Goal: Transaction & Acquisition: Purchase product/service

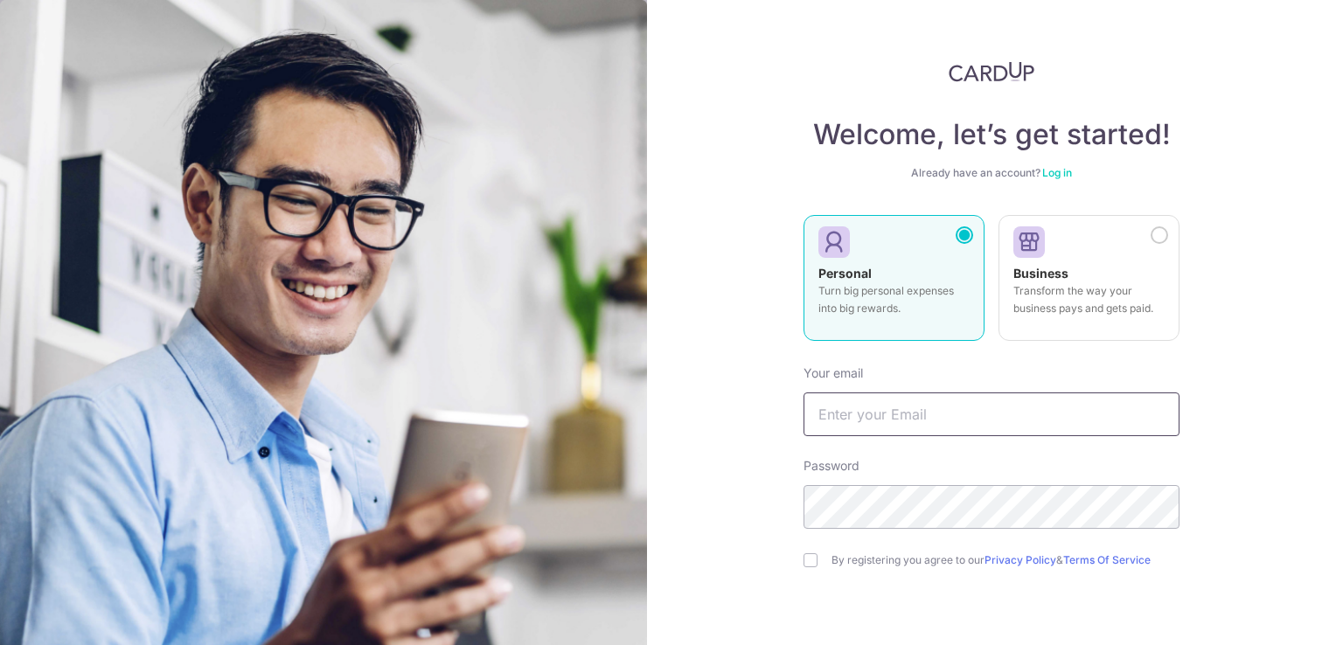
click at [976, 416] on input "text" at bounding box center [992, 415] width 376 height 44
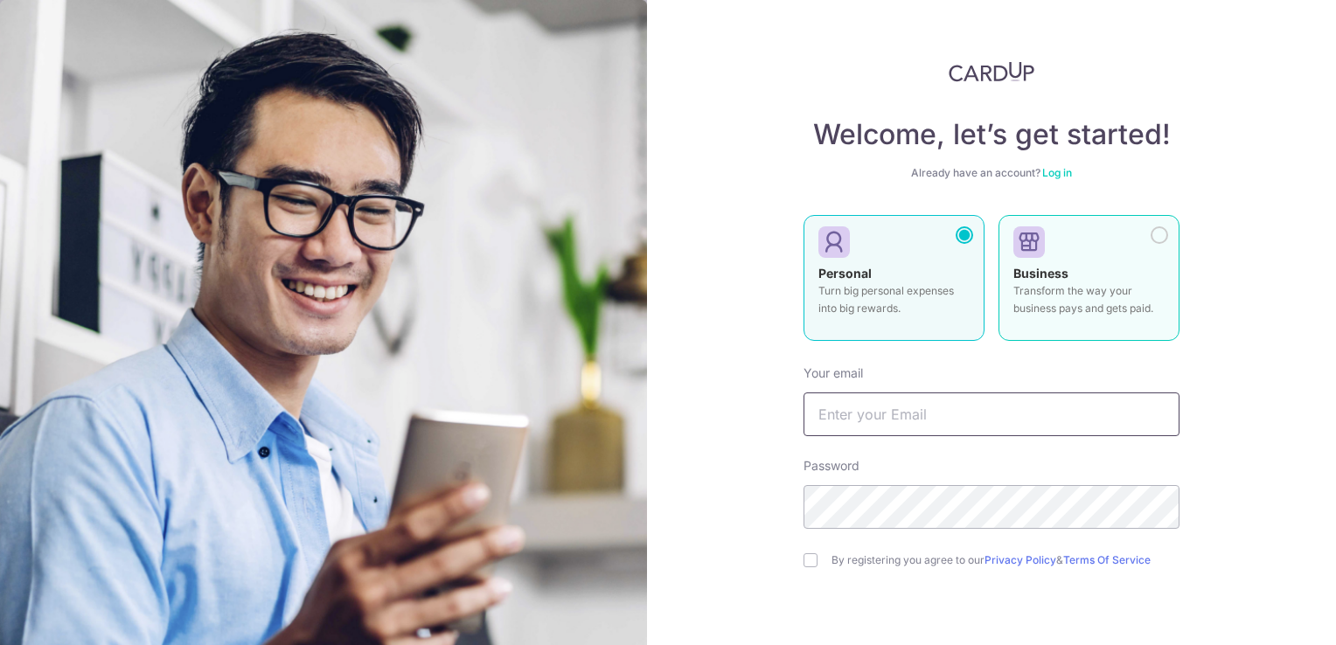
type input "[EMAIL_ADDRESS][DOMAIN_NAME]"
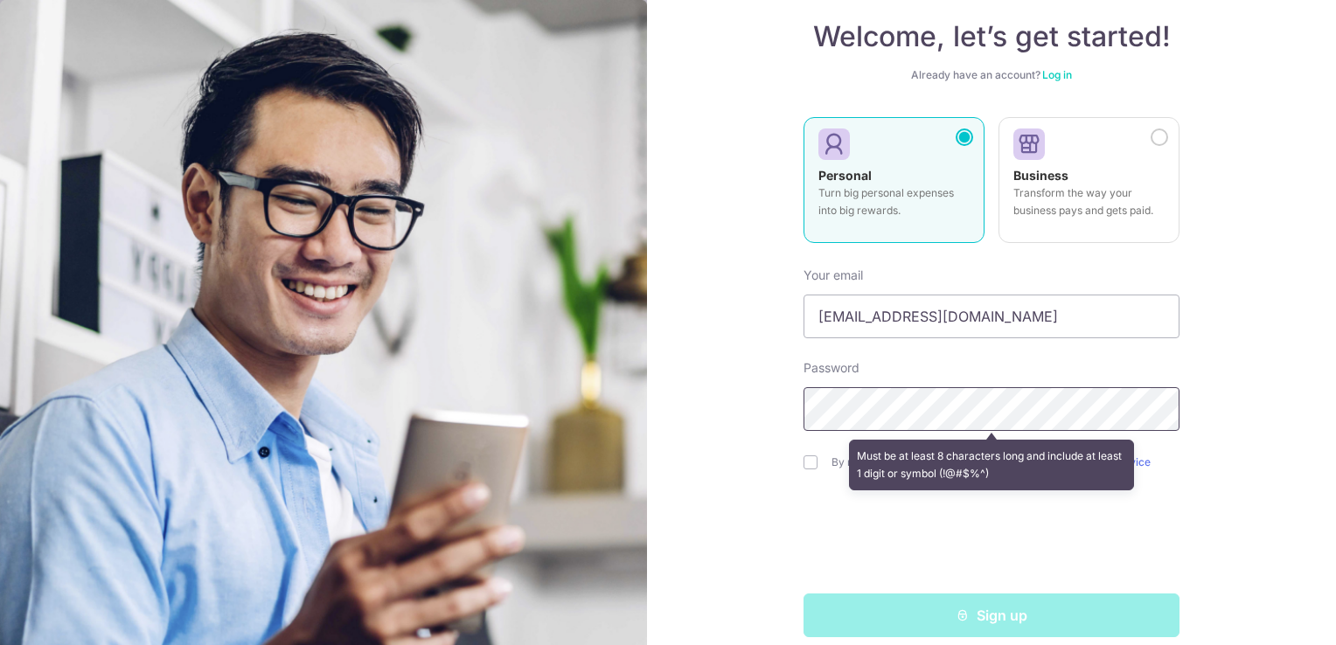
scroll to position [117, 0]
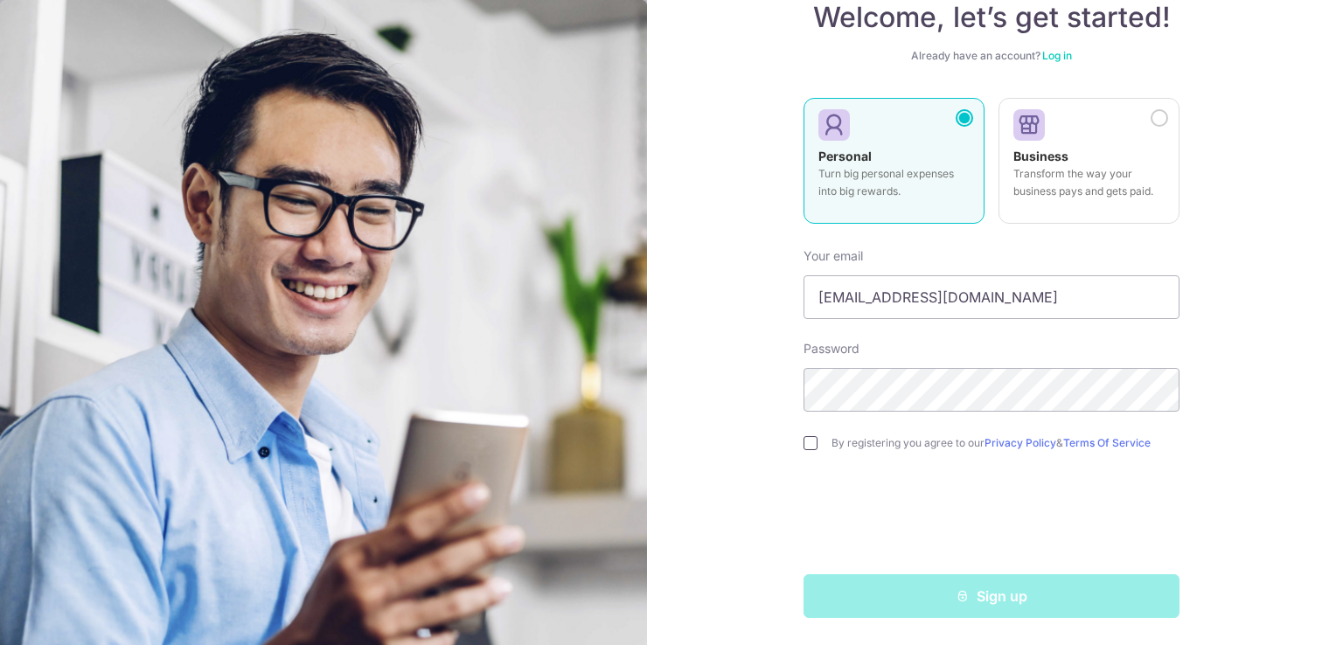
click at [804, 445] on input "checkbox" at bounding box center [811, 443] width 14 height 14
checkbox input "true"
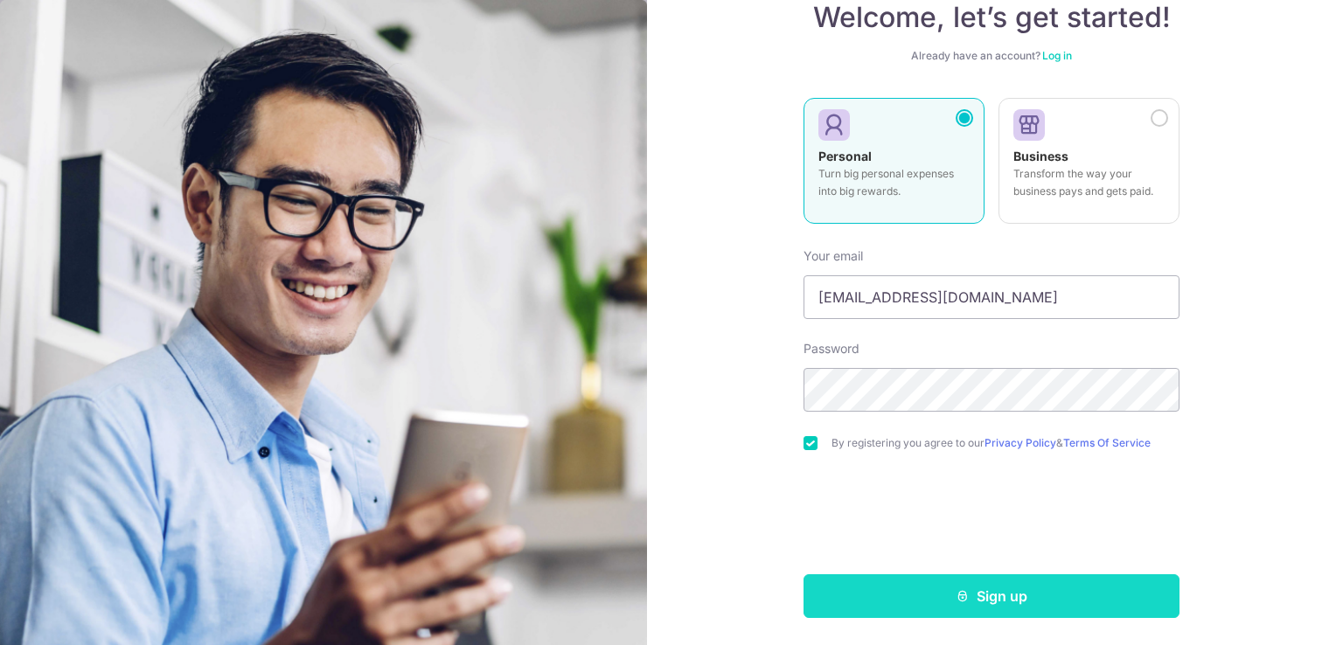
click at [982, 604] on button "Sign up" at bounding box center [992, 596] width 376 height 44
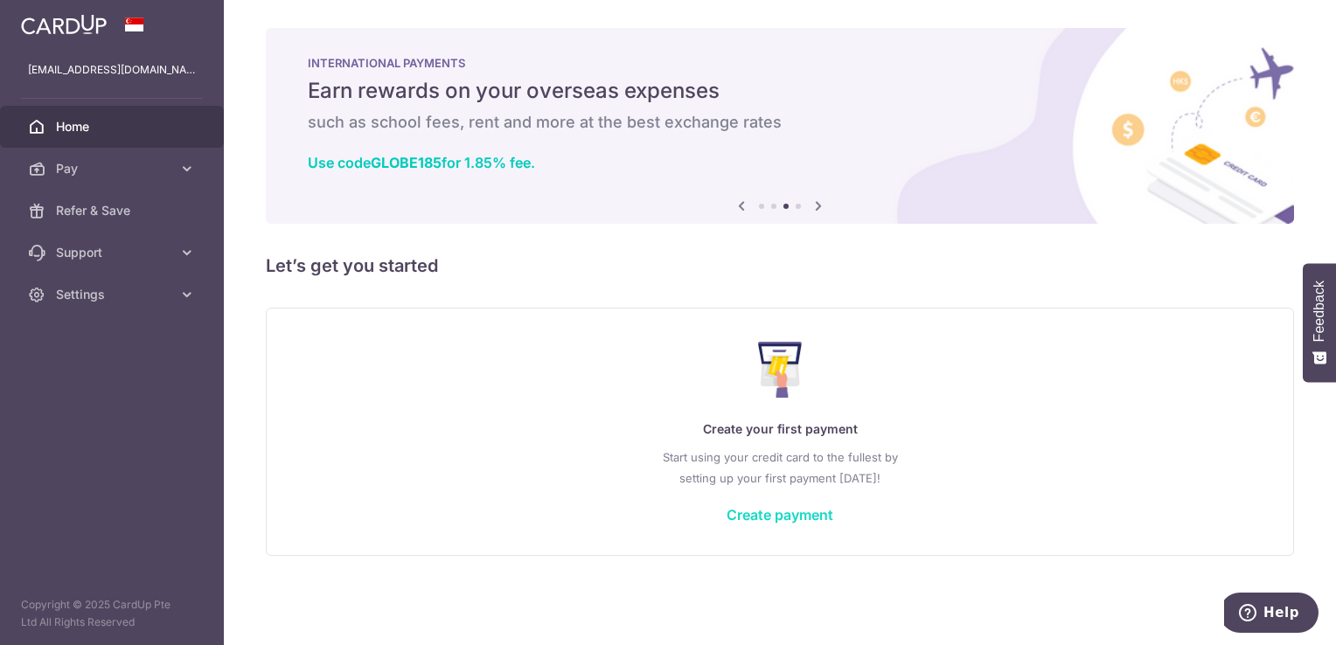
click at [766, 518] on link "Create payment" at bounding box center [780, 514] width 107 height 17
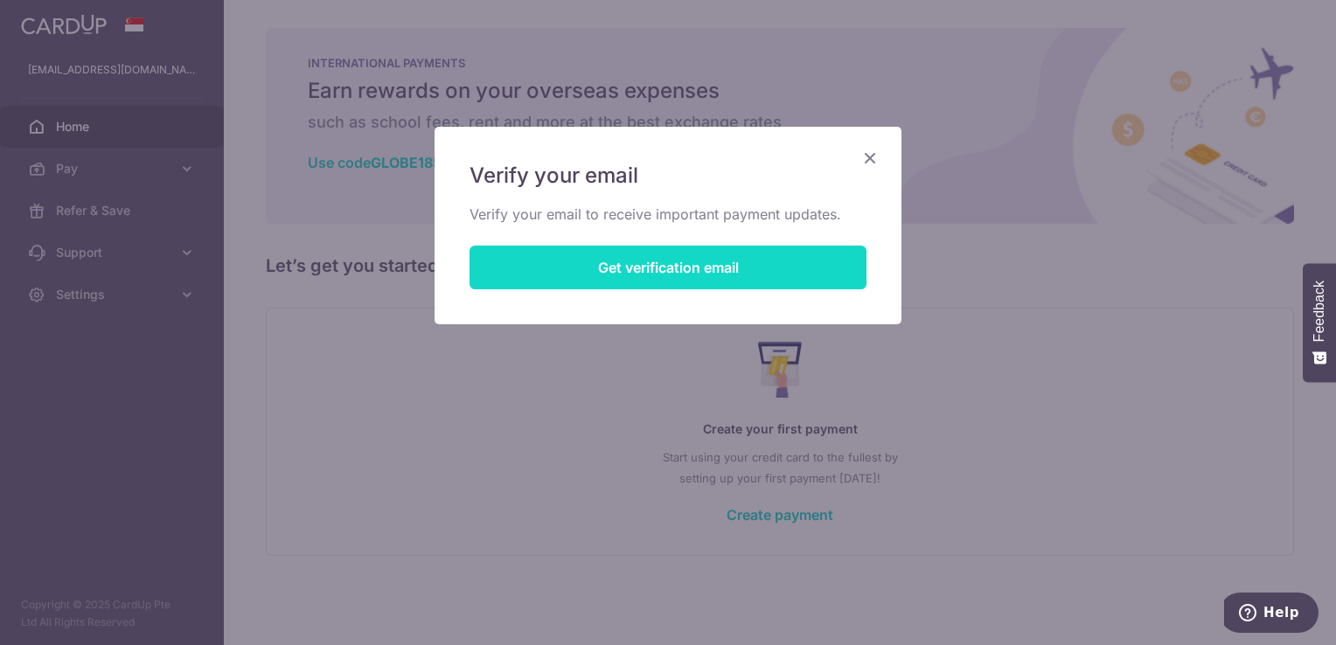
click at [703, 264] on button "Get verification email" at bounding box center [668, 268] width 397 height 44
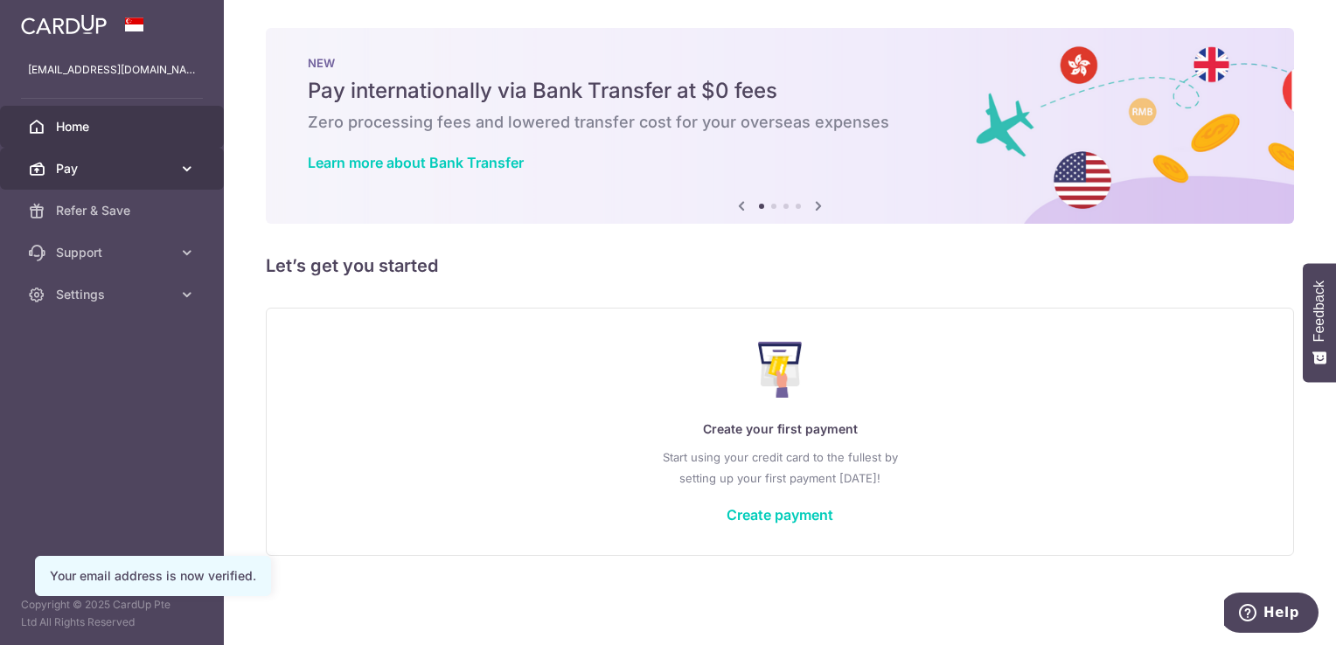
click at [152, 170] on span "Pay" at bounding box center [113, 168] width 115 height 17
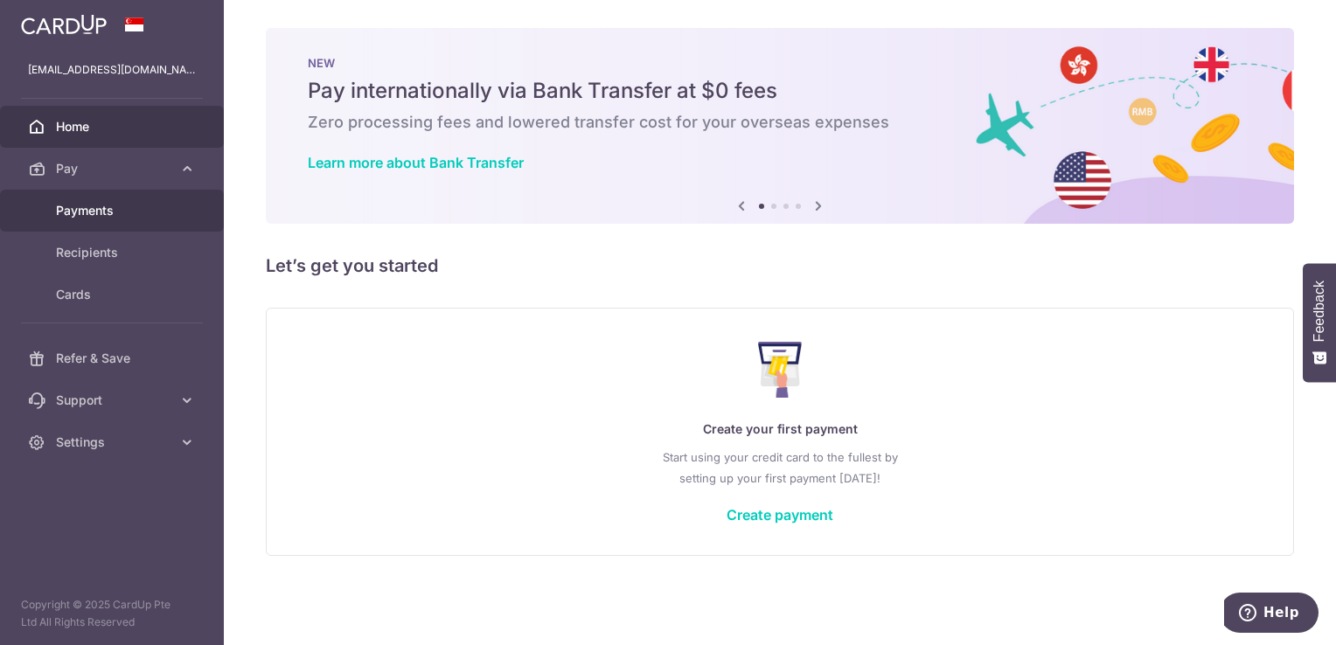
click at [118, 219] on span "Payments" at bounding box center [113, 210] width 115 height 17
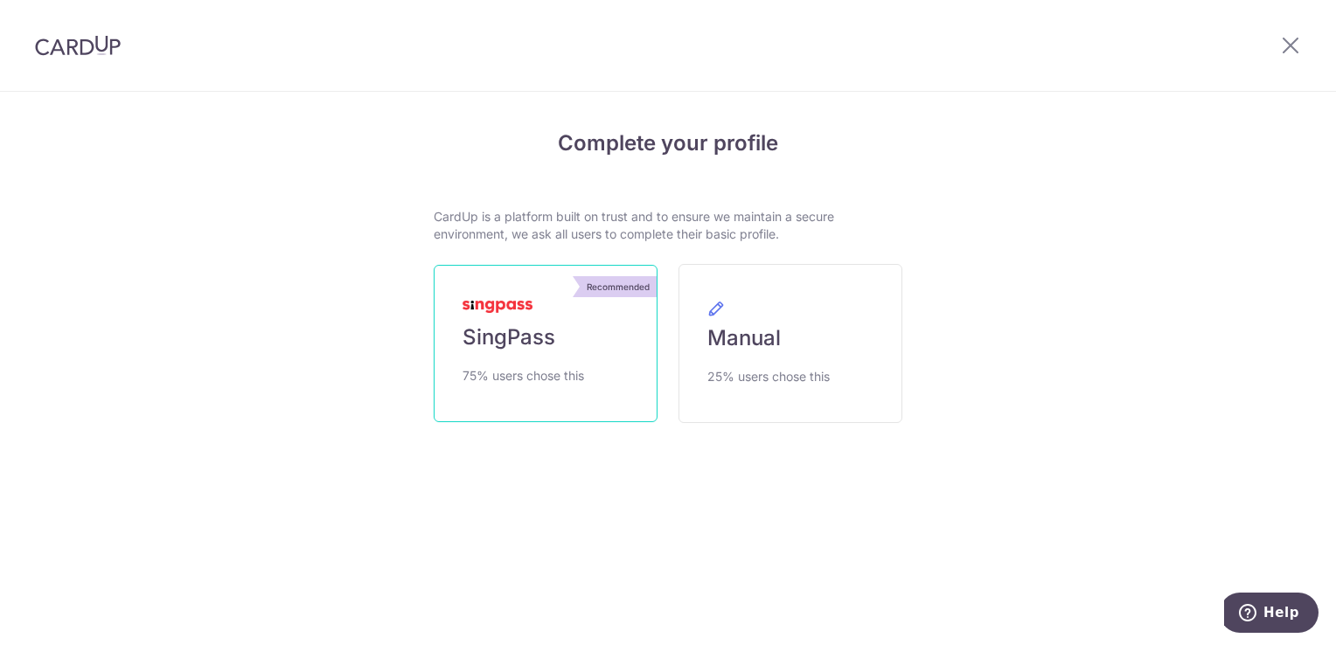
click at [574, 360] on link "Recommended SingPass 75% users chose this" at bounding box center [546, 343] width 224 height 157
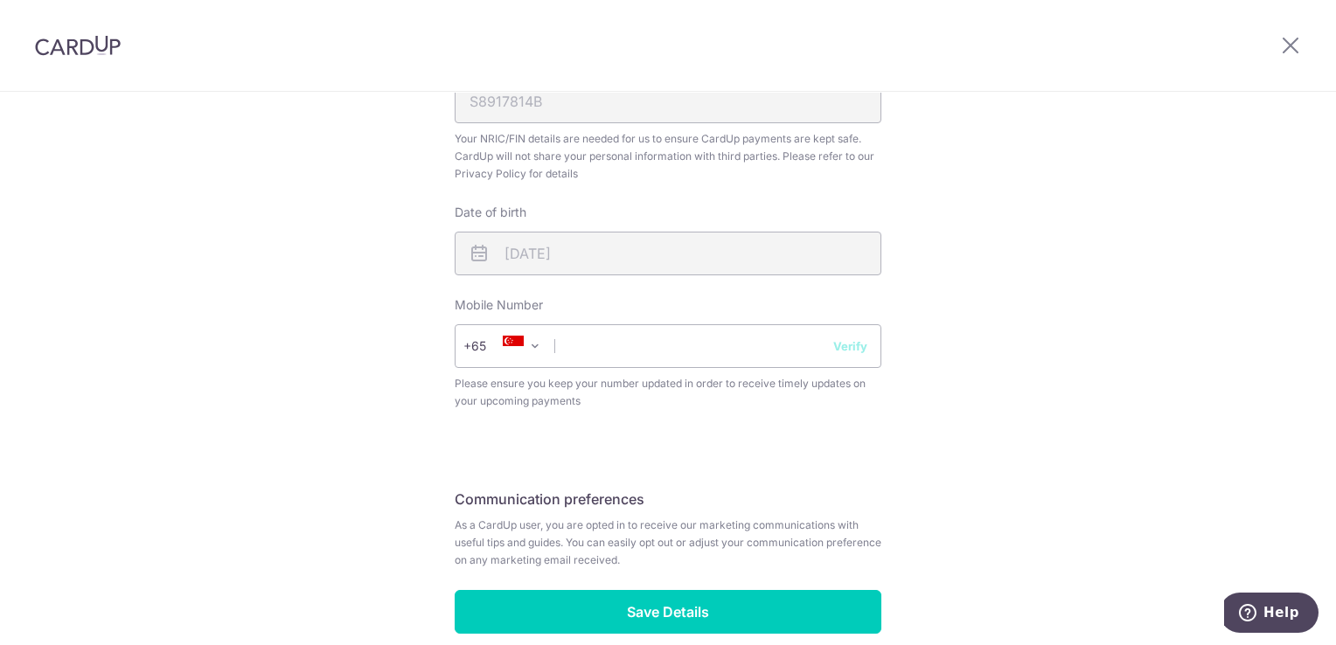
scroll to position [699, 0]
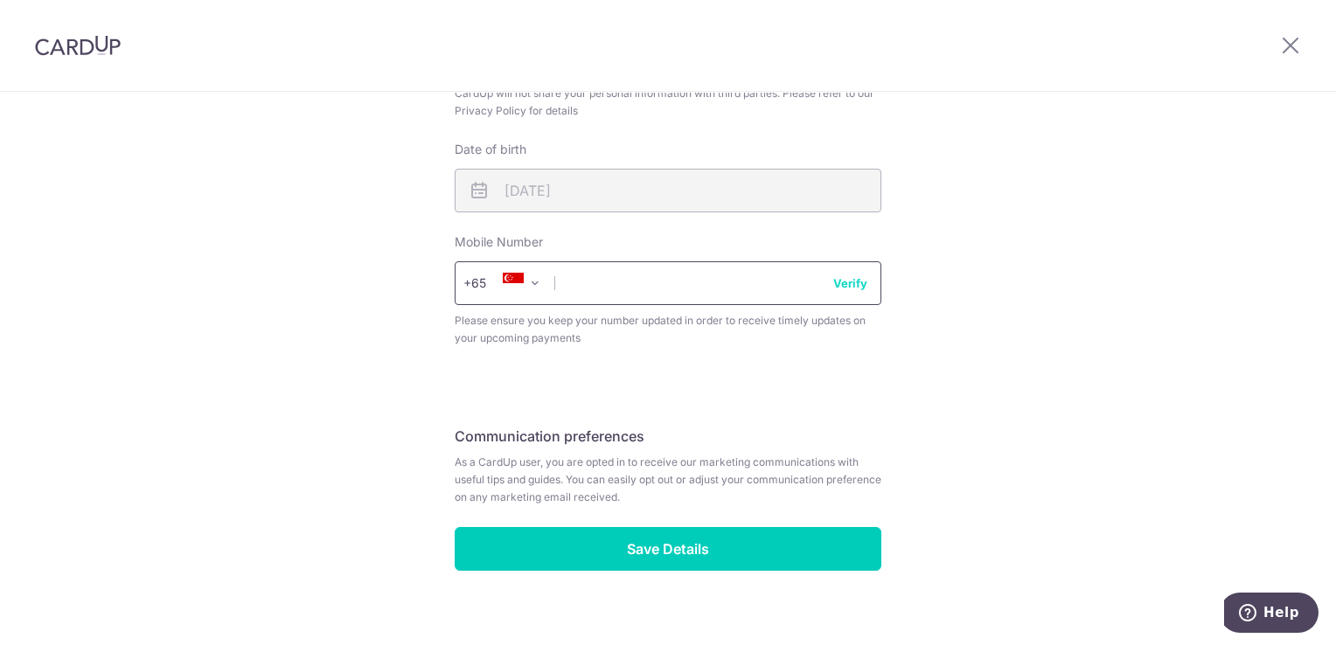
click at [614, 290] on input "text" at bounding box center [668, 283] width 427 height 44
type input "98578040"
click at [1066, 303] on div "Review your details Your Details Please provide your full name as per your NRIC…" at bounding box center [668, 30] width 1336 height 1274
click at [845, 285] on button "Verify" at bounding box center [850, 283] width 34 height 17
click at [0, 0] on div "Enter 6-digit code We’ve sent a verification code to the mobile number Haven’t …" at bounding box center [0, 0] width 0 height 0
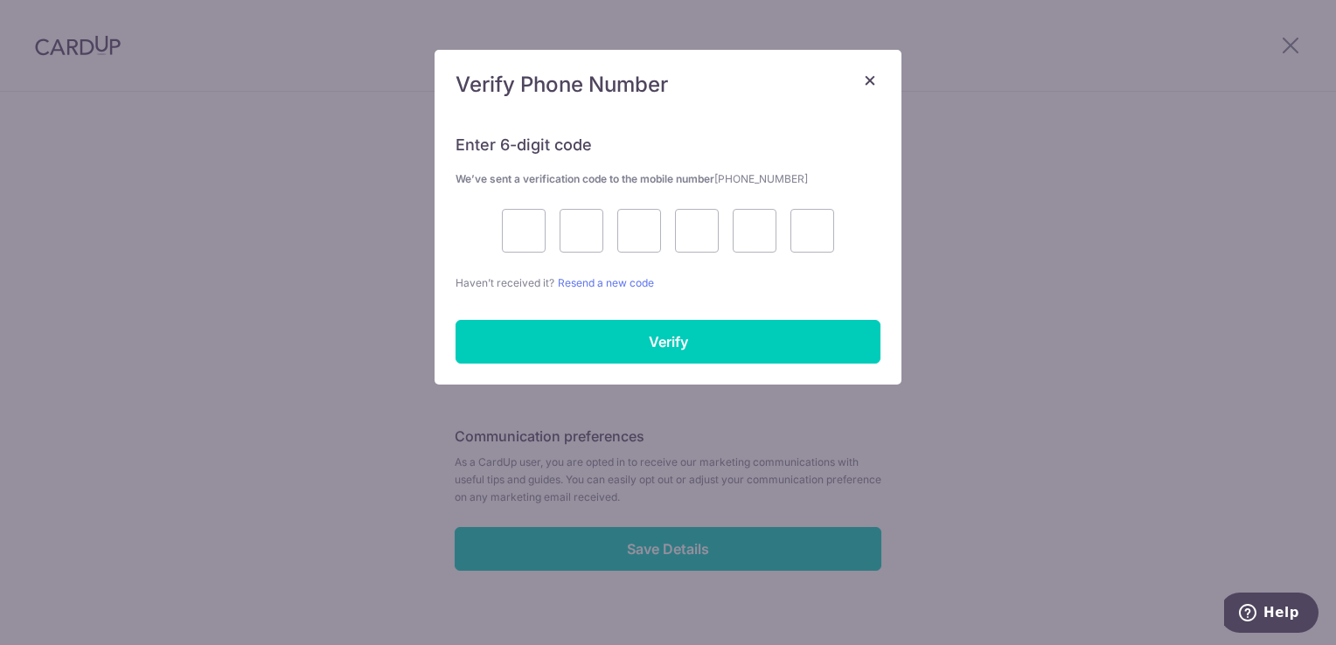
click at [532, 254] on div "Enter 6-digit code We’ve sent a verification code to the mobile number +6598578…" at bounding box center [668, 203] width 425 height 178
click at [528, 244] on input "text" at bounding box center [524, 231] width 44 height 44
type input "7"
type input "0"
type input "1"
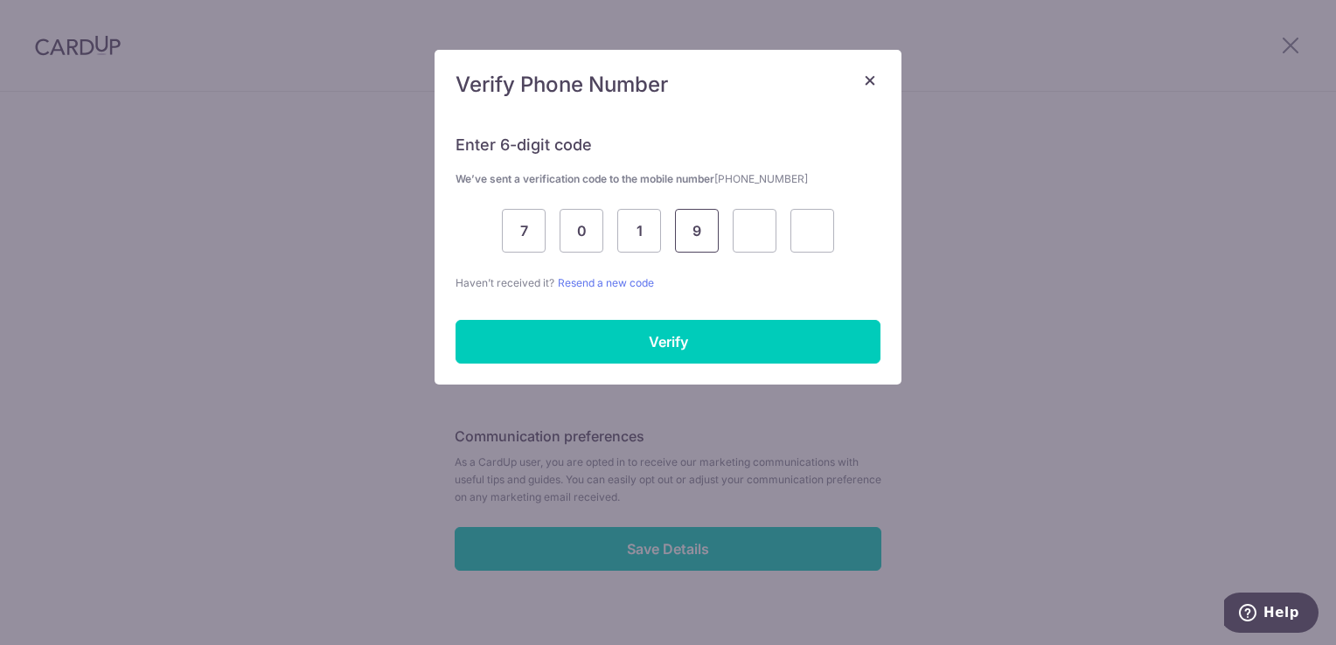
type input "9"
type input "6"
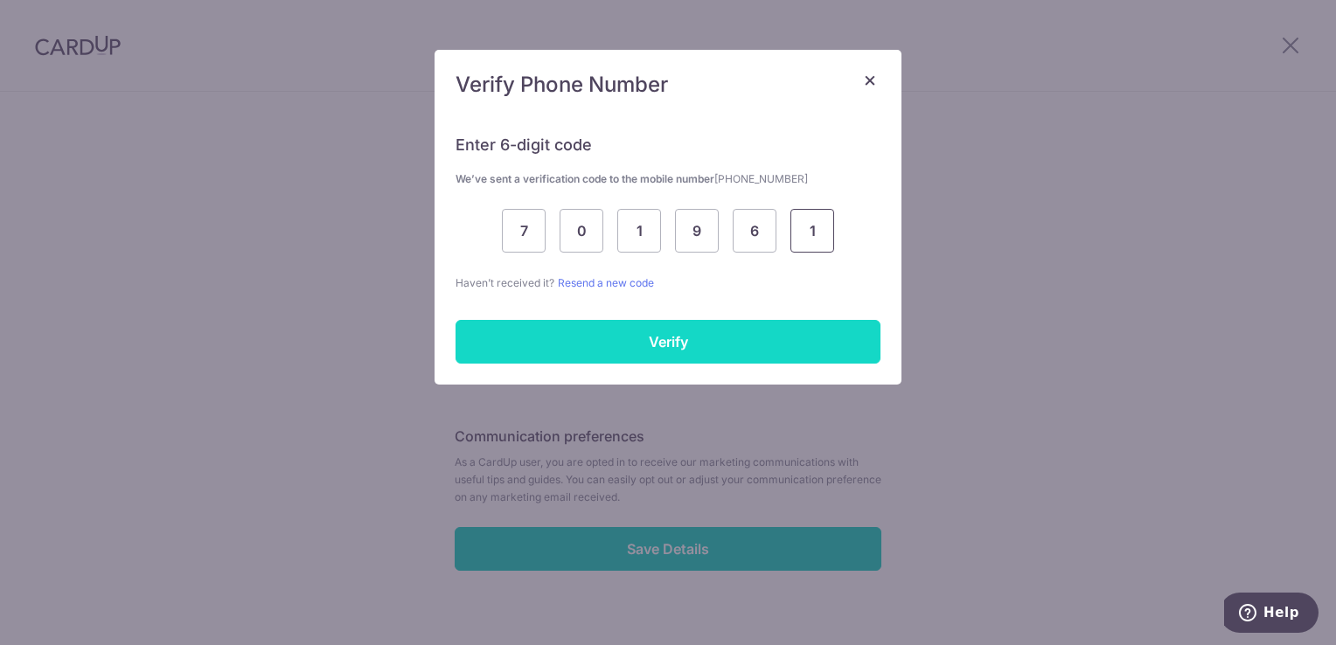
type input "1"
click at [644, 331] on input "Verify" at bounding box center [668, 342] width 425 height 44
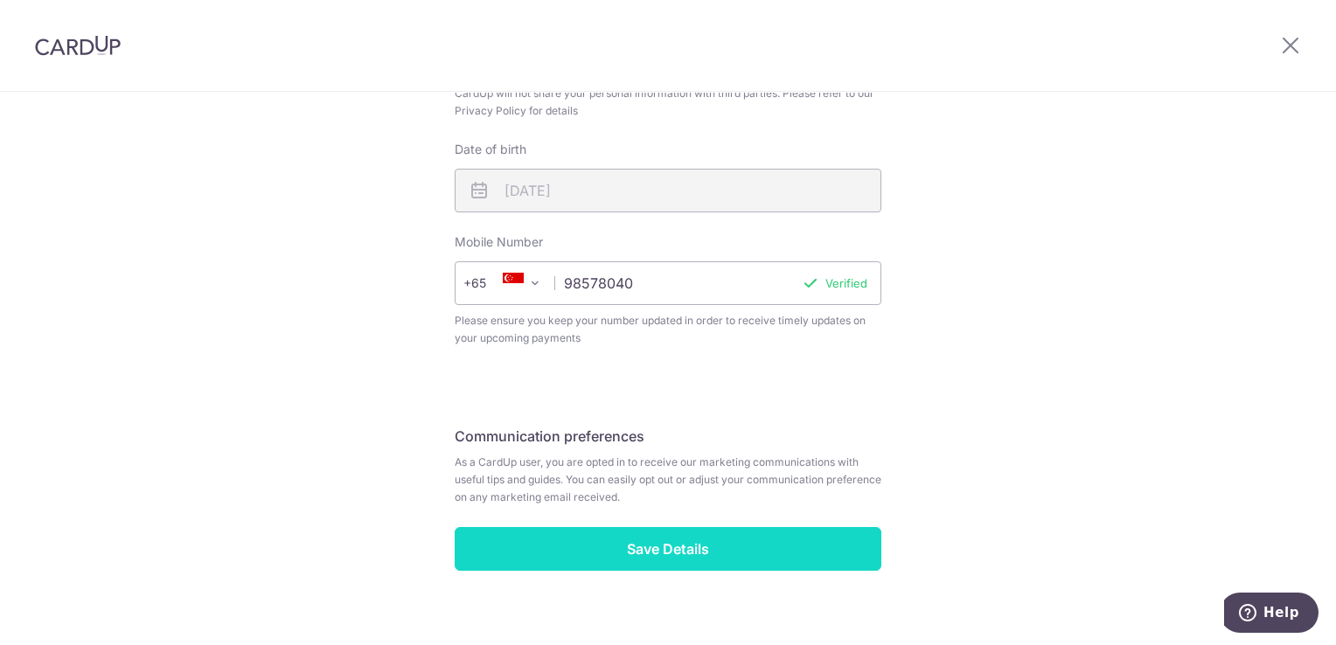
click at [675, 562] on input "Save Details" at bounding box center [668, 549] width 427 height 44
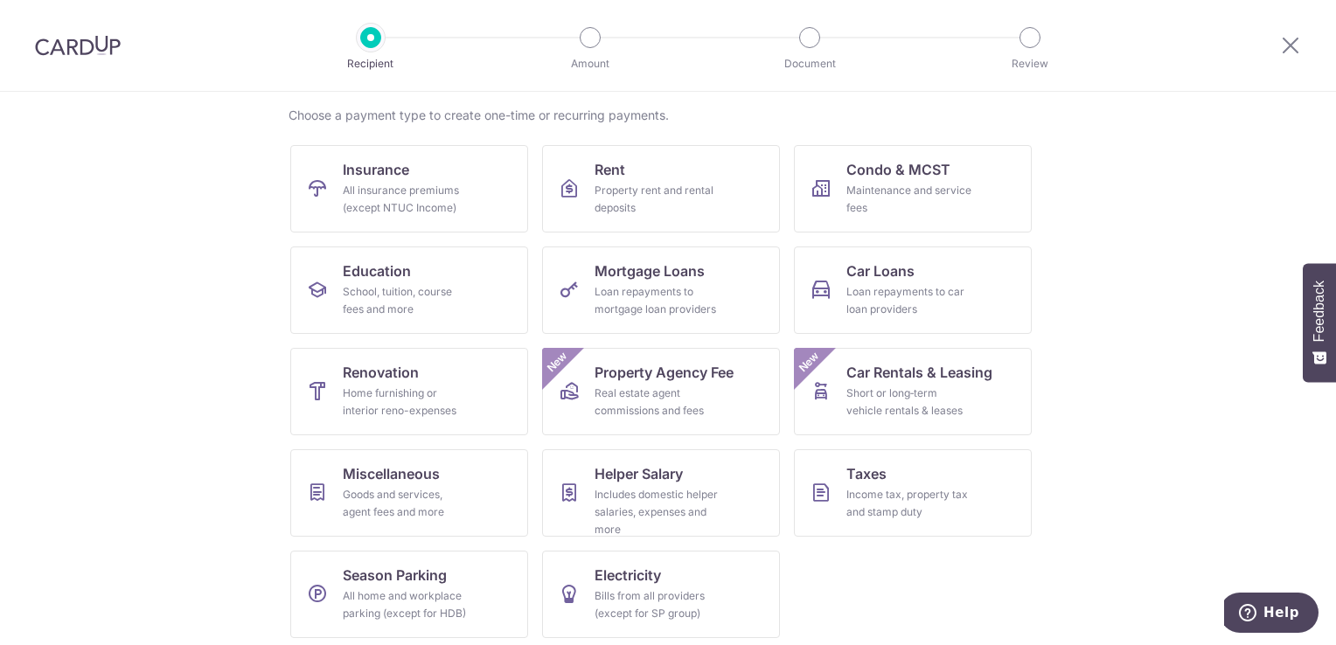
scroll to position [136, 0]
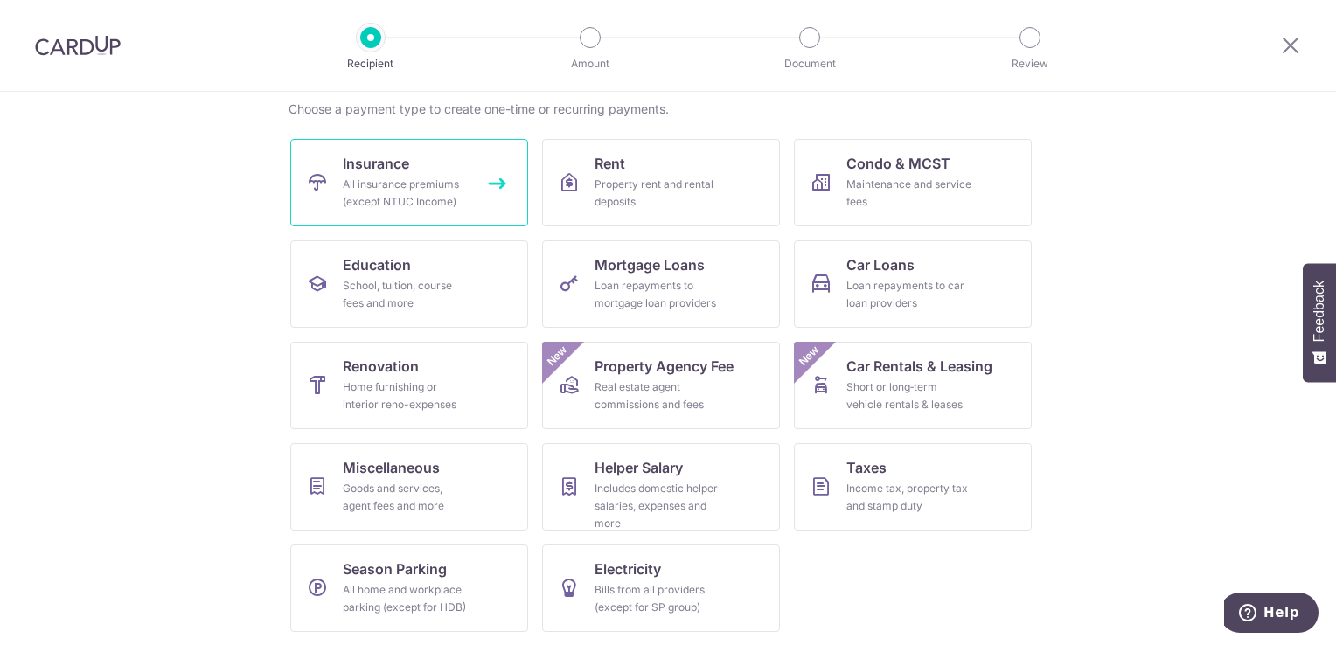
click at [396, 205] on div "All insurance premiums (except NTUC Income)" at bounding box center [406, 193] width 126 height 35
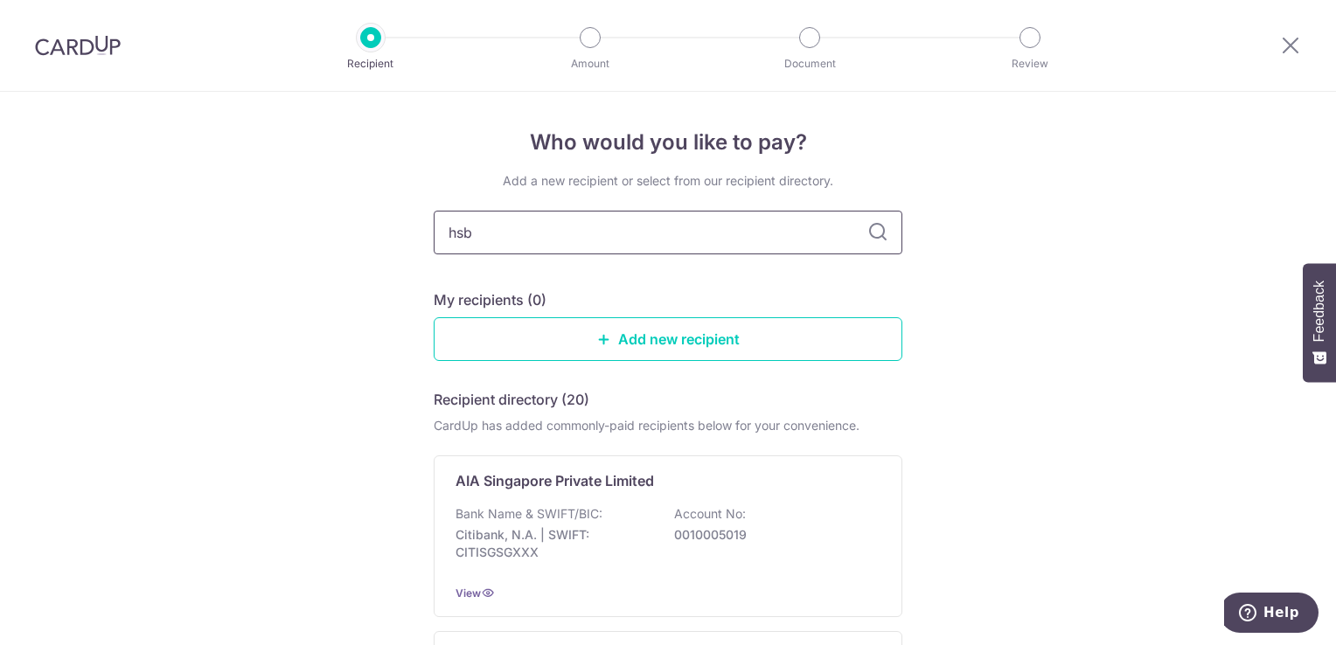
type input "hsbc"
type input "h"
type input "hsbc"
click at [994, 406] on div "Who would you like to pay? Add a new recipient or select from our recipient dir…" at bounding box center [668, 532] width 1336 height 880
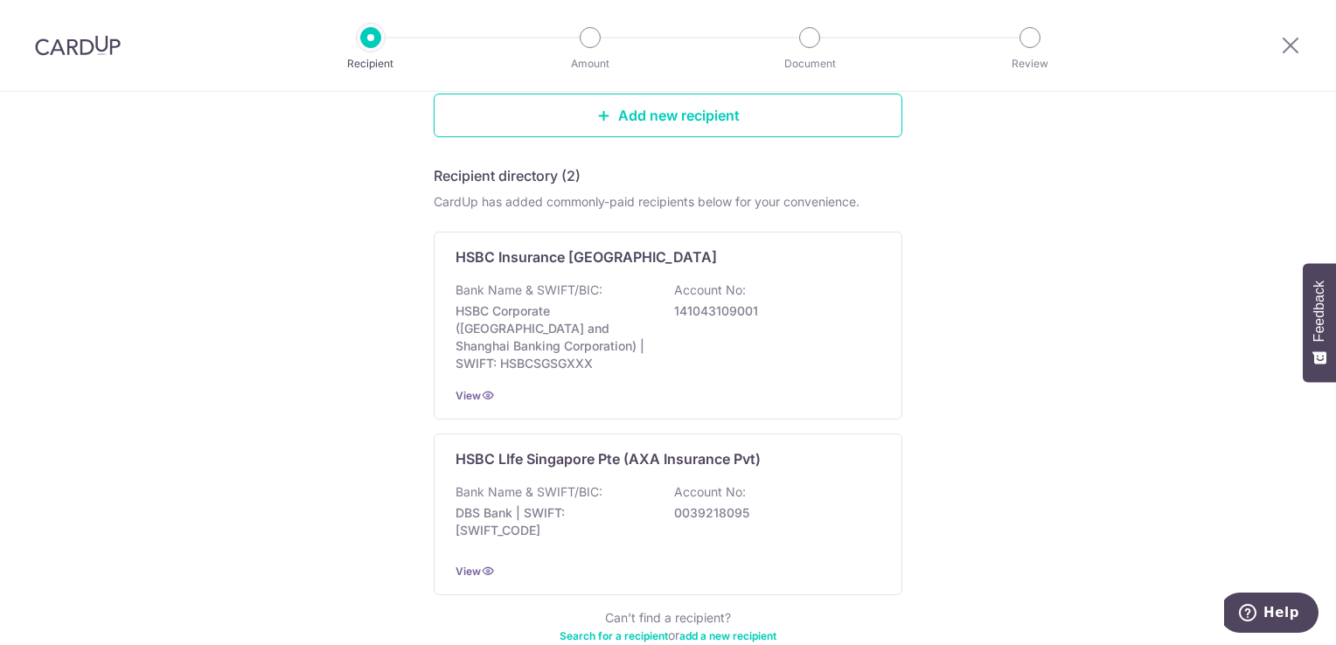
scroll to position [219, 0]
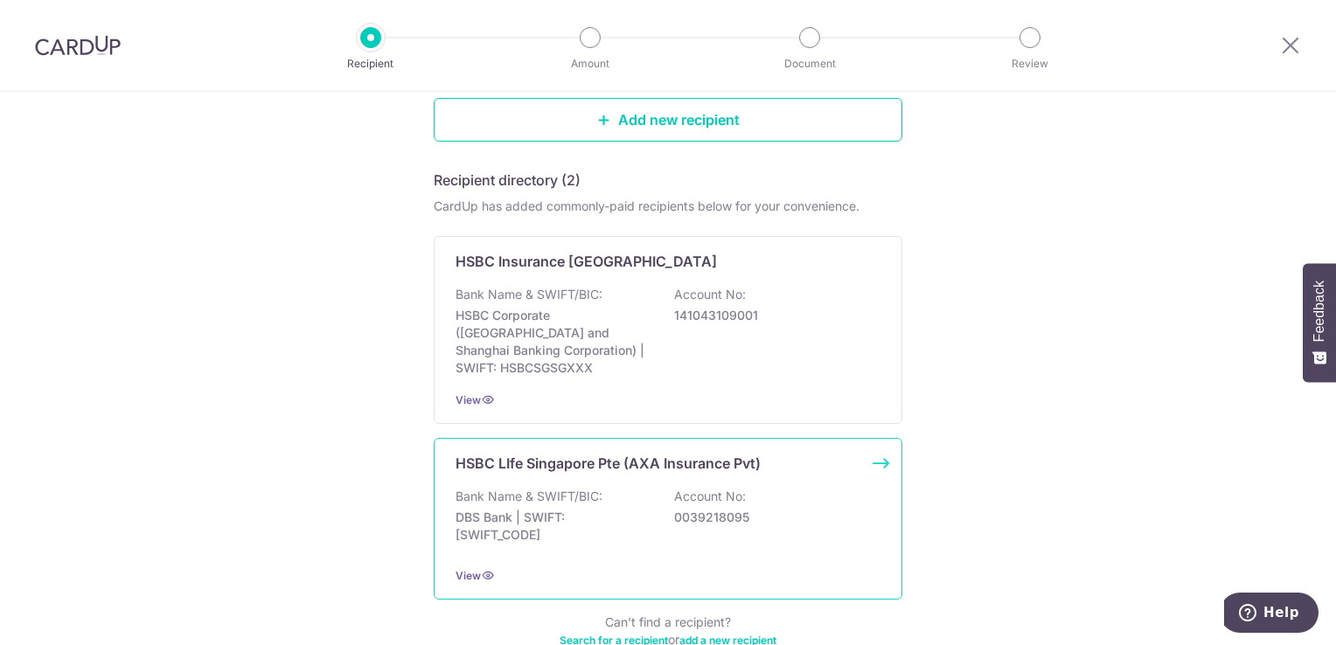
click at [812, 462] on div "HSBC LIfe Singapore Pte (AXA Insurance Pvt) Bank Name & SWIFT/BIC: DBS Bank | S…" at bounding box center [668, 519] width 469 height 162
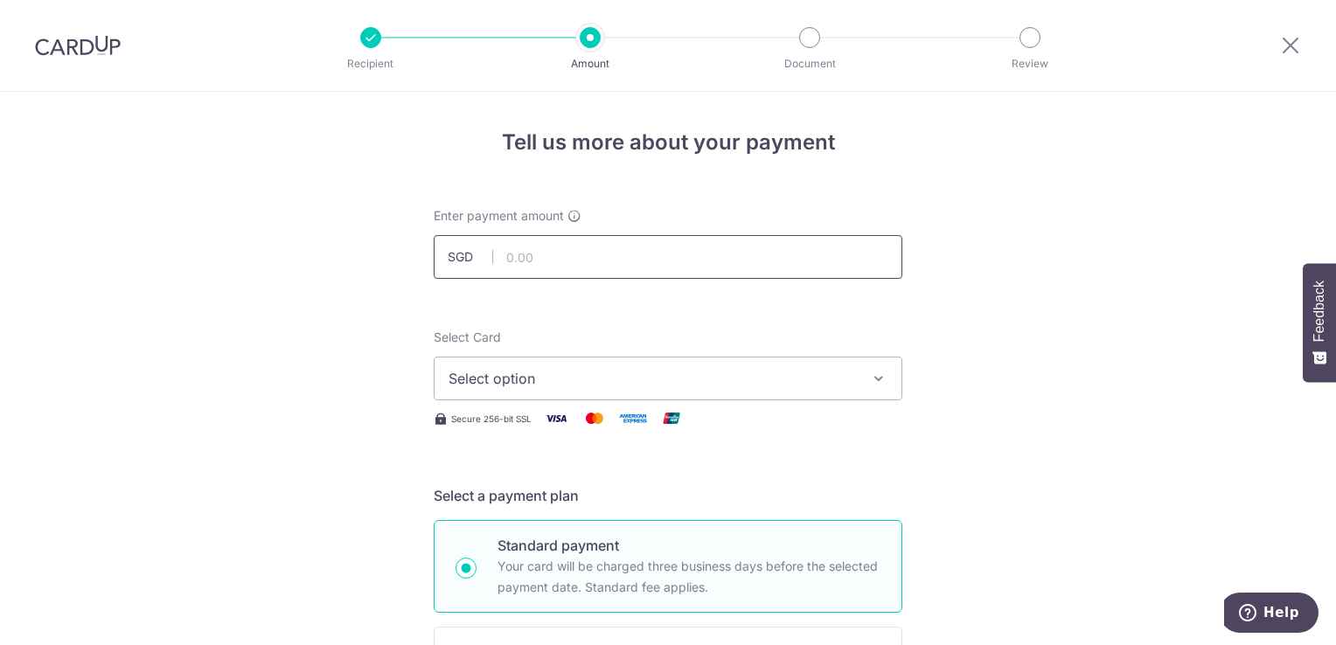
click at [678, 257] on input "text" at bounding box center [668, 257] width 469 height 44
type input "1,116.00"
click at [776, 387] on span "Select option" at bounding box center [652, 378] width 407 height 21
click at [639, 379] on span "Select option" at bounding box center [652, 378] width 407 height 21
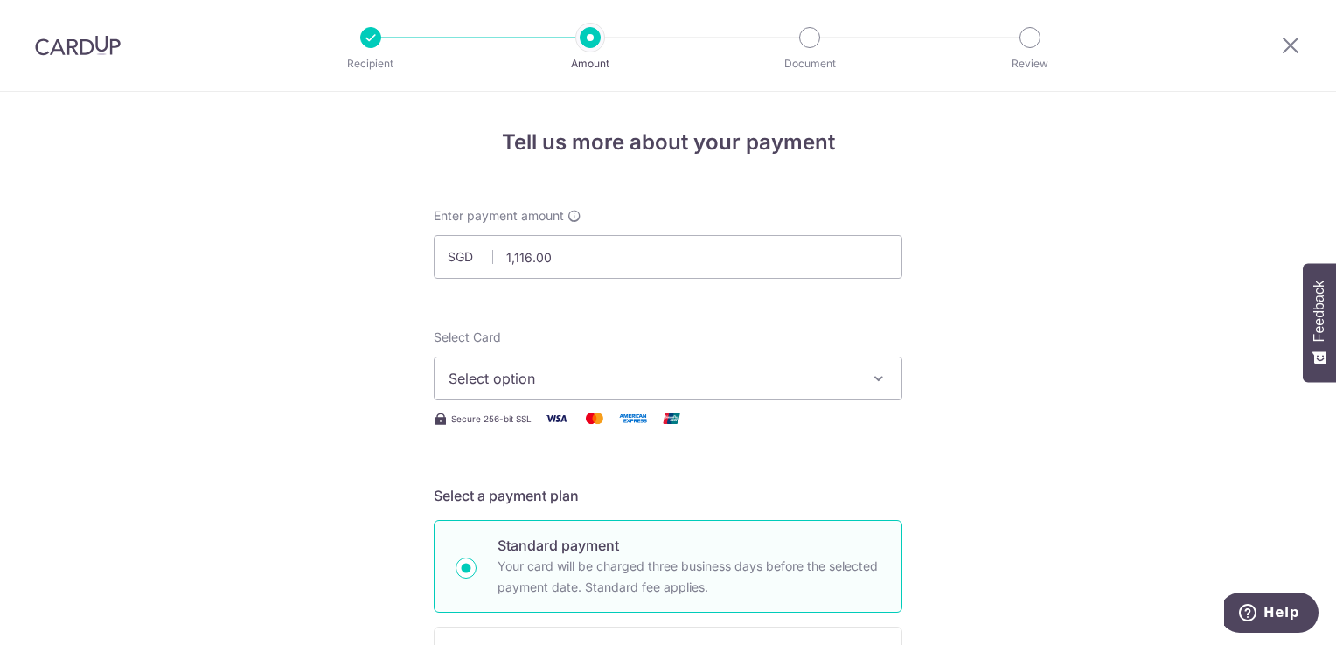
click at [567, 386] on span "Select option" at bounding box center [652, 378] width 407 height 21
click at [539, 423] on span "Add credit card" at bounding box center [683, 427] width 407 height 17
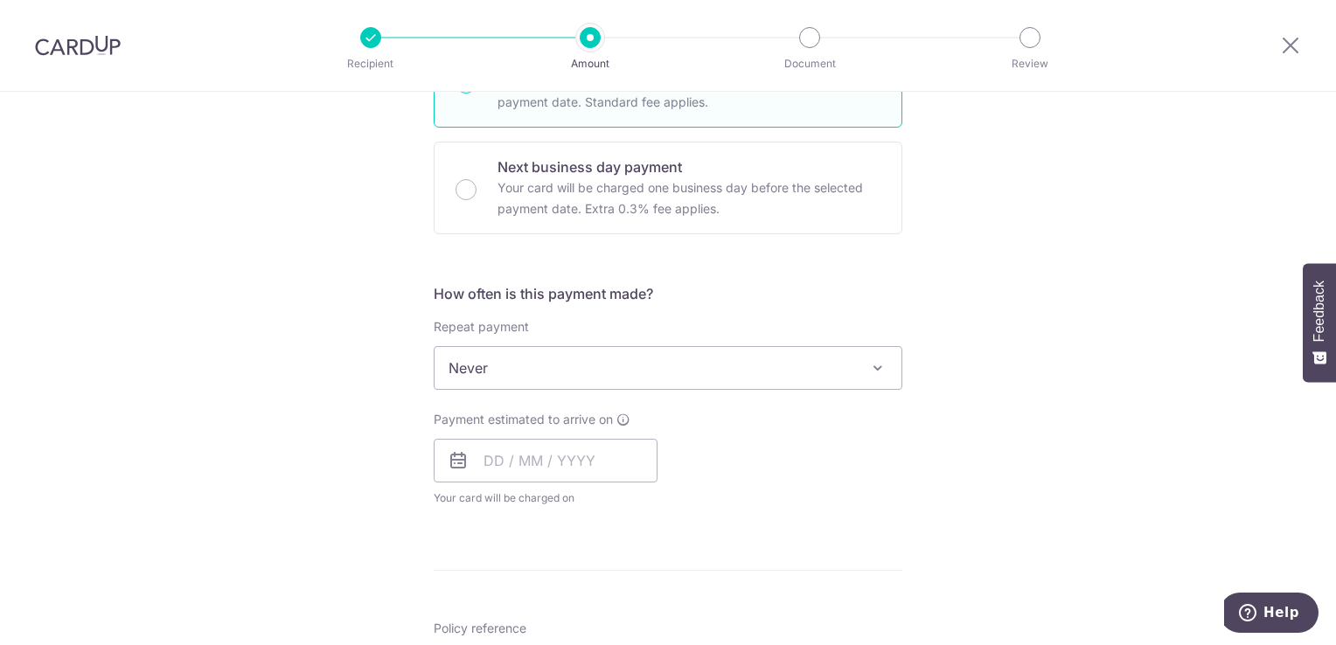
scroll to position [1312, 0]
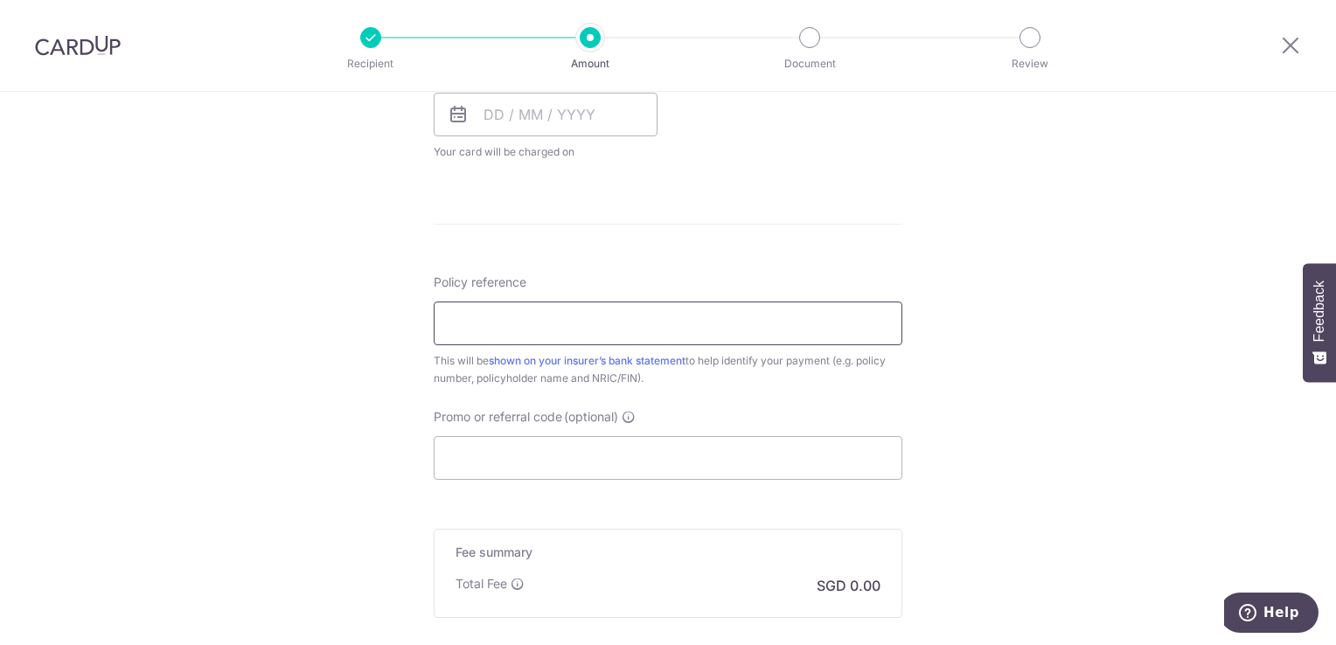
click at [647, 322] on input "Policy reference" at bounding box center [668, 324] width 469 height 44
paste input "302-8165458"
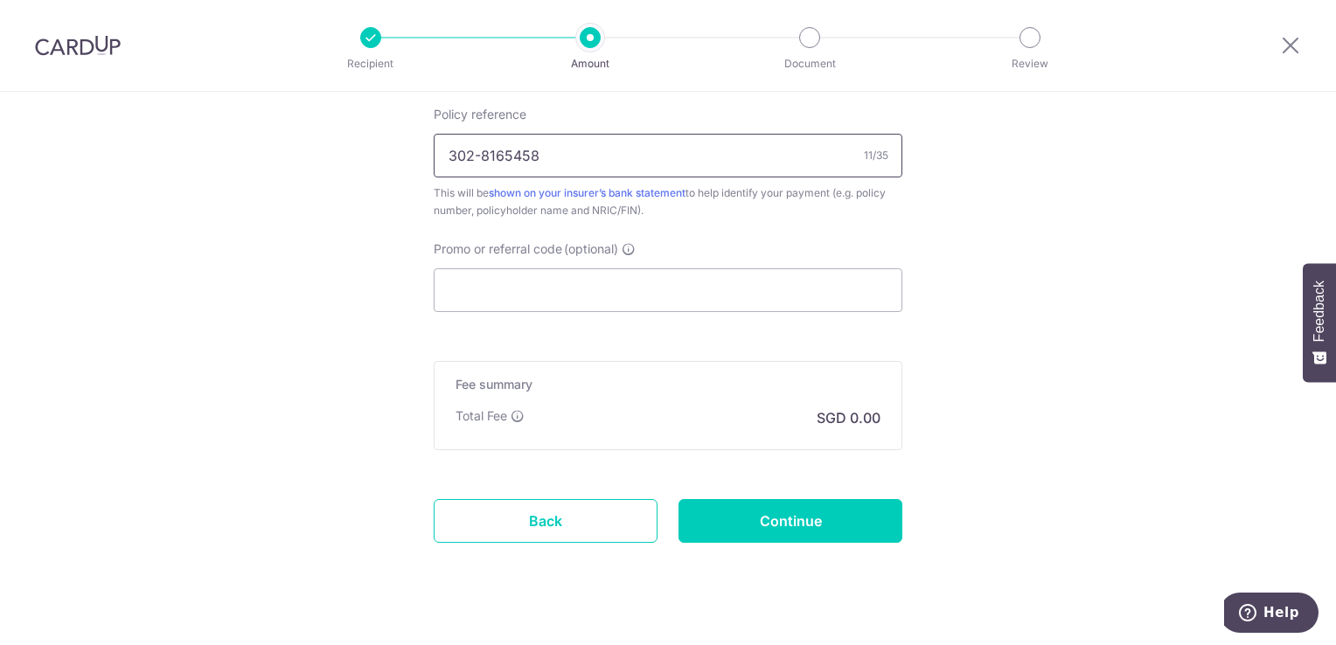
scroll to position [1504, 0]
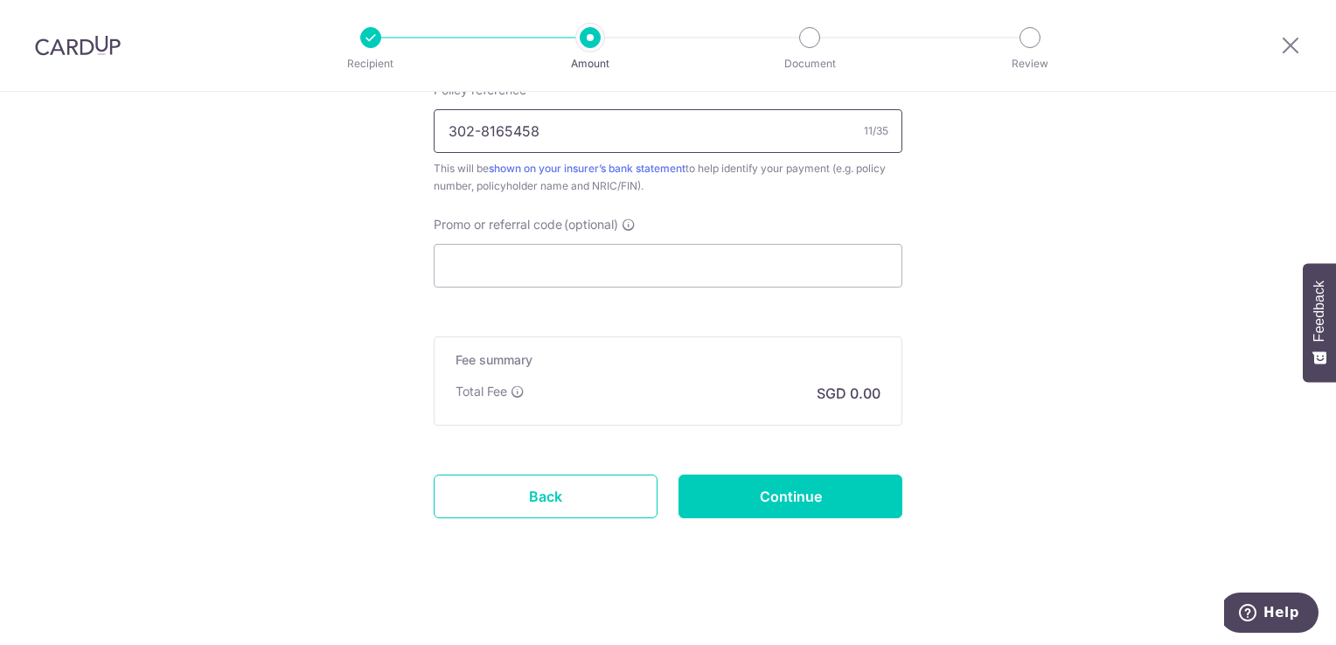
type input "302-8165458"
click at [574, 487] on link "Back" at bounding box center [546, 497] width 224 height 44
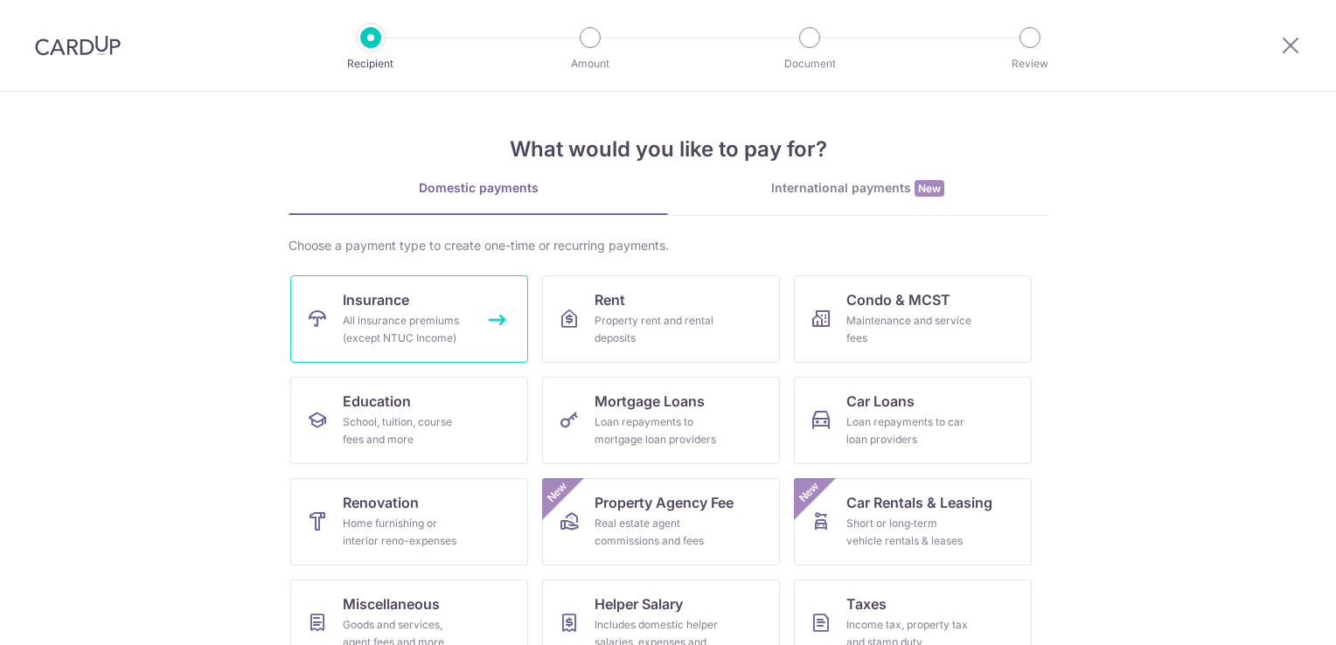
click at [350, 312] on div "All insurance premiums (except NTUC Income)" at bounding box center [406, 329] width 126 height 35
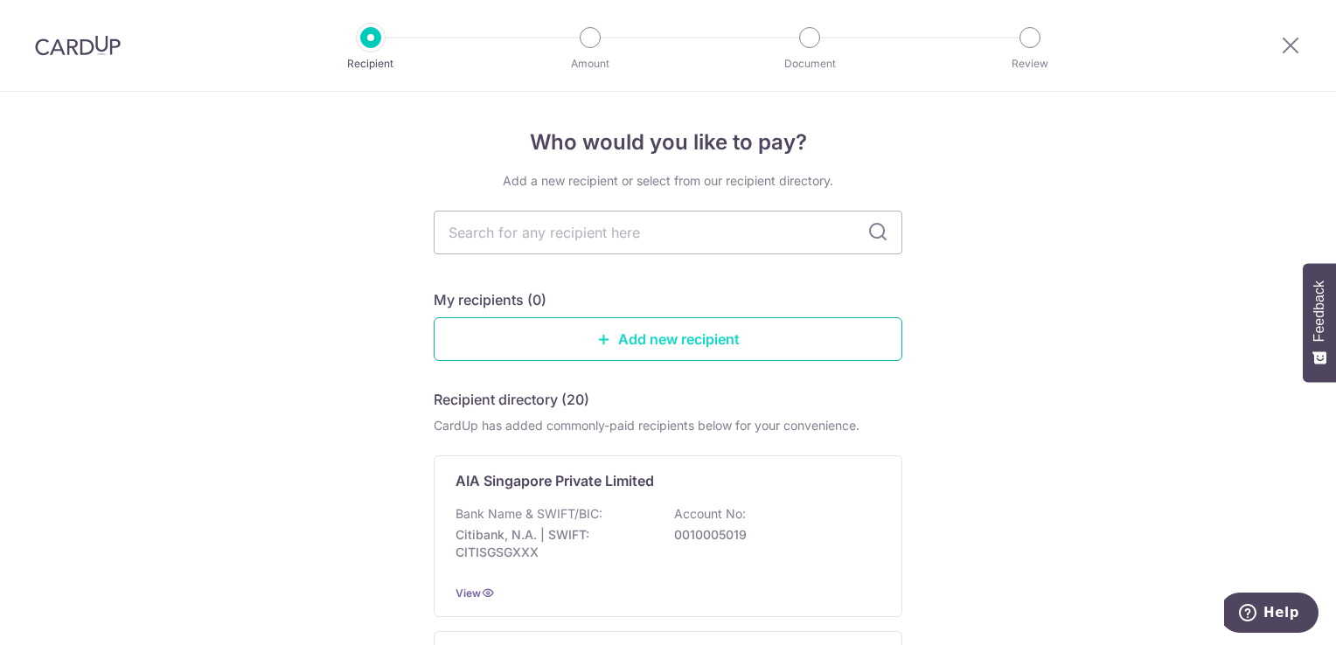
click at [629, 344] on link "Add new recipient" at bounding box center [668, 339] width 469 height 44
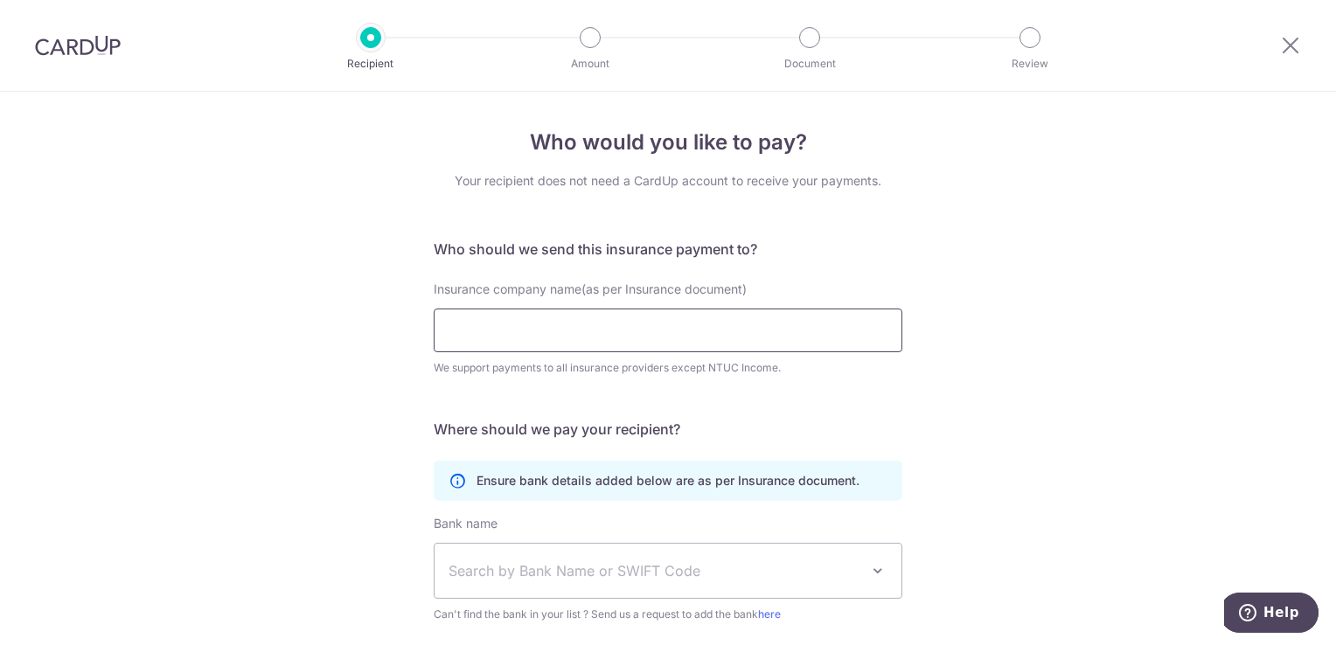
click at [658, 312] on input "Insurance company name(as per Insurance document)" at bounding box center [668, 331] width 469 height 44
type input "HSBC"
click at [853, 237] on div "Who would you like to pay? Your recipient does not need a CardUp account to rec…" at bounding box center [668, 450] width 469 height 647
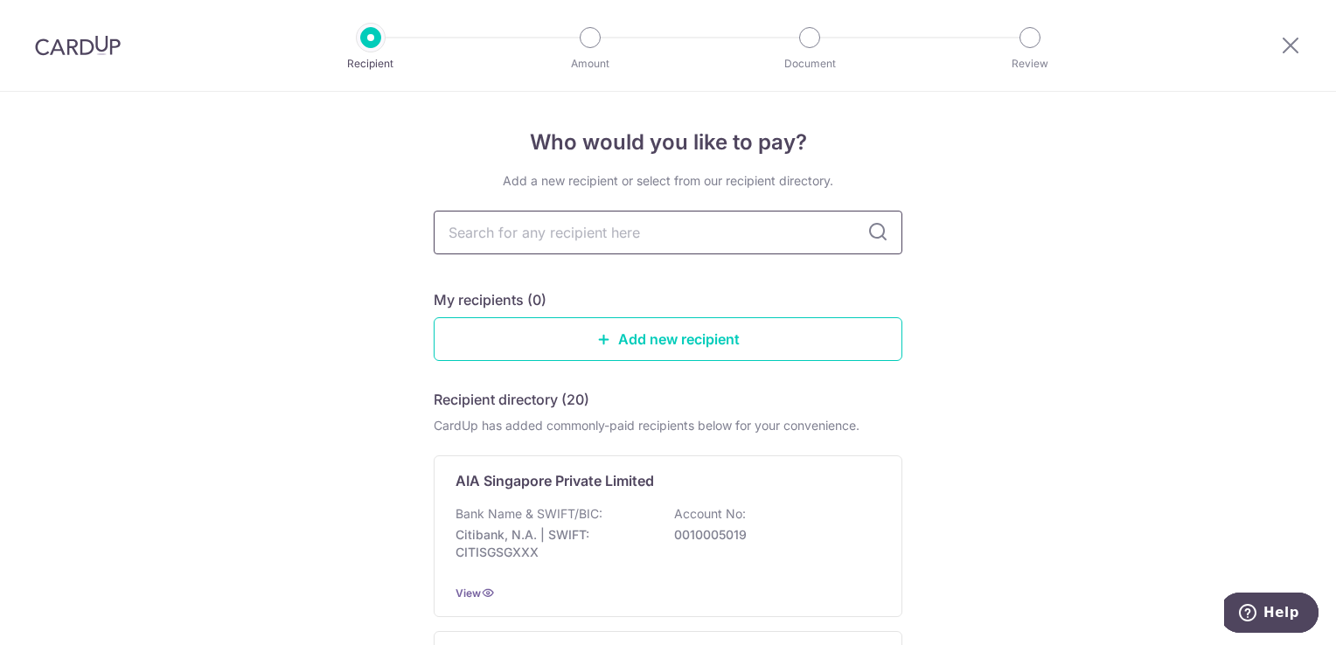
click at [580, 230] on input "text" at bounding box center [668, 233] width 469 height 44
type input "hsbc"
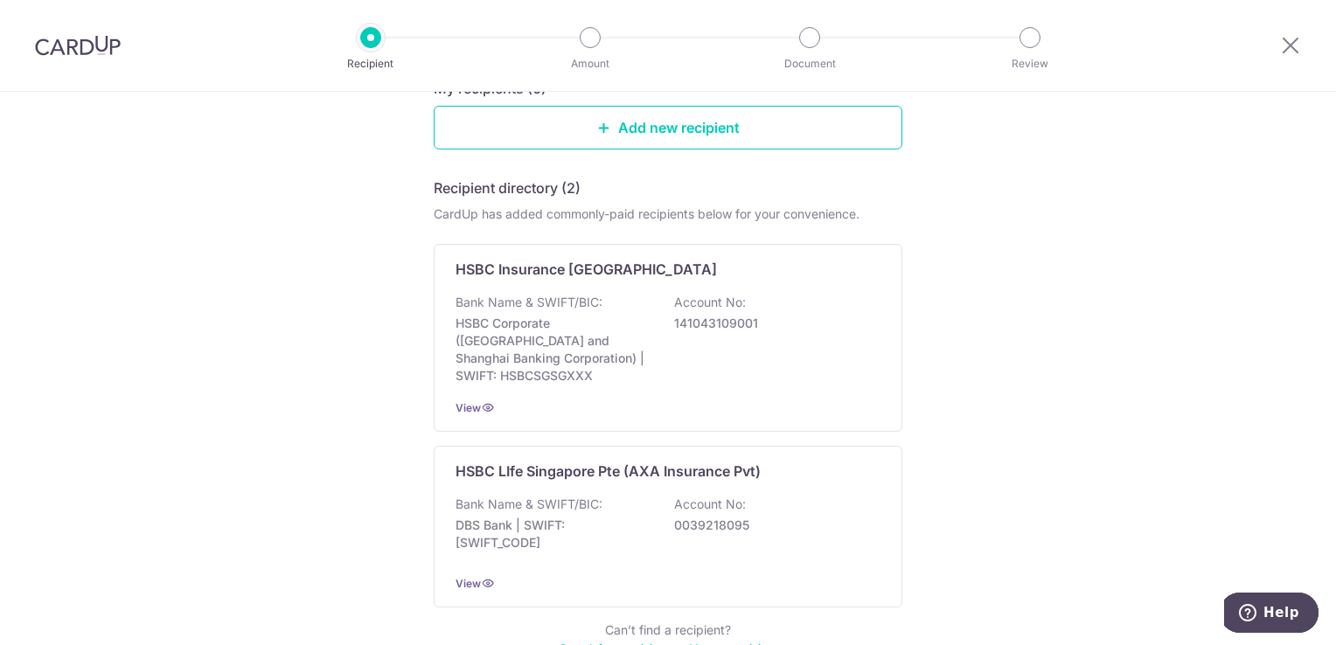
scroll to position [307, 0]
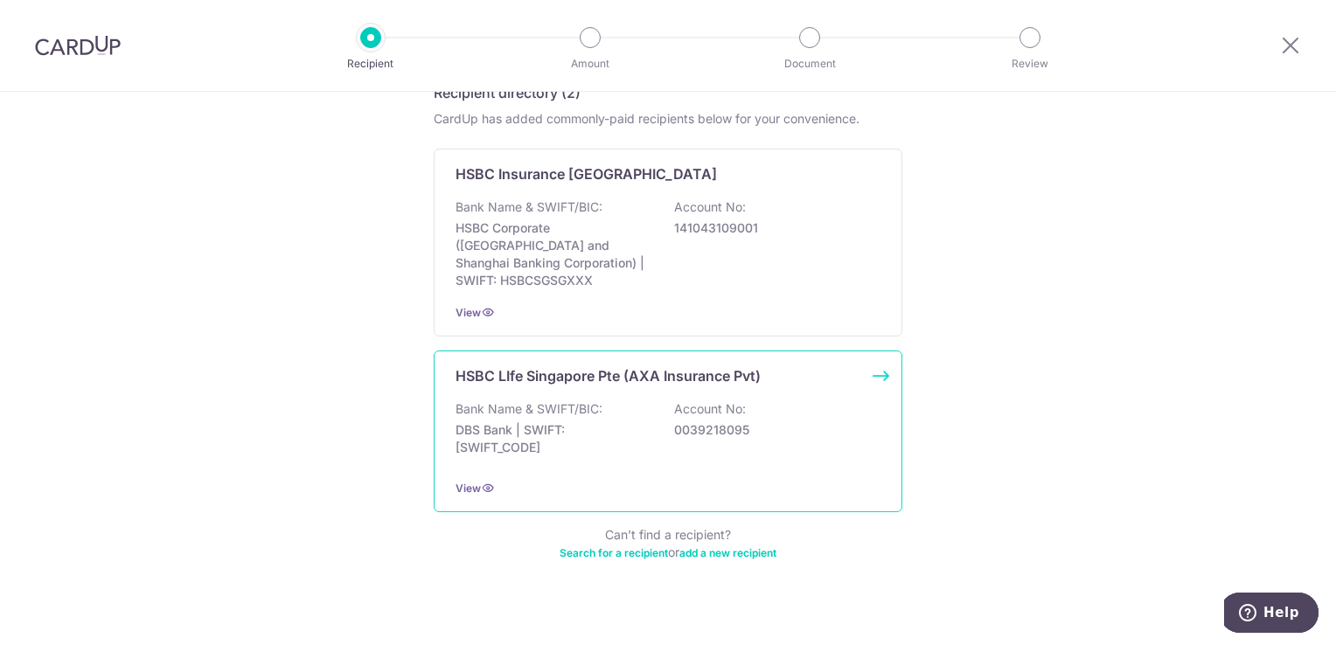
click at [664, 414] on div "Bank Name & SWIFT/BIC: DBS Bank | SWIFT: DBSSSGSGXXX Account No: 0039218095" at bounding box center [668, 432] width 425 height 65
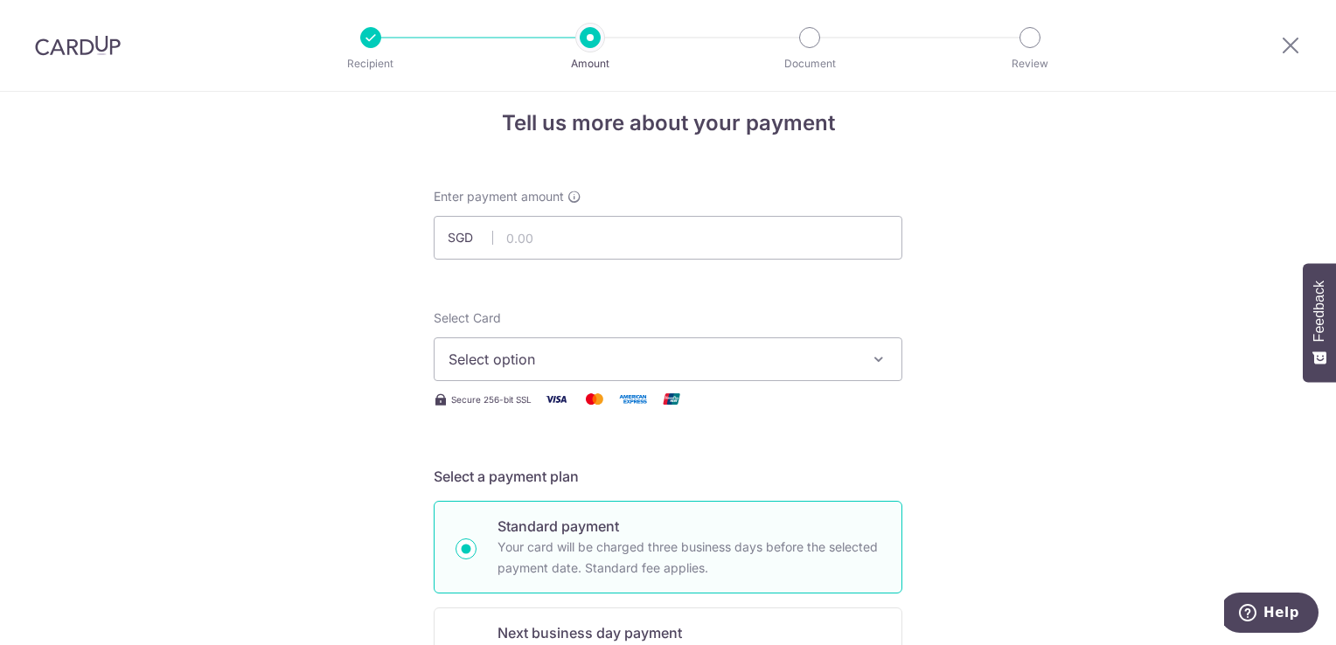
drag, startPoint x: 782, startPoint y: 414, endPoint x: 775, endPoint y: 407, distance: 9.9
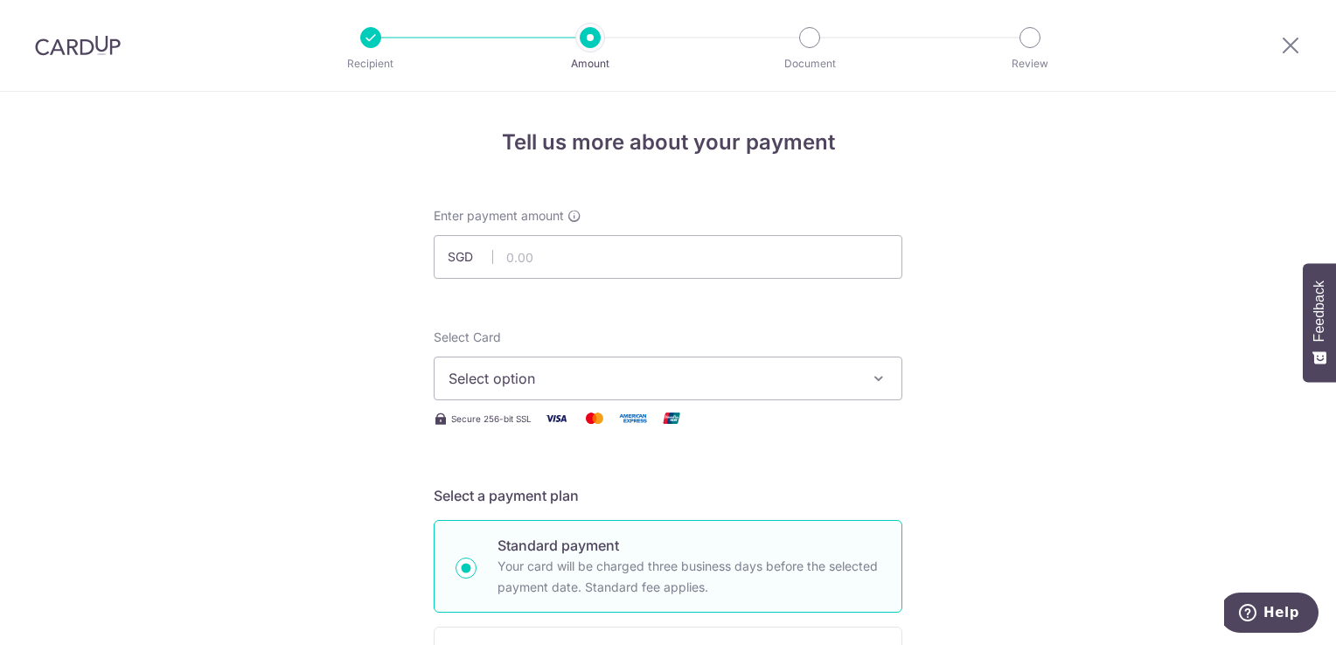
drag, startPoint x: 775, startPoint y: 407, endPoint x: 976, endPoint y: 499, distance: 221.1
click at [804, 379] on span "Select option" at bounding box center [652, 378] width 407 height 21
click at [797, 389] on button "Select option" at bounding box center [668, 379] width 469 height 44
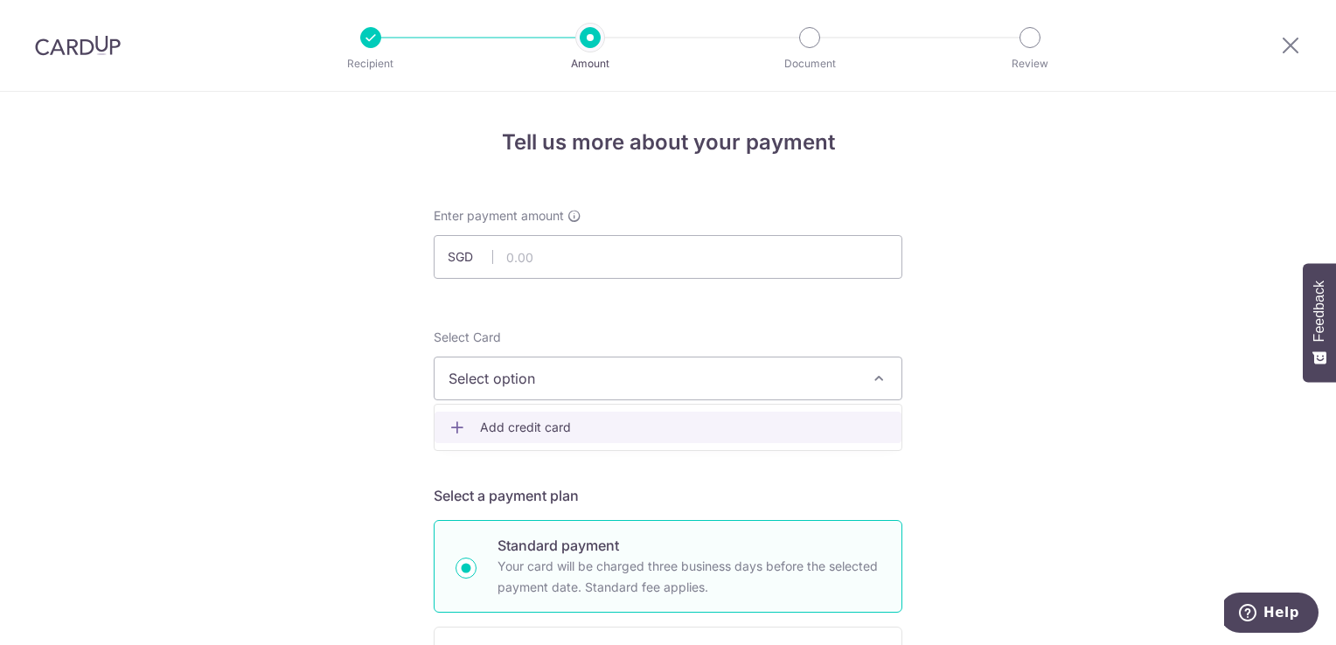
drag, startPoint x: 797, startPoint y: 389, endPoint x: 551, endPoint y: 432, distance: 250.3
click at [551, 432] on span "Add credit card" at bounding box center [683, 427] width 407 height 17
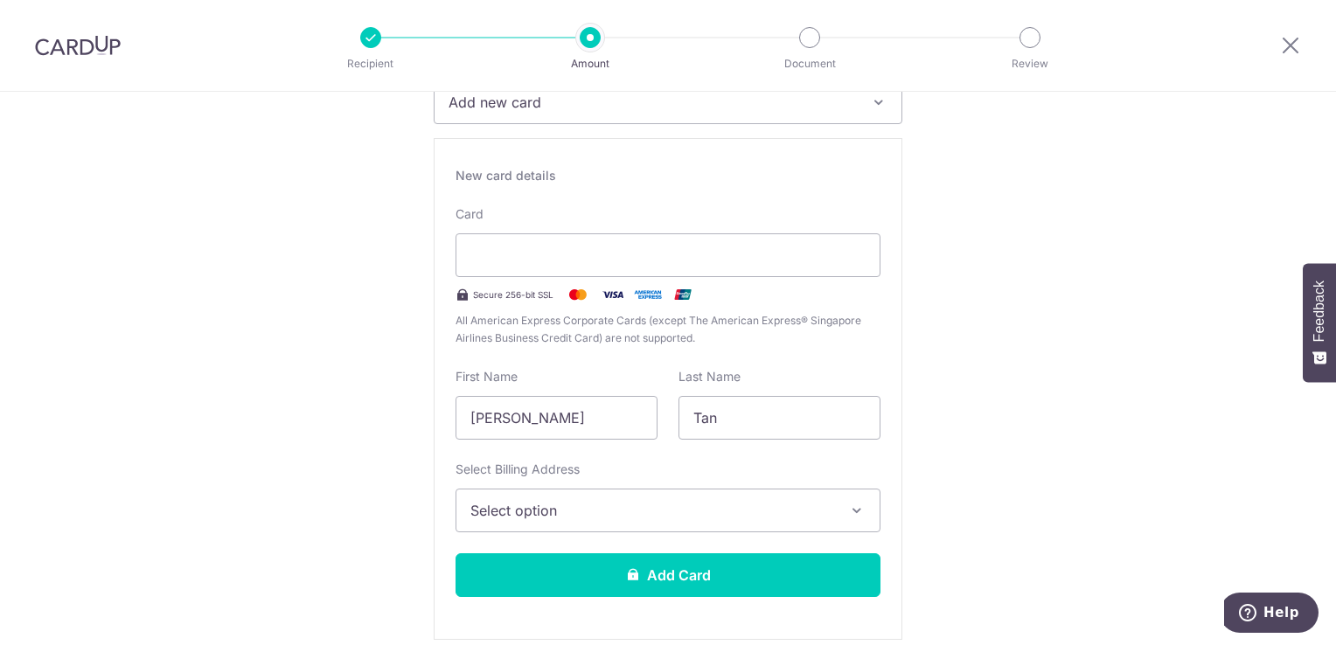
scroll to position [350, 0]
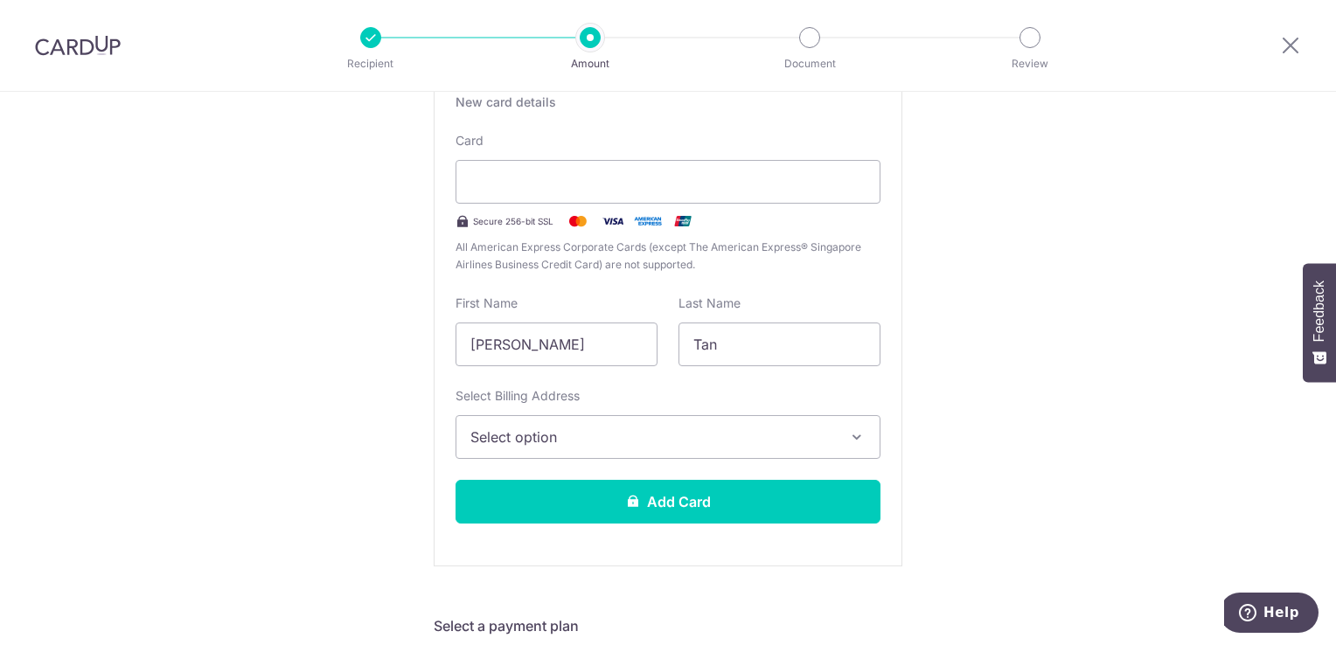
click at [759, 446] on span "Select option" at bounding box center [652, 437] width 364 height 21
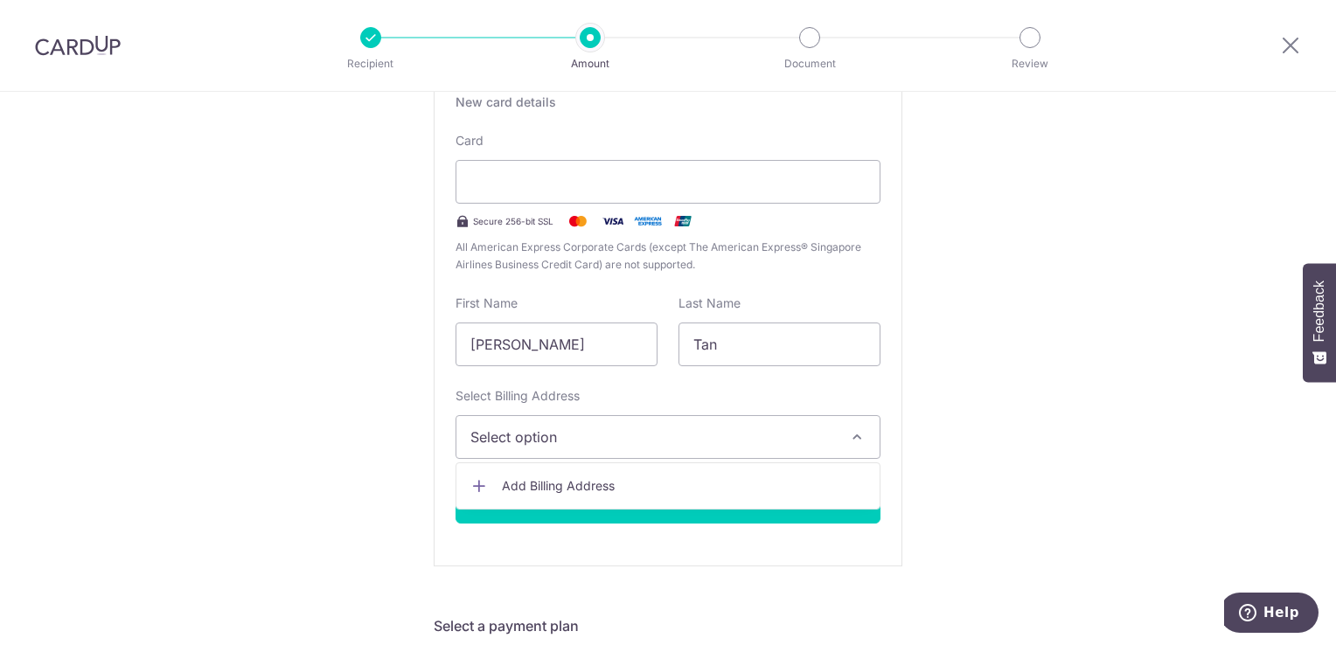
click at [666, 481] on span "Add Billing Address" at bounding box center [684, 485] width 364 height 17
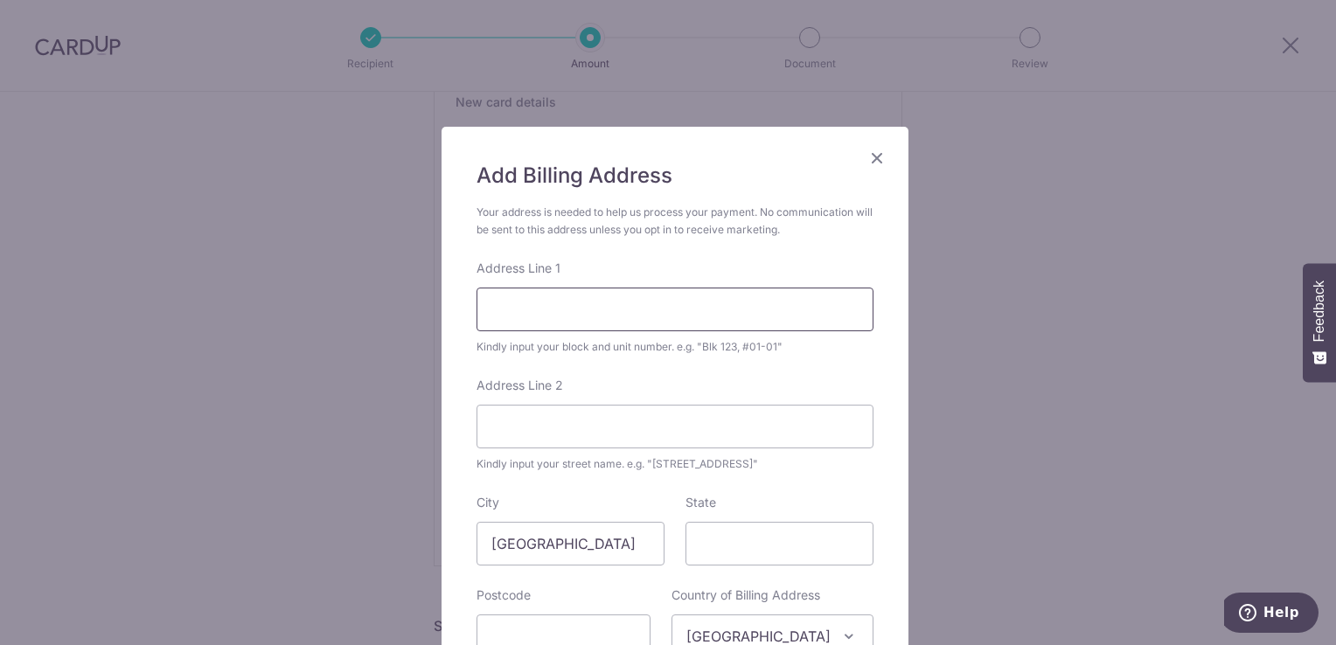
click at [639, 305] on input "Address Line 1" at bounding box center [675, 310] width 397 height 44
type input "421 Clementi Ave 1 #35-365"
type input "120421"
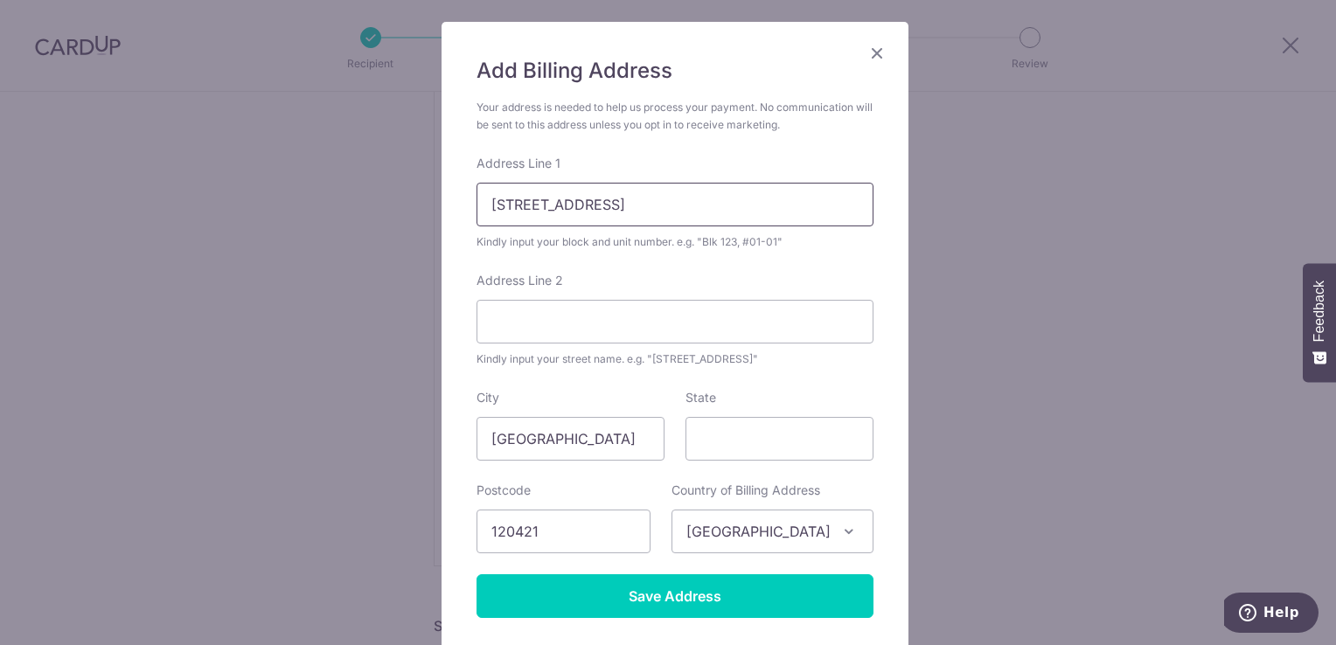
scroll to position [187, 0]
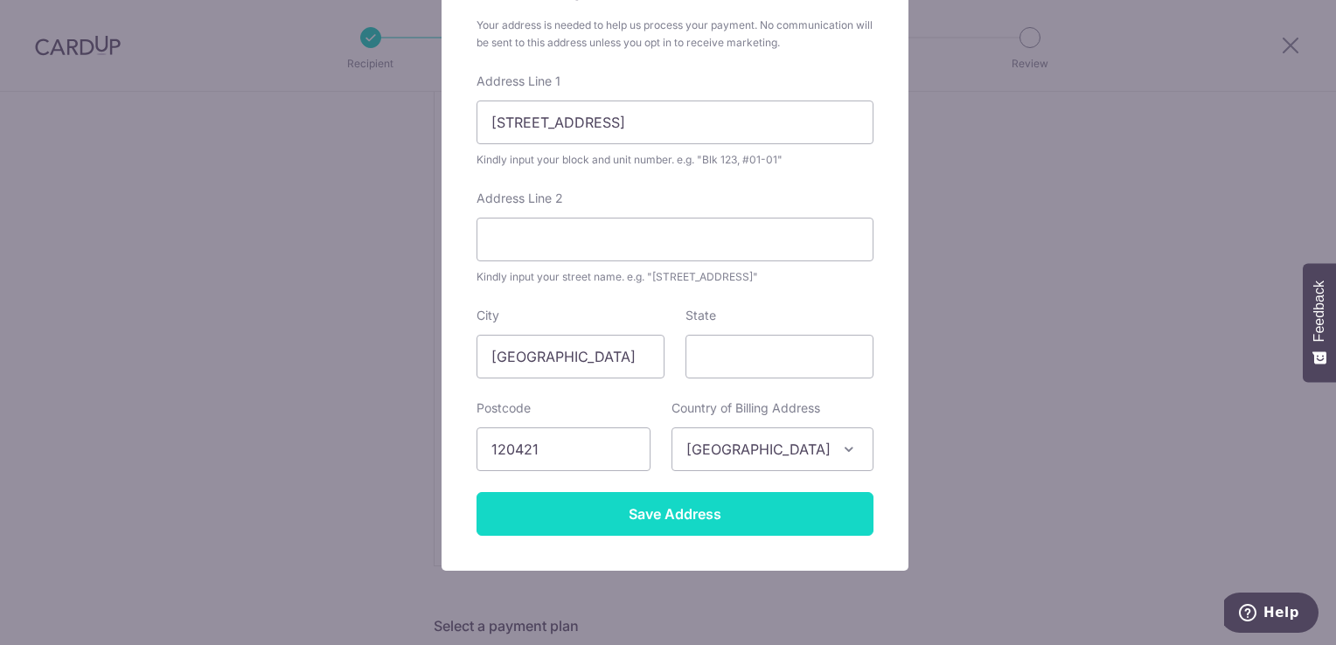
click at [706, 510] on input "Save Address" at bounding box center [675, 514] width 397 height 44
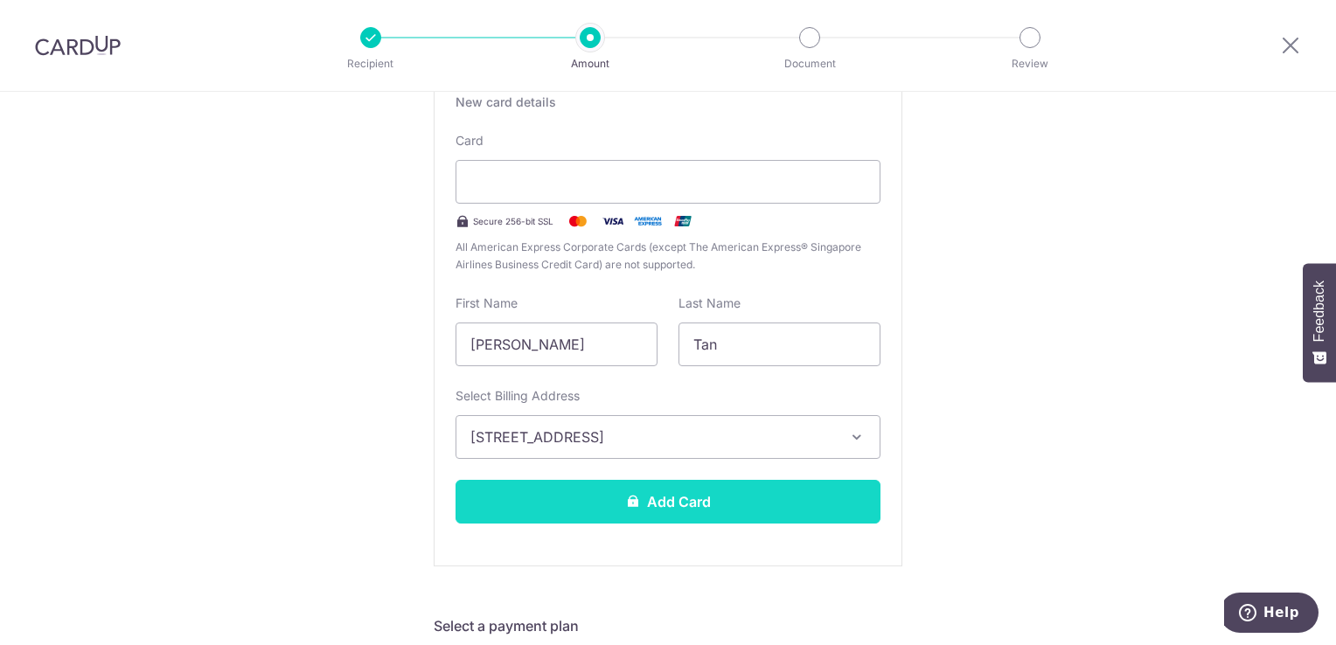
click at [698, 495] on button "Add Card" at bounding box center [668, 502] width 425 height 44
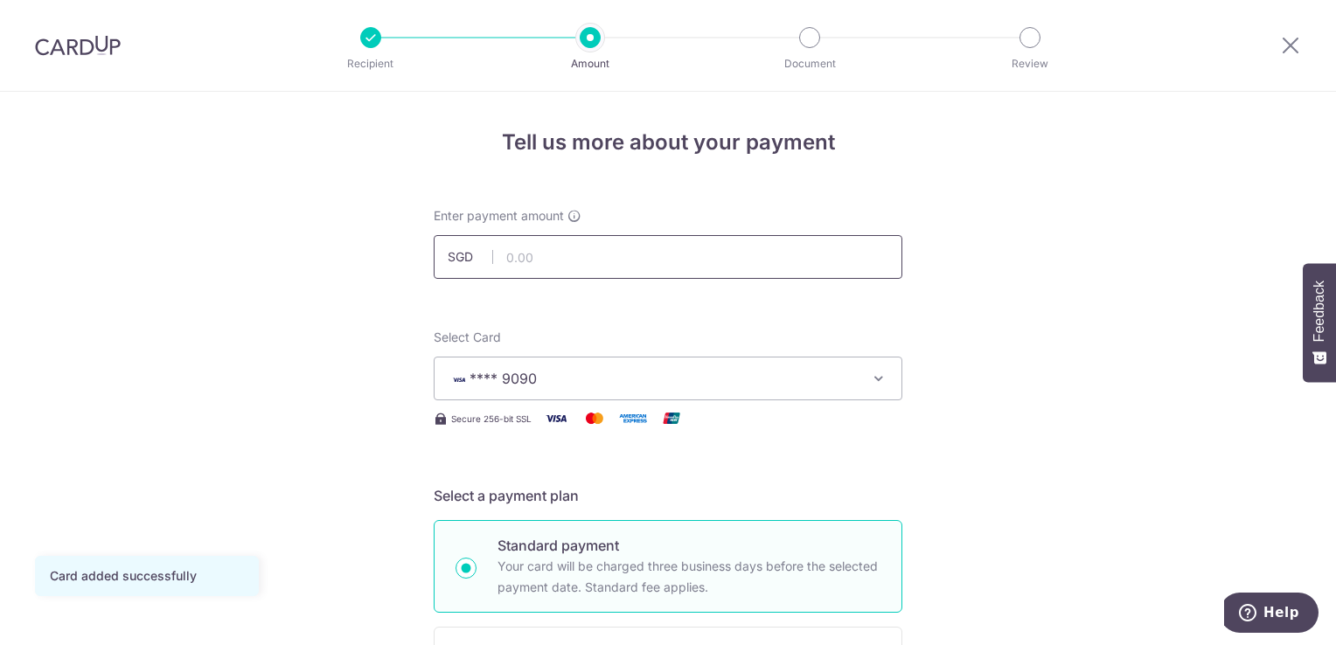
click at [751, 254] on input "text" at bounding box center [668, 257] width 469 height 44
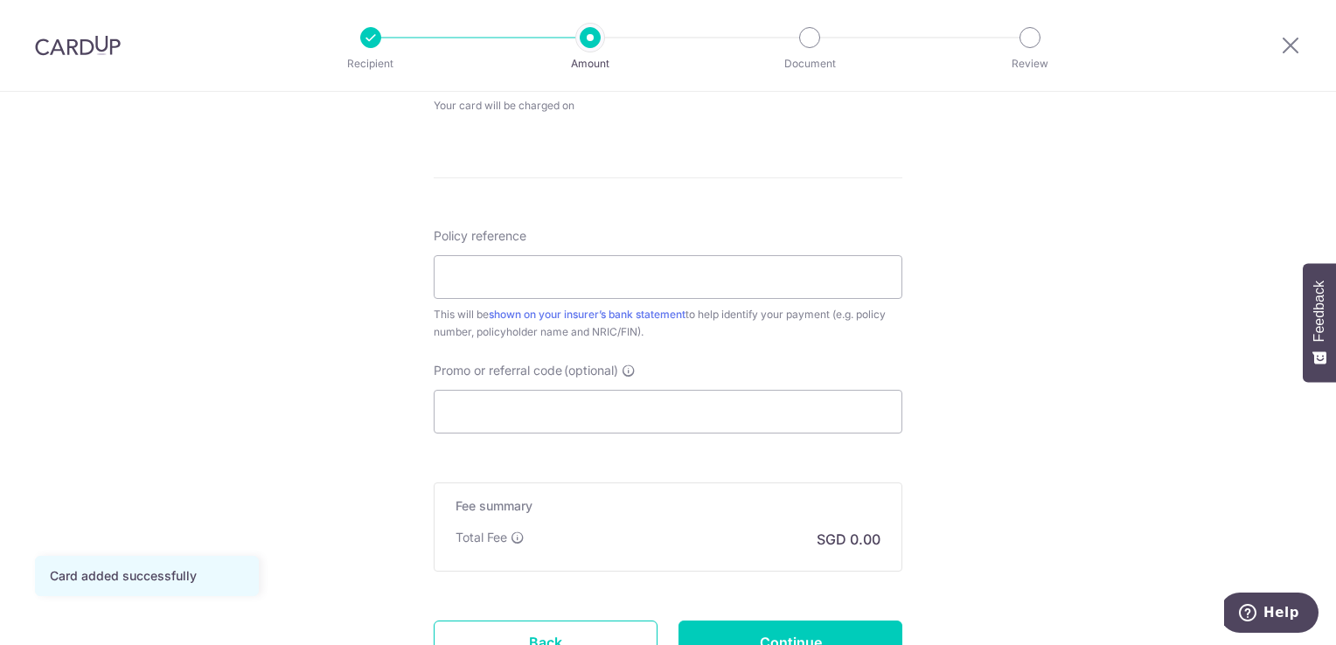
scroll to position [962, 0]
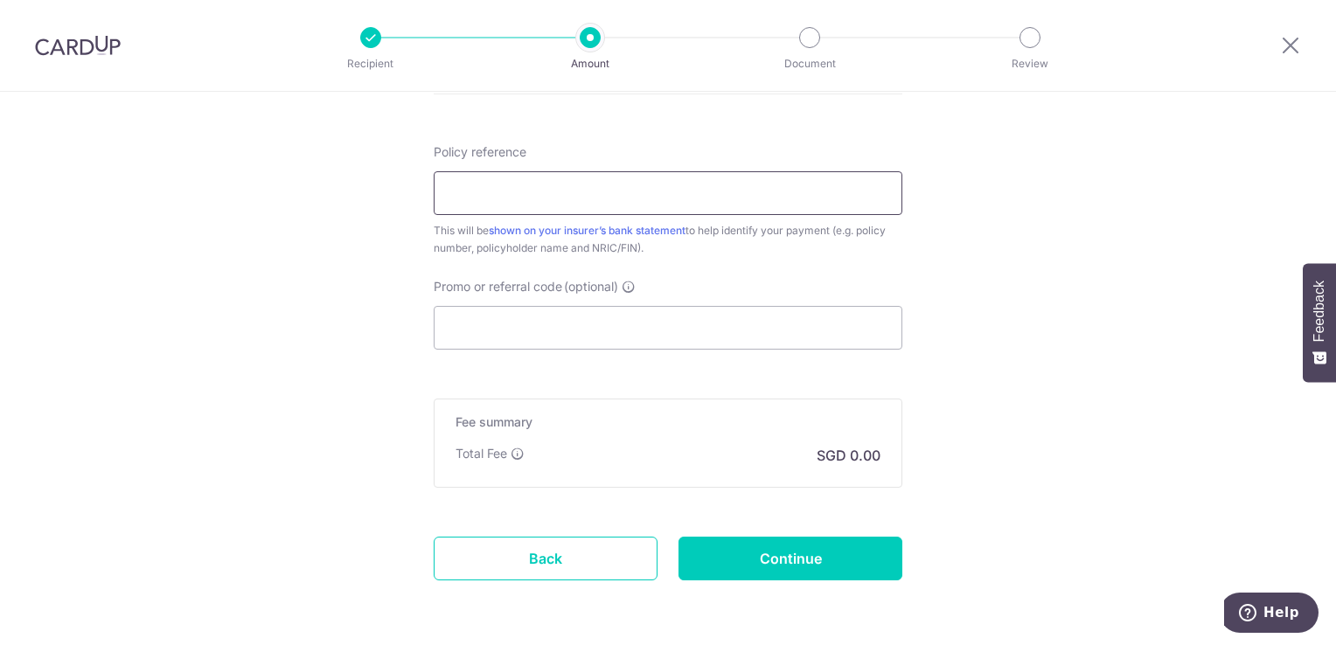
click at [793, 205] on input "Policy reference" at bounding box center [668, 193] width 469 height 44
type input "1,116.00"
type input "302-8165458"
click at [700, 328] on input "Promo or referral code (optional)" at bounding box center [668, 328] width 469 height 44
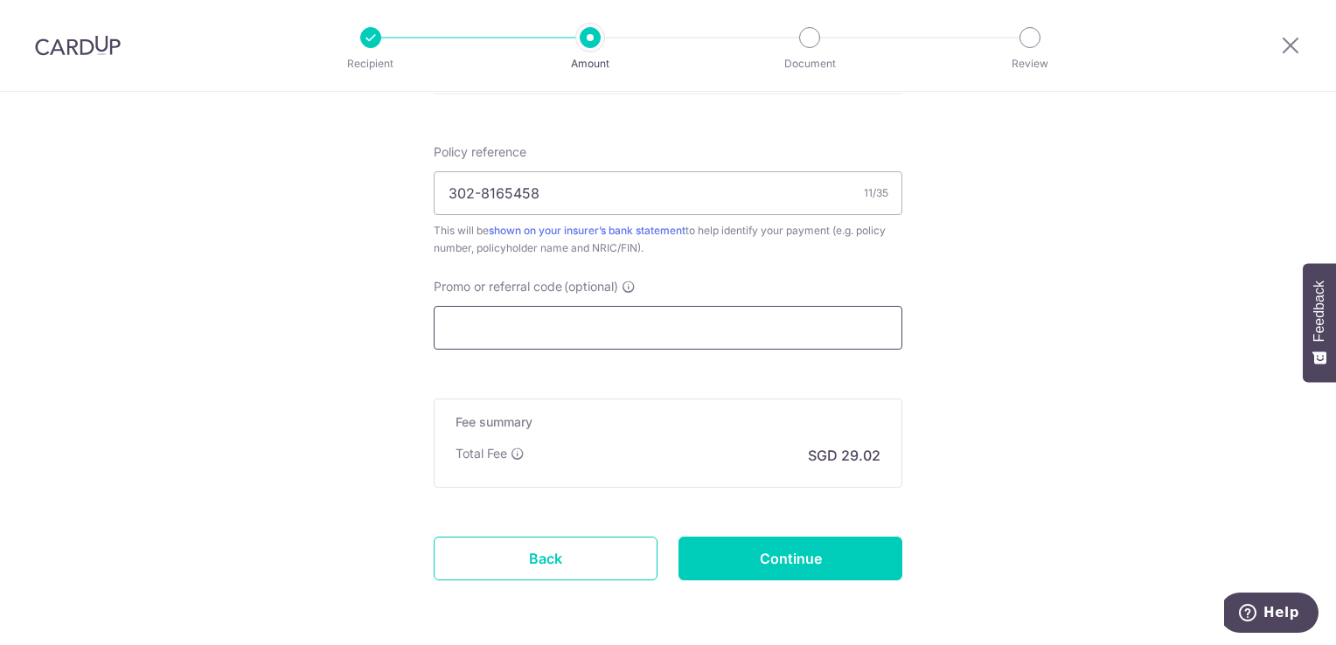
paste input "OCBC90N155"
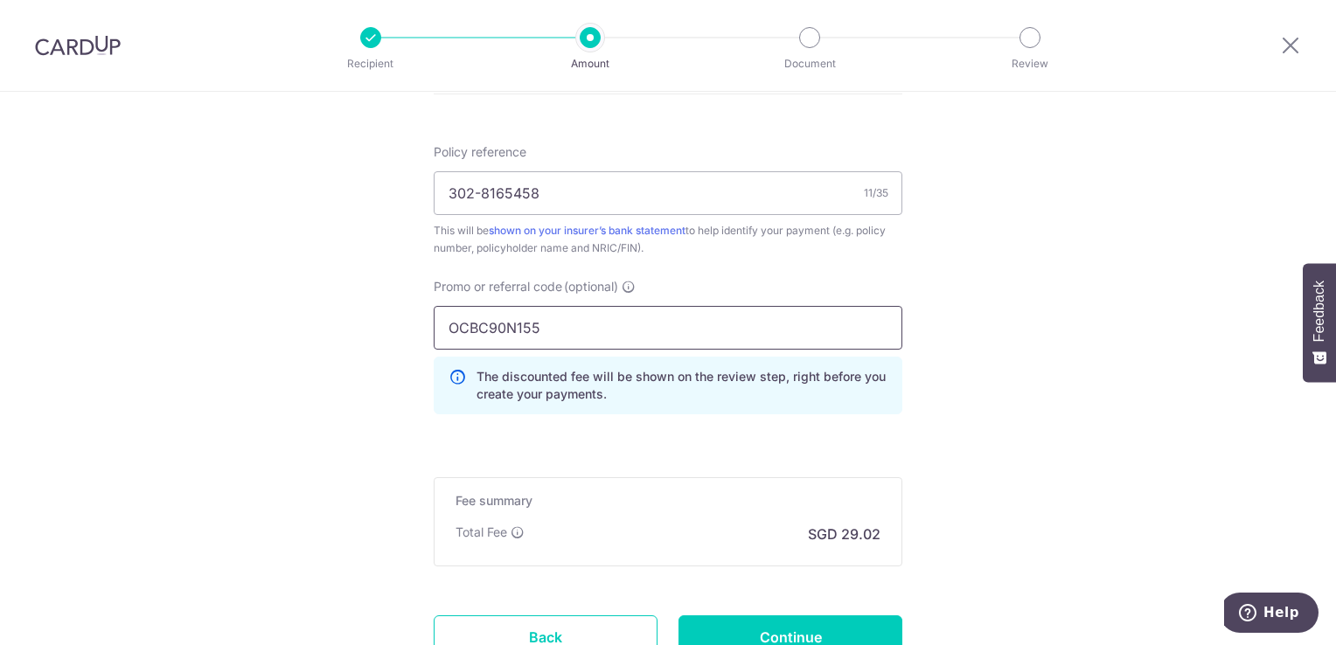
type input "OCBC90N155"
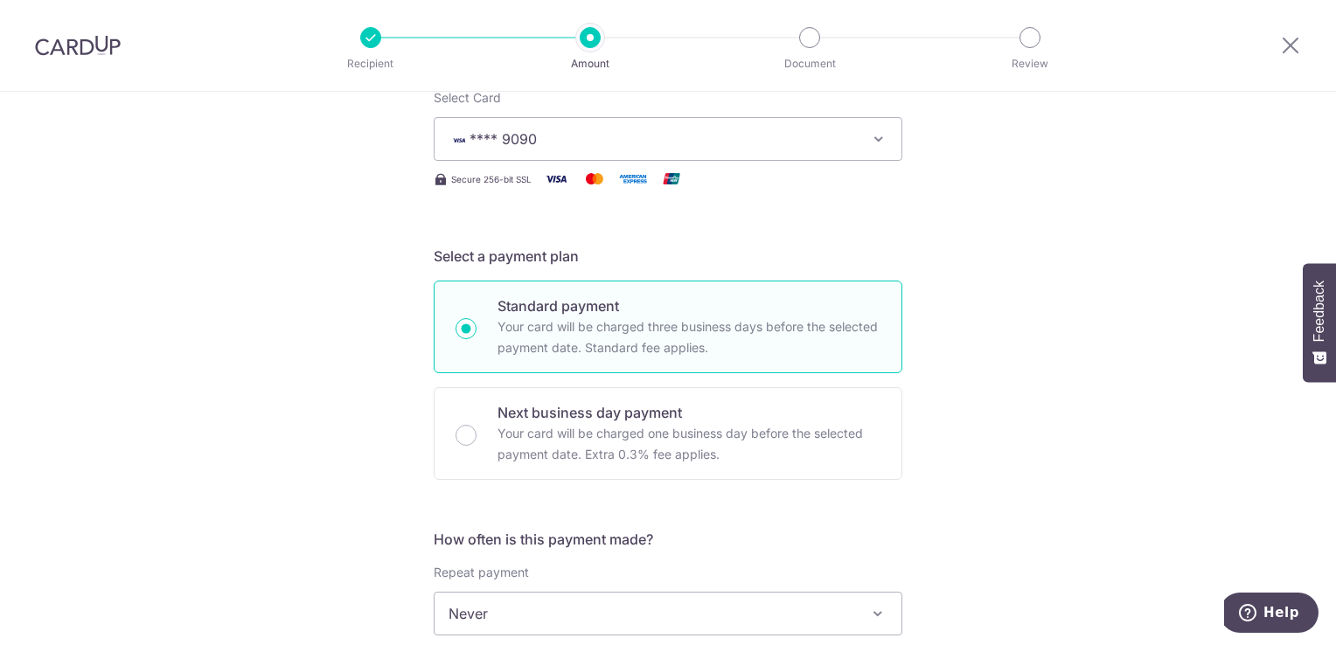
scroll to position [175, 0]
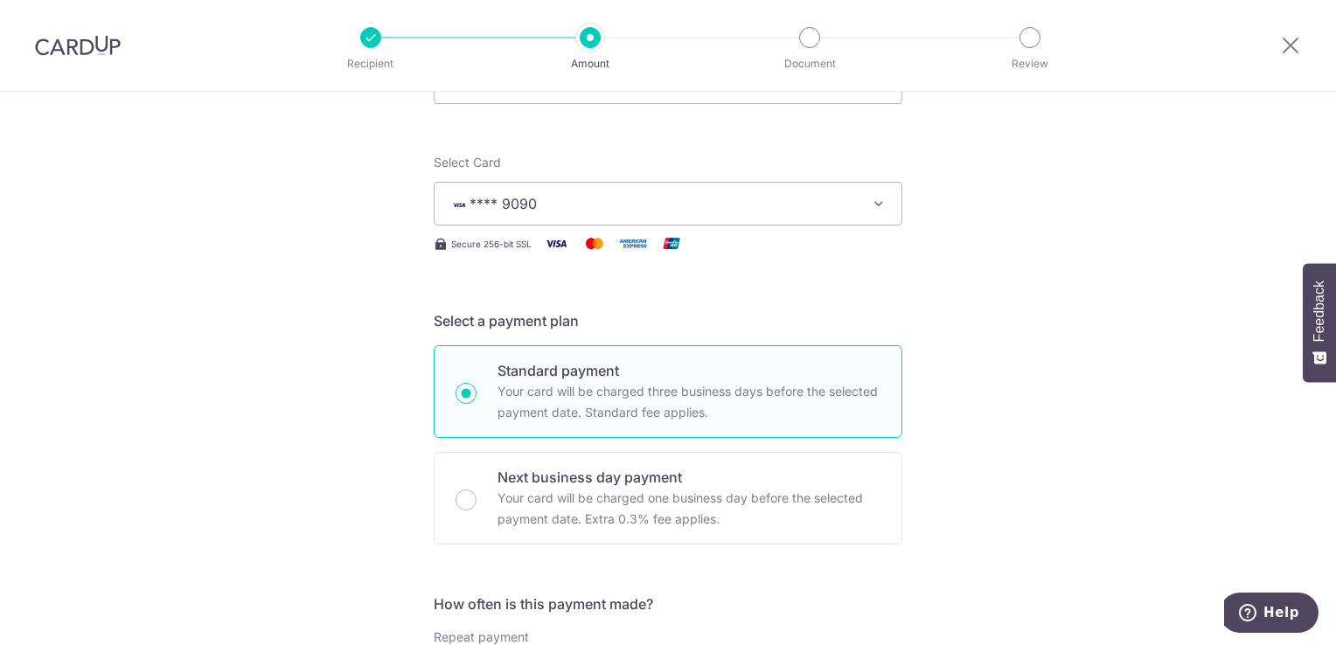
click at [829, 202] on span "**** 9090" at bounding box center [652, 203] width 407 height 21
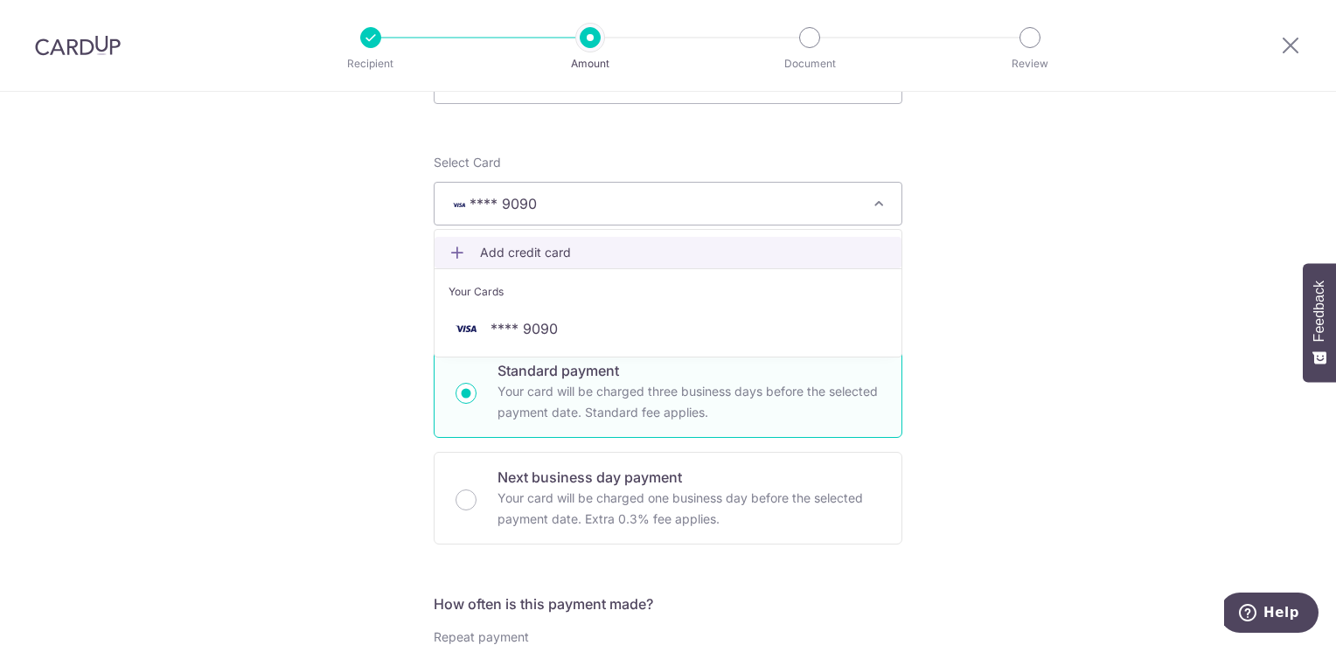
click at [703, 254] on span "Add credit card" at bounding box center [683, 252] width 407 height 17
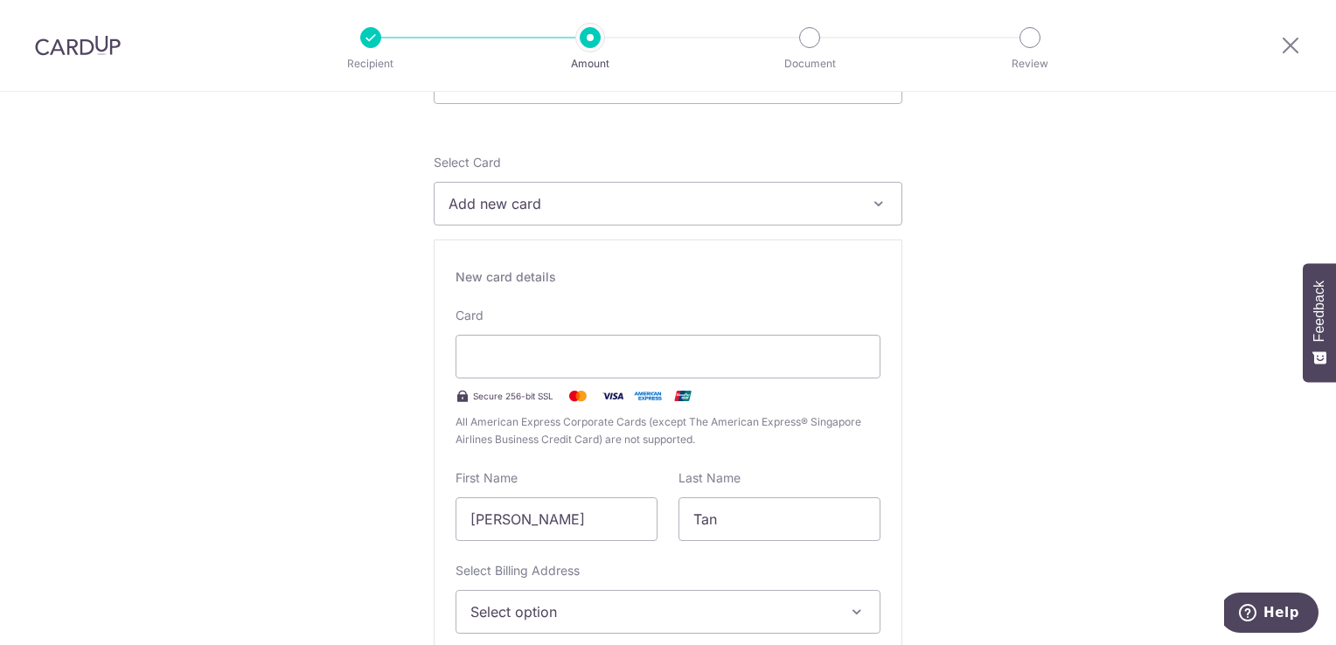
click at [797, 632] on button "Select option" at bounding box center [668, 612] width 425 height 44
click at [797, 614] on span "Select option" at bounding box center [652, 612] width 364 height 21
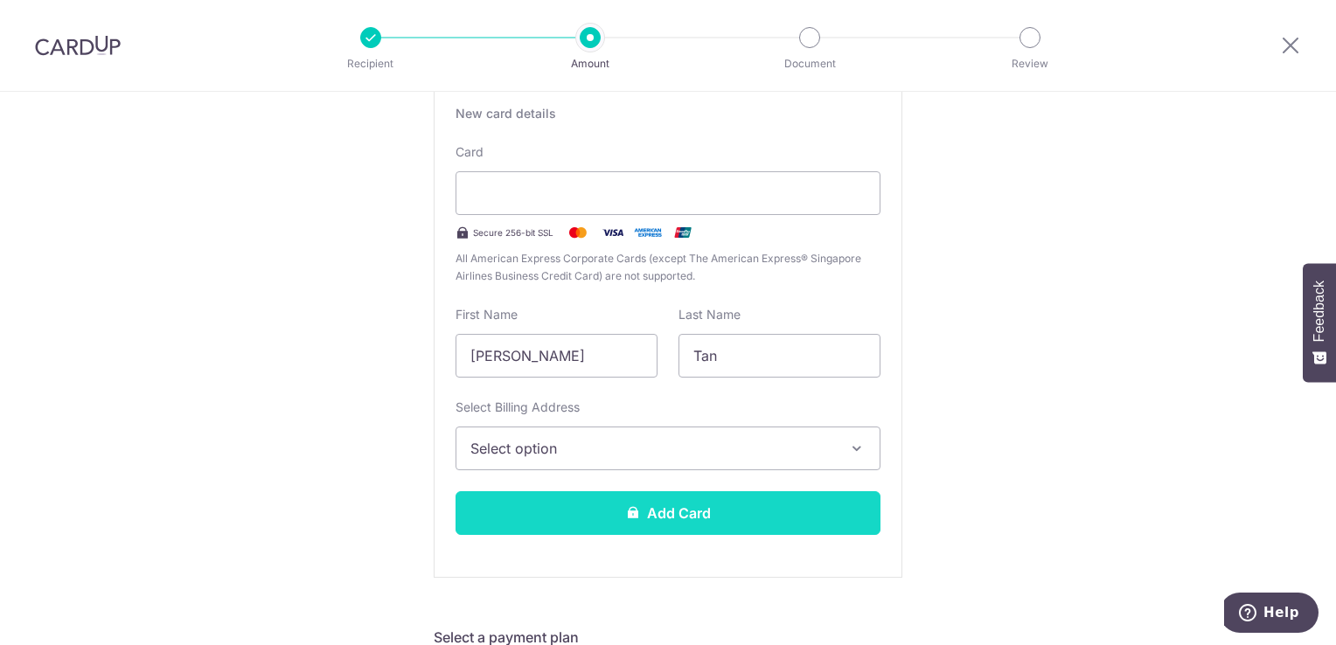
scroll to position [350, 0]
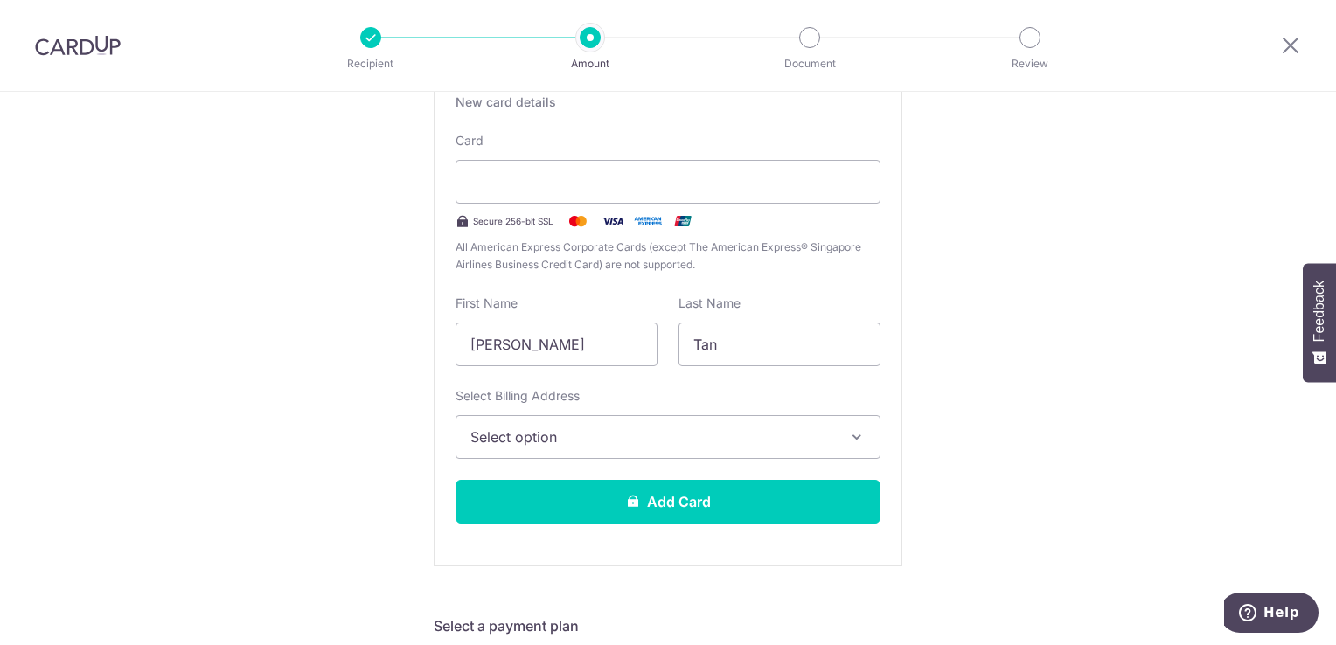
click at [728, 428] on span "Select option" at bounding box center [652, 437] width 364 height 21
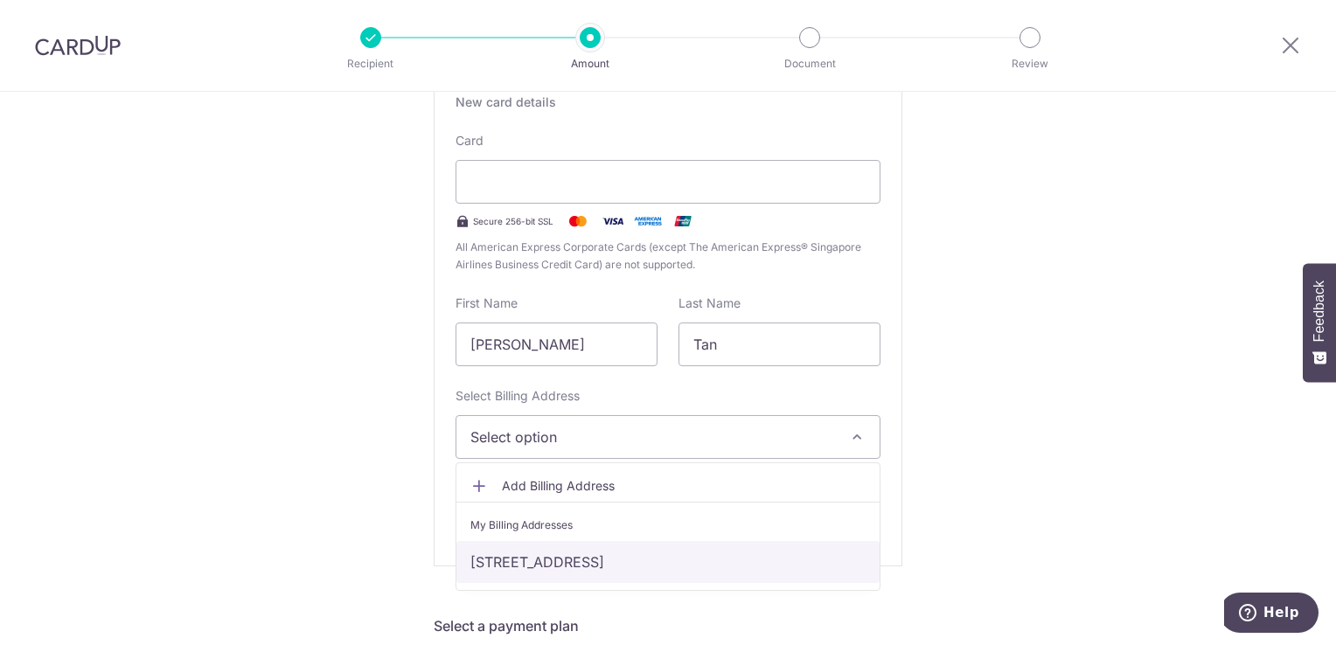
click at [609, 566] on link "[STREET_ADDRESS]" at bounding box center [667, 562] width 423 height 42
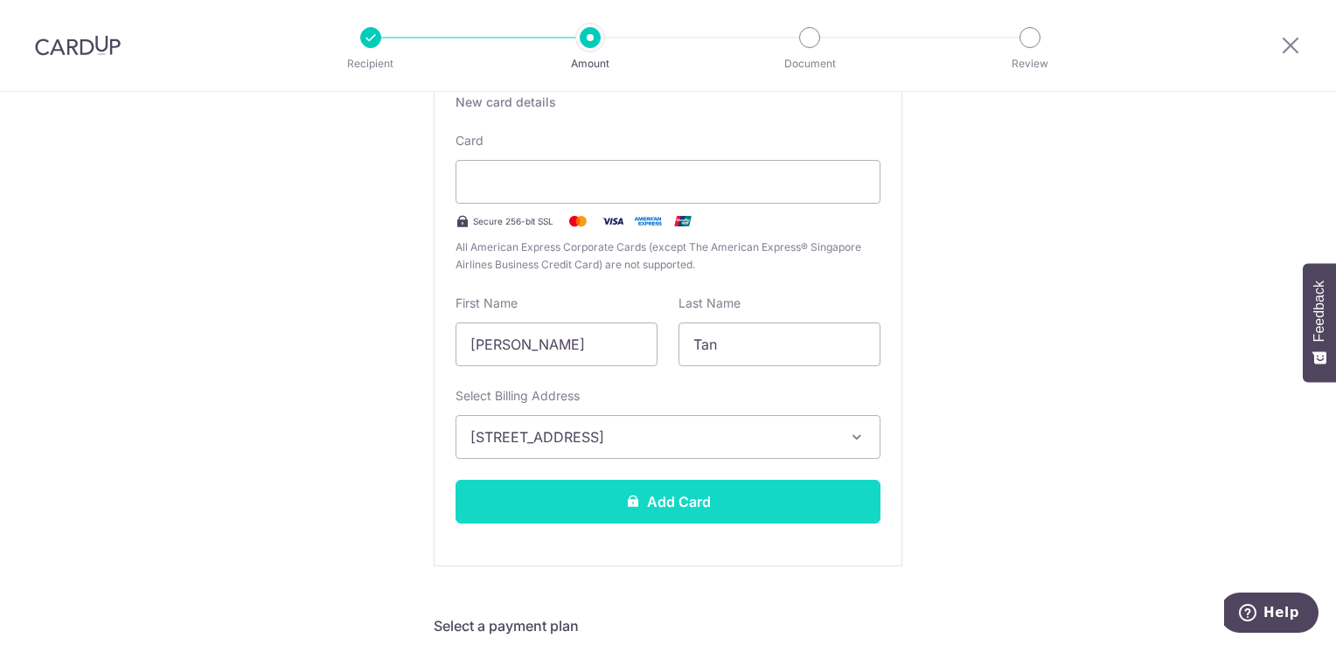
click at [717, 511] on button "Add Card" at bounding box center [668, 502] width 425 height 44
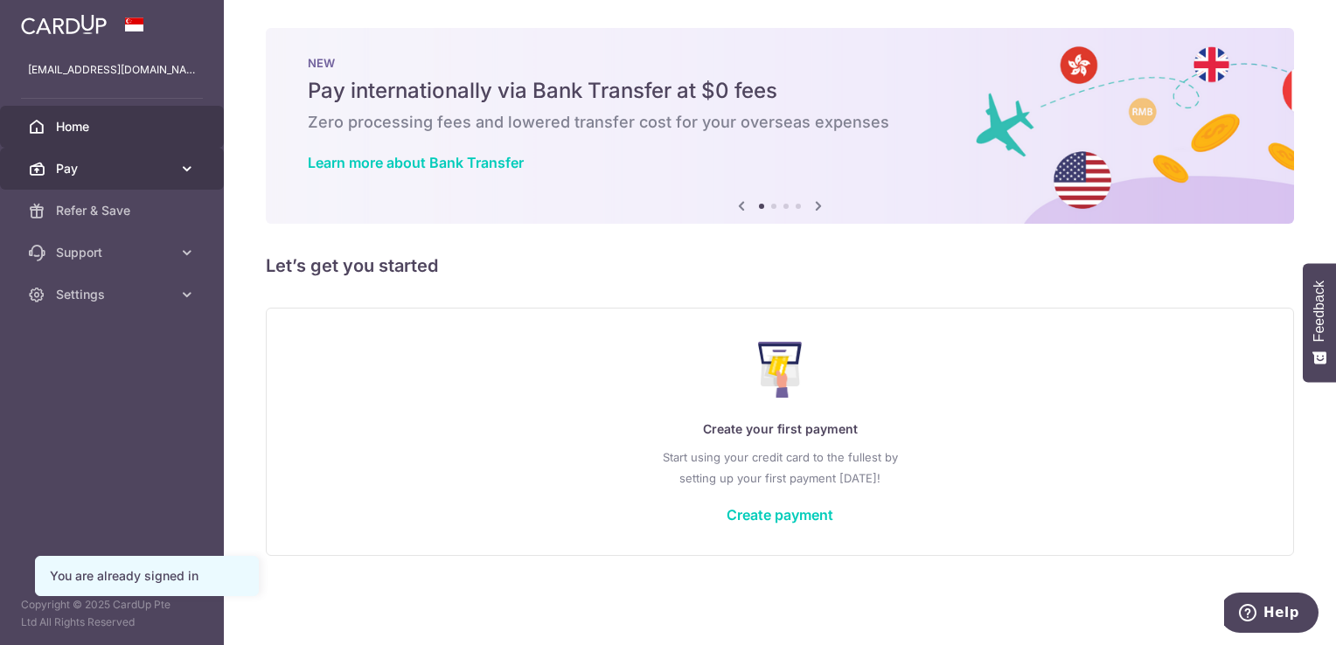
click at [180, 170] on icon at bounding box center [186, 168] width 17 height 17
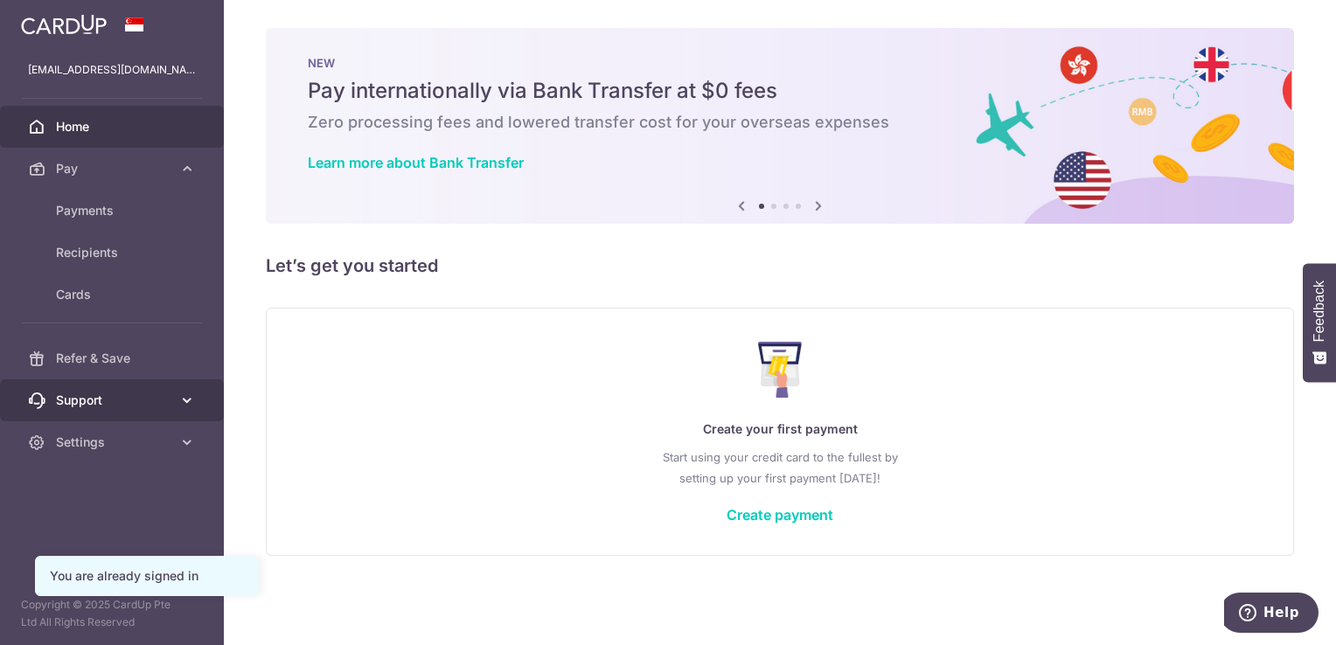
click at [193, 393] on icon at bounding box center [186, 400] width 17 height 17
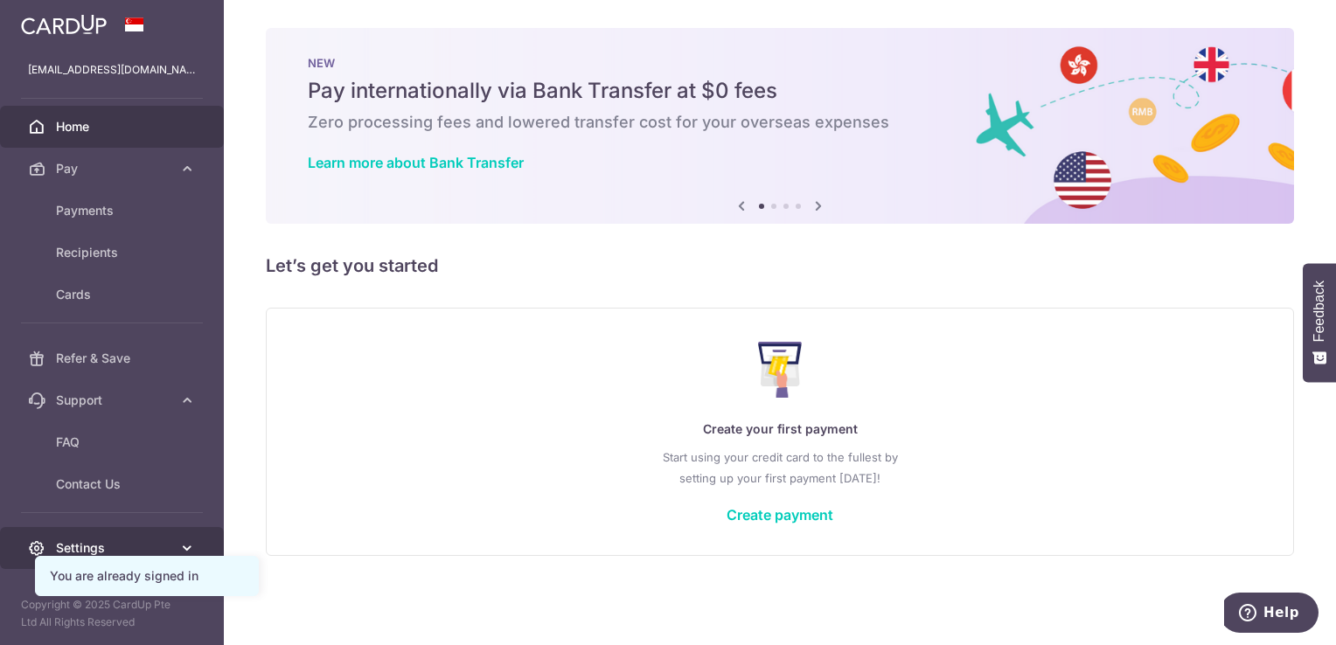
click at [187, 543] on icon at bounding box center [186, 547] width 17 height 17
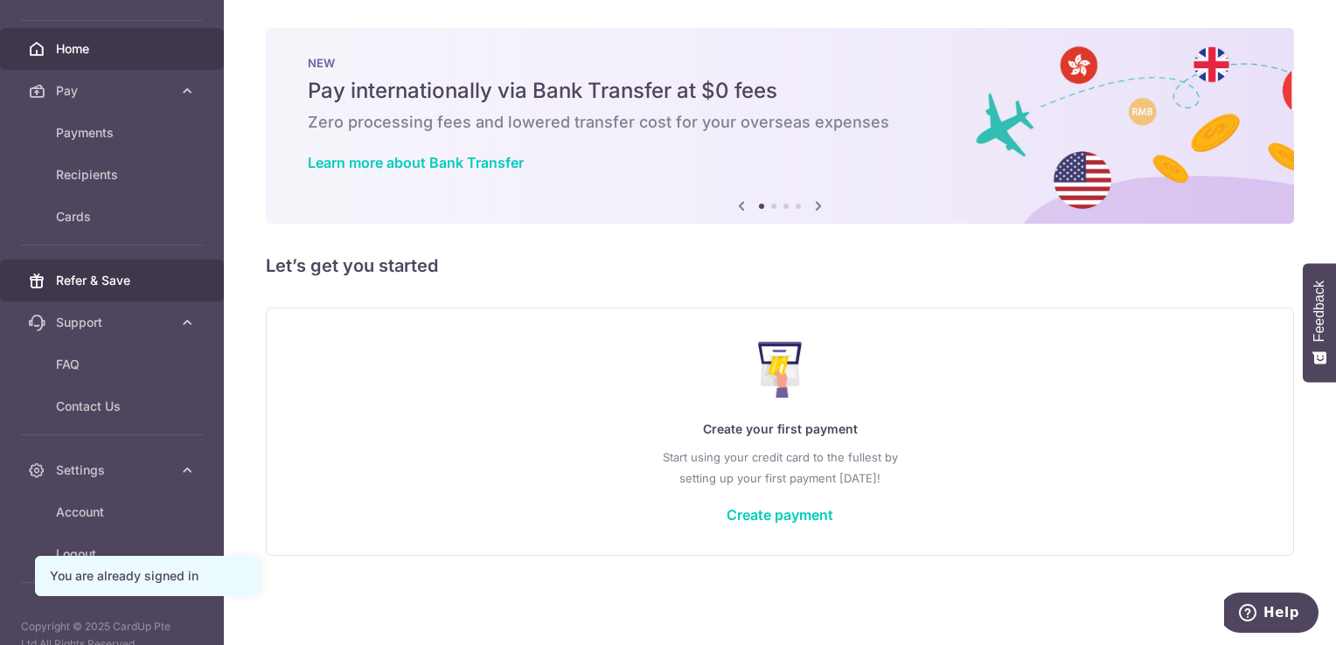
scroll to position [98, 0]
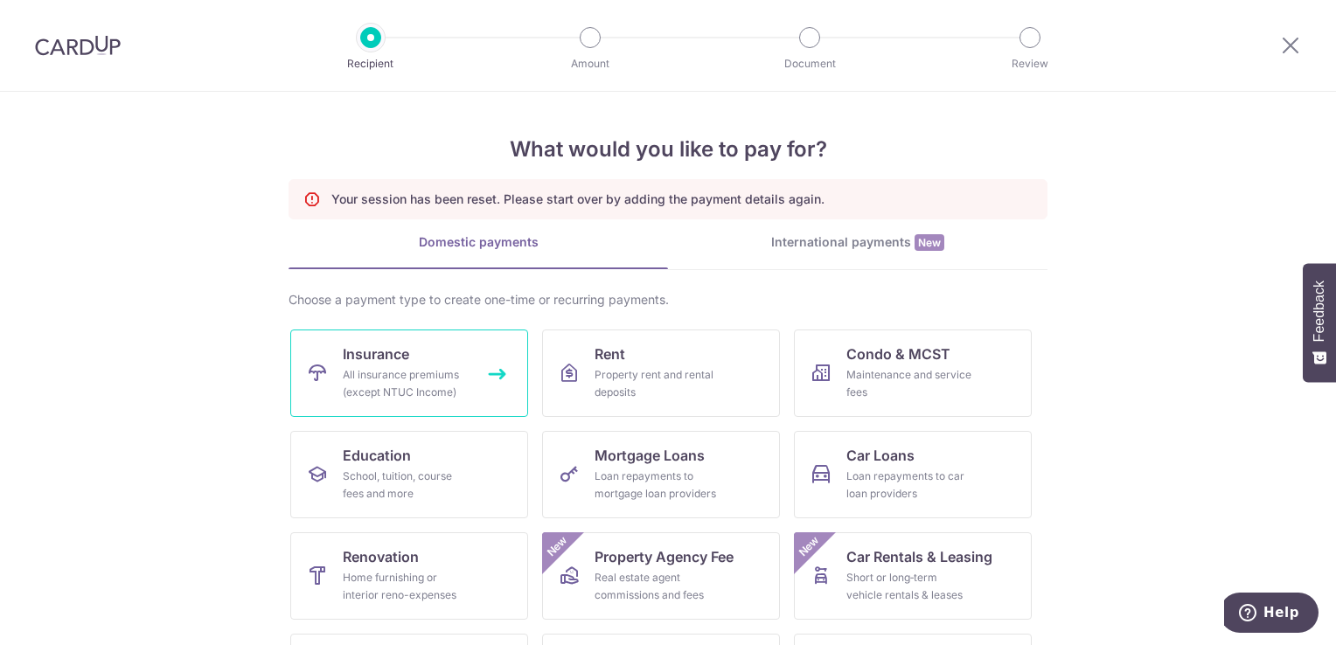
click at [400, 369] on div "All insurance premiums (except NTUC Income)" at bounding box center [406, 383] width 126 height 35
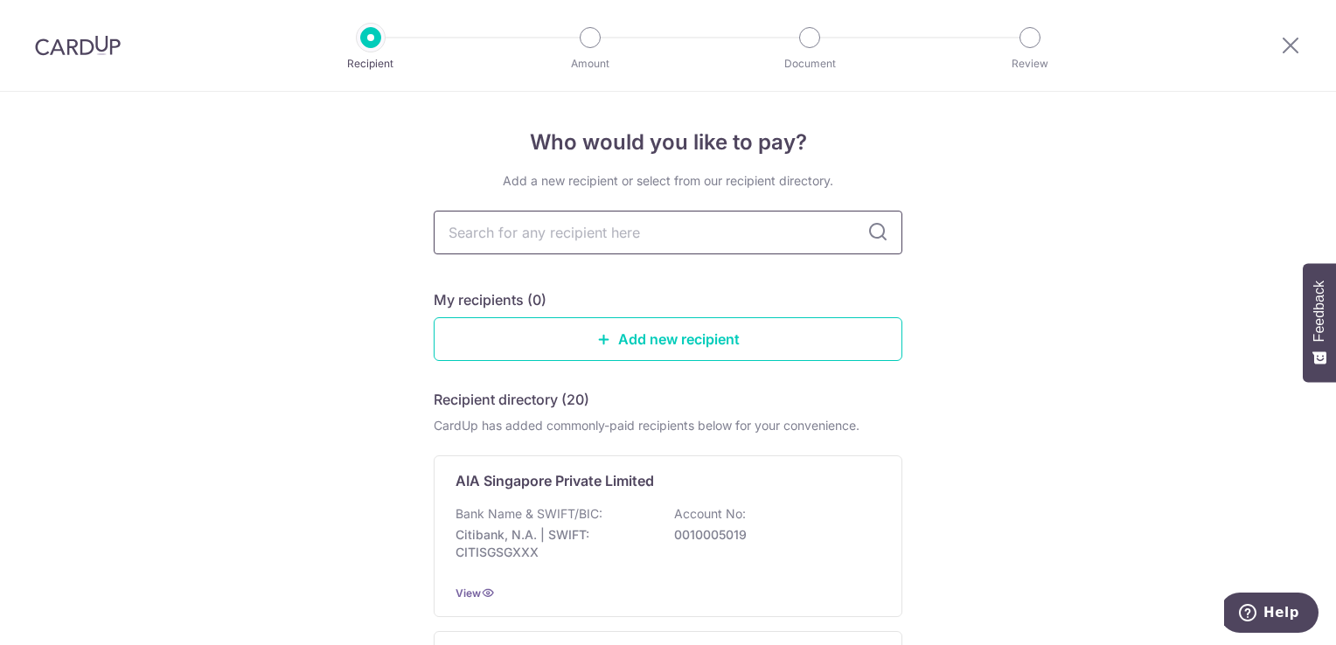
drag, startPoint x: 662, startPoint y: 237, endPoint x: 647, endPoint y: 240, distance: 15.1
click at [662, 237] on input "text" at bounding box center [668, 233] width 469 height 44
type input "hsbc"
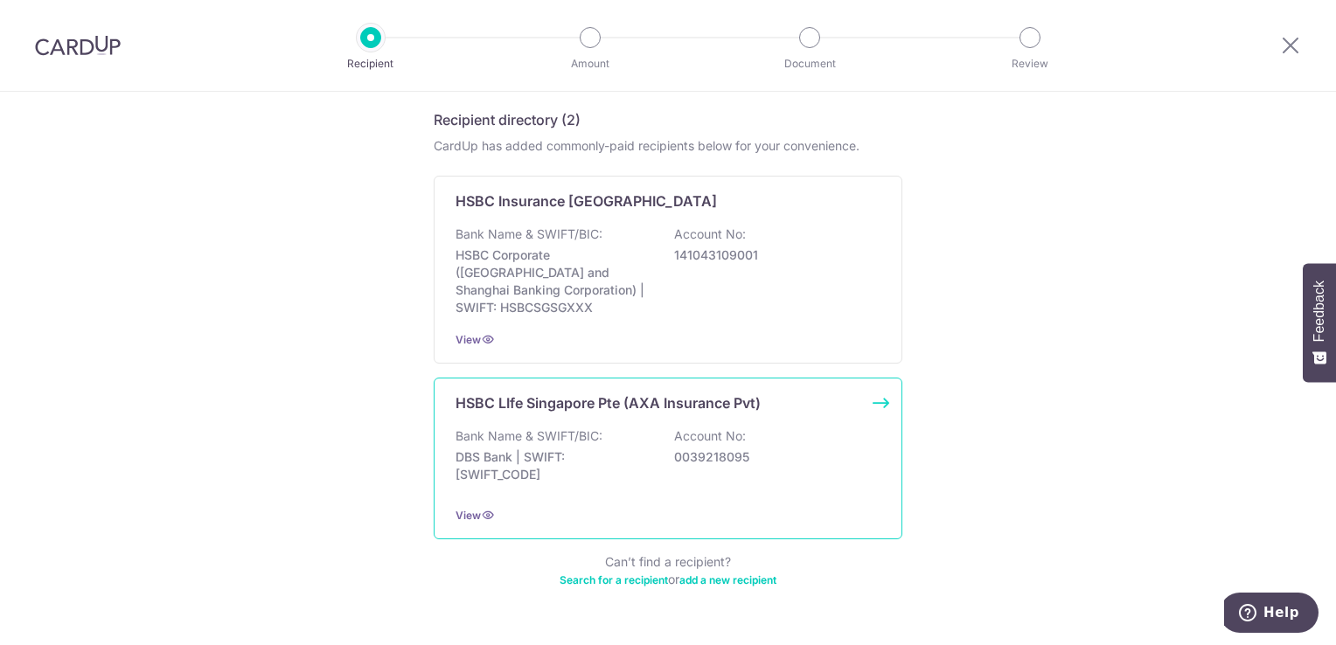
scroll to position [307, 0]
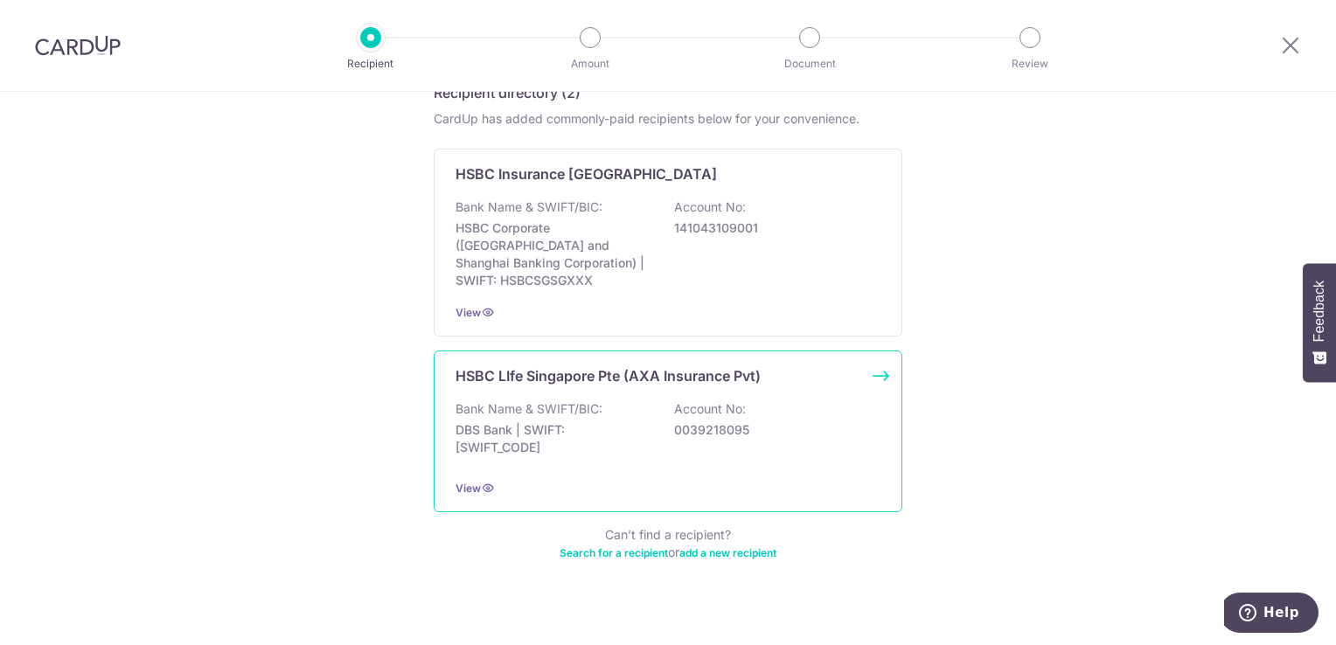
click at [603, 373] on div "HSBC LIfe Singapore Pte (AXA Insurance Pvt) Bank Name & SWIFT/BIC: DBS Bank | S…" at bounding box center [668, 432] width 469 height 162
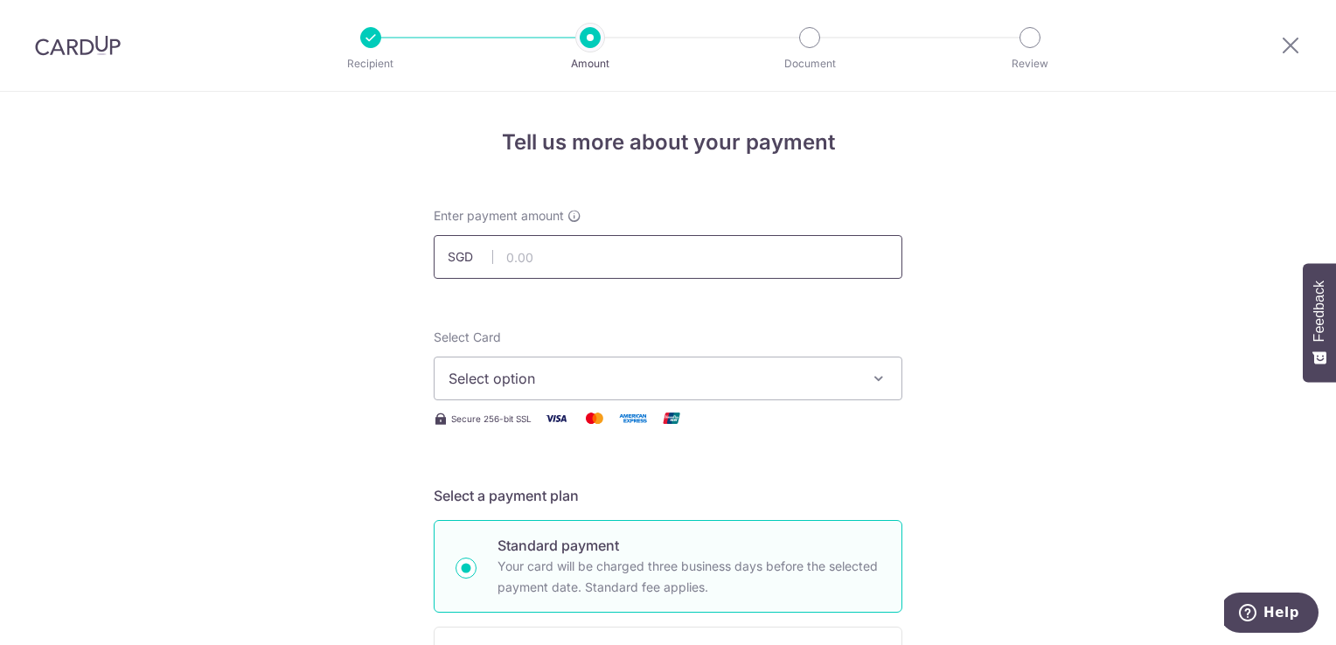
click at [671, 260] on input "text" at bounding box center [668, 257] width 469 height 44
type input "1,116.00"
type input "302-8165458"
type input "OCBC90N155"
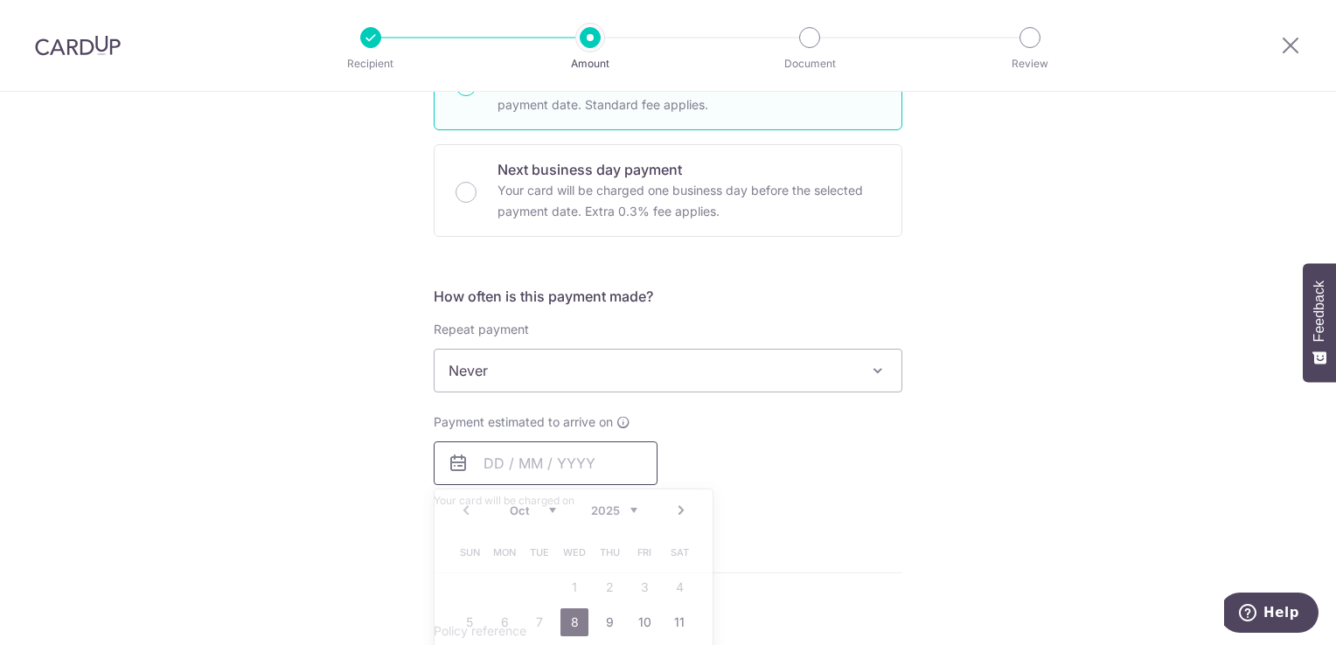
type input "1,116.00"
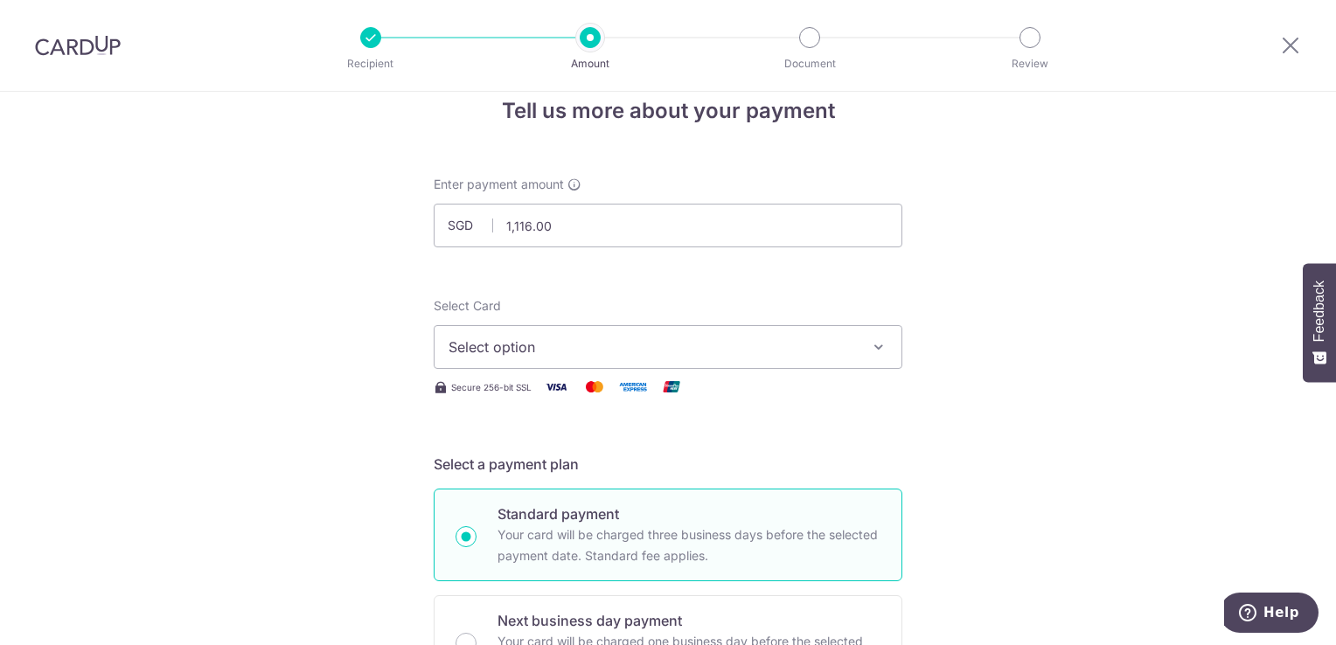
scroll to position [87, 0]
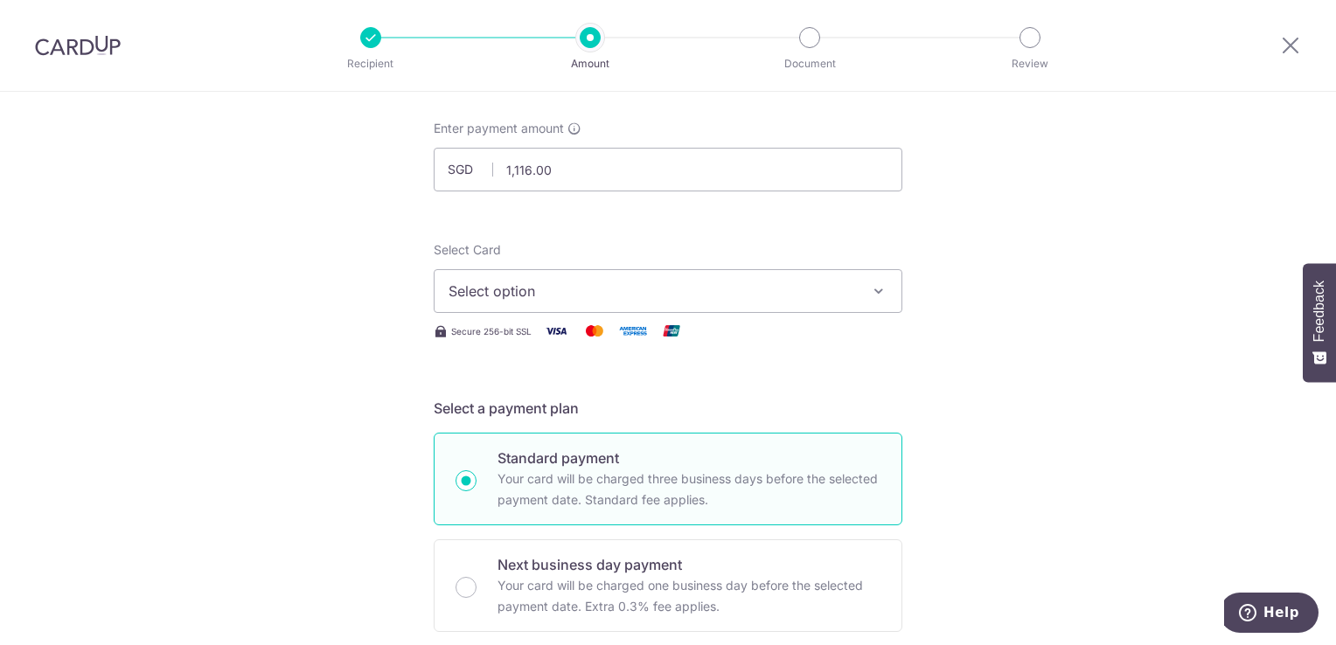
click at [788, 290] on span "Select option" at bounding box center [652, 291] width 407 height 21
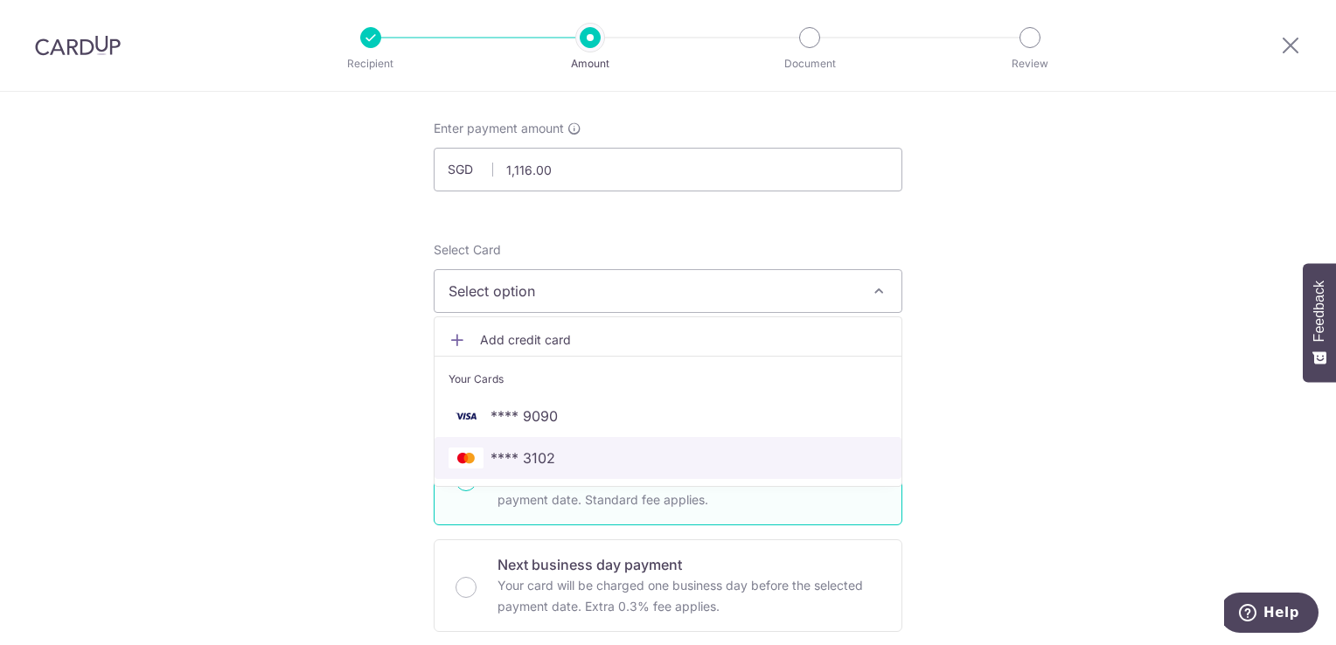
click at [551, 462] on span "**** 3102" at bounding box center [668, 458] width 439 height 21
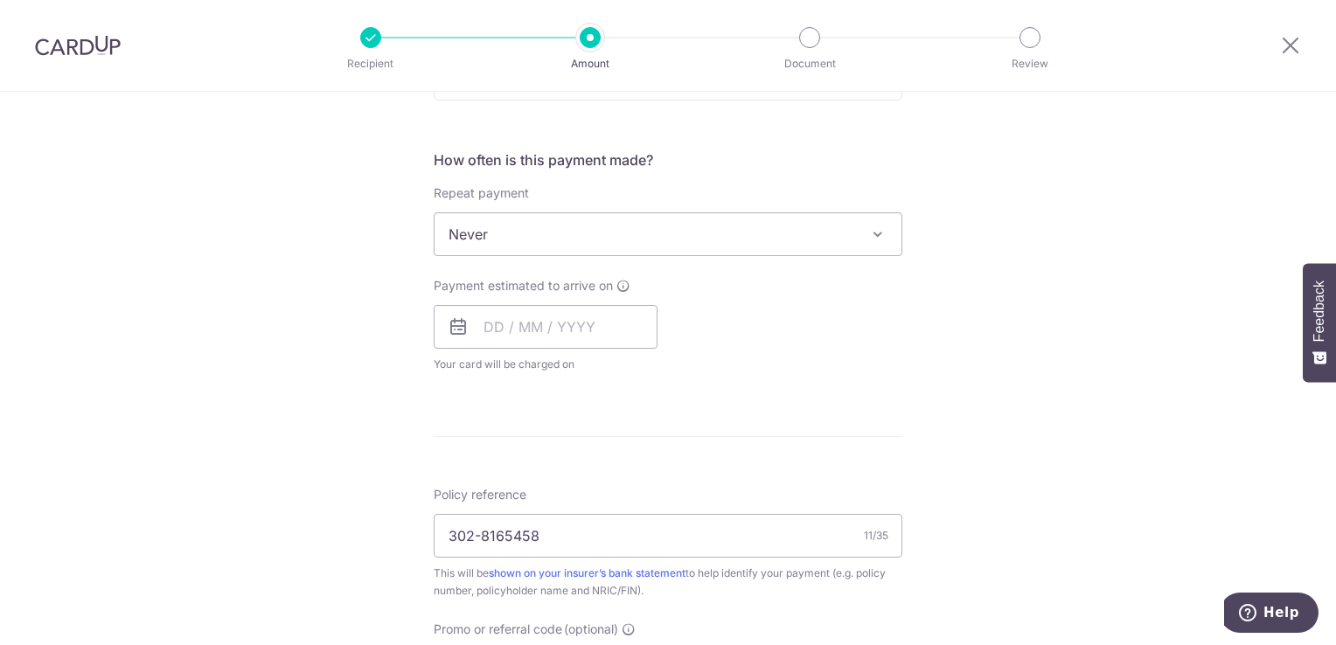
scroll to position [612, 0]
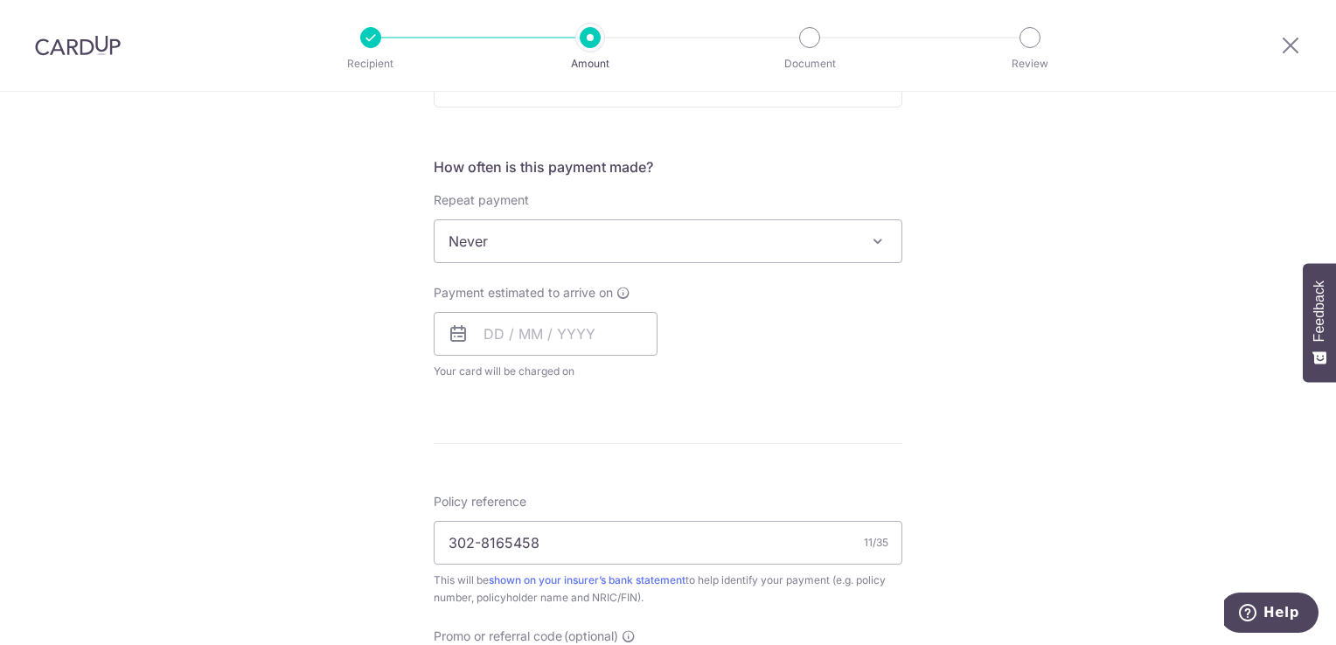
click at [797, 246] on span "Never" at bounding box center [668, 241] width 467 height 42
click at [1029, 244] on div "Tell us more about your payment Enter payment amount SGD 1,116.00 1116.00 Selec…" at bounding box center [668, 310] width 1336 height 1660
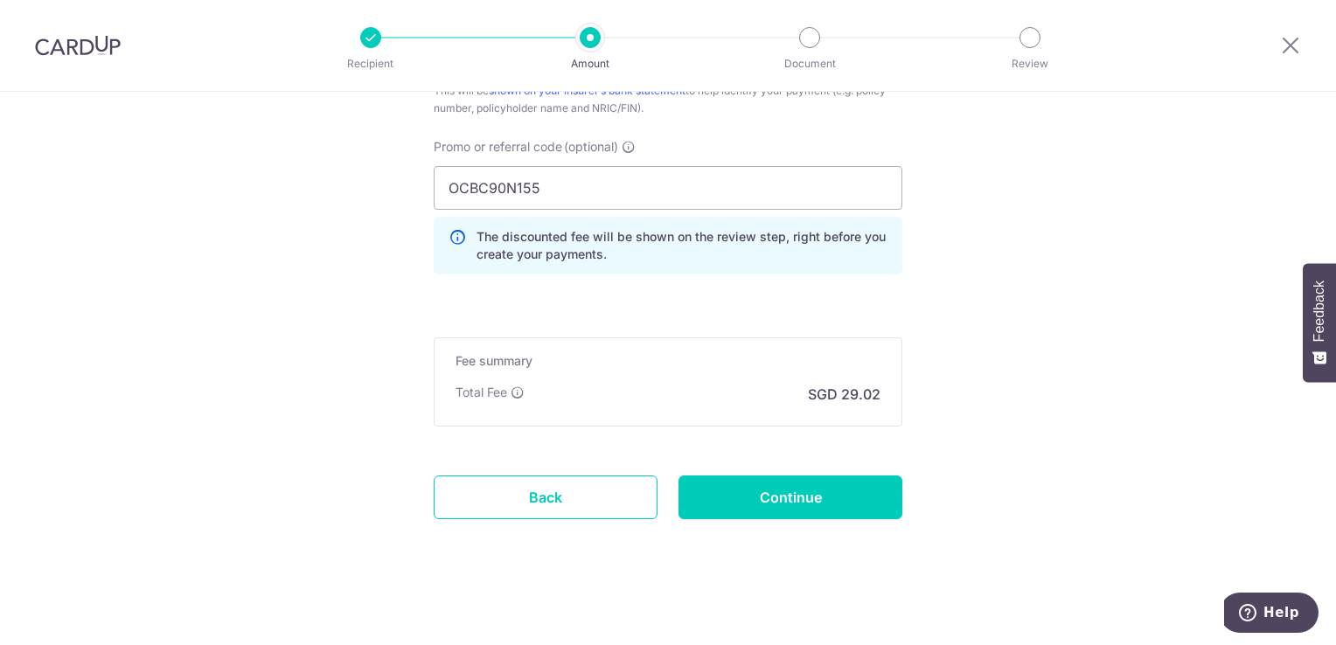
scroll to position [1104, 0]
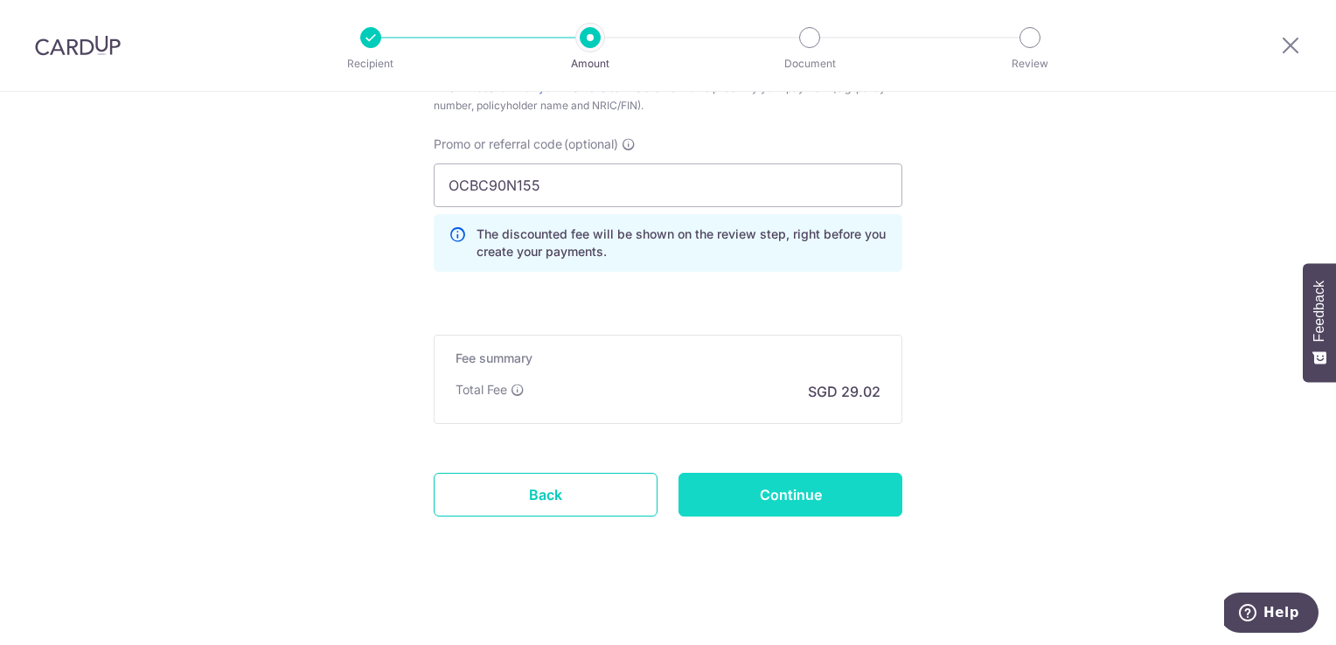
click at [845, 505] on input "Continue" at bounding box center [790, 495] width 224 height 44
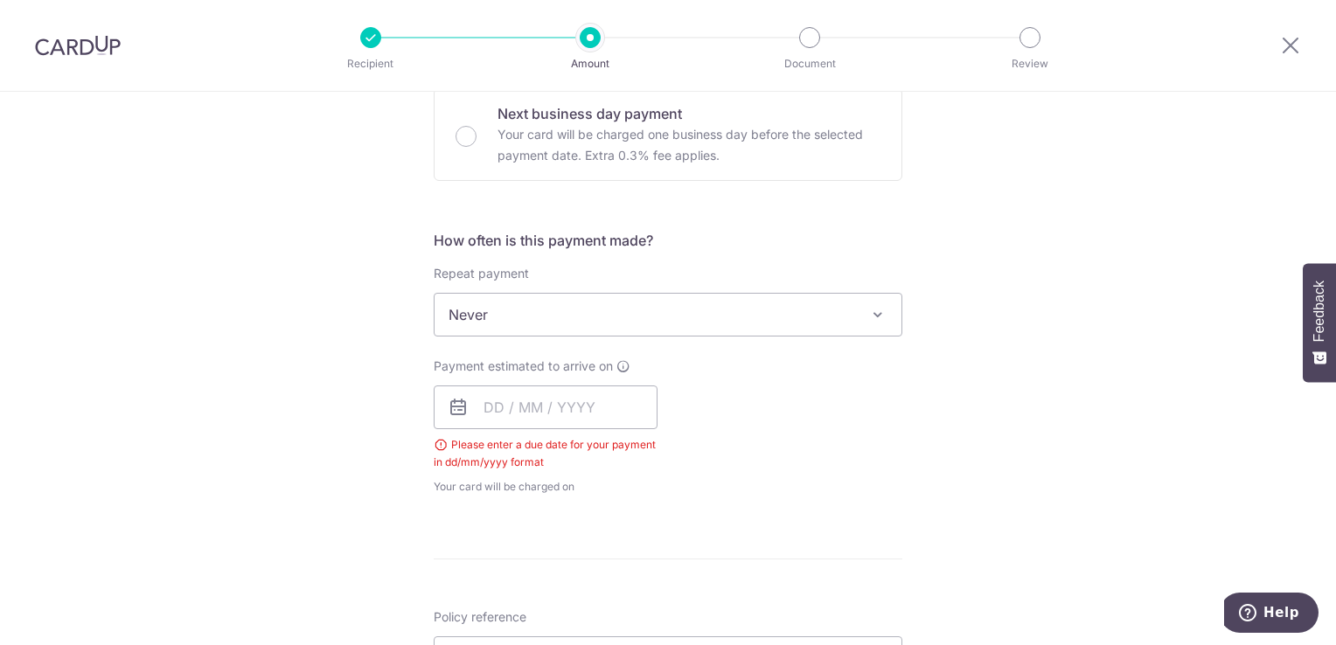
scroll to position [532, 0]
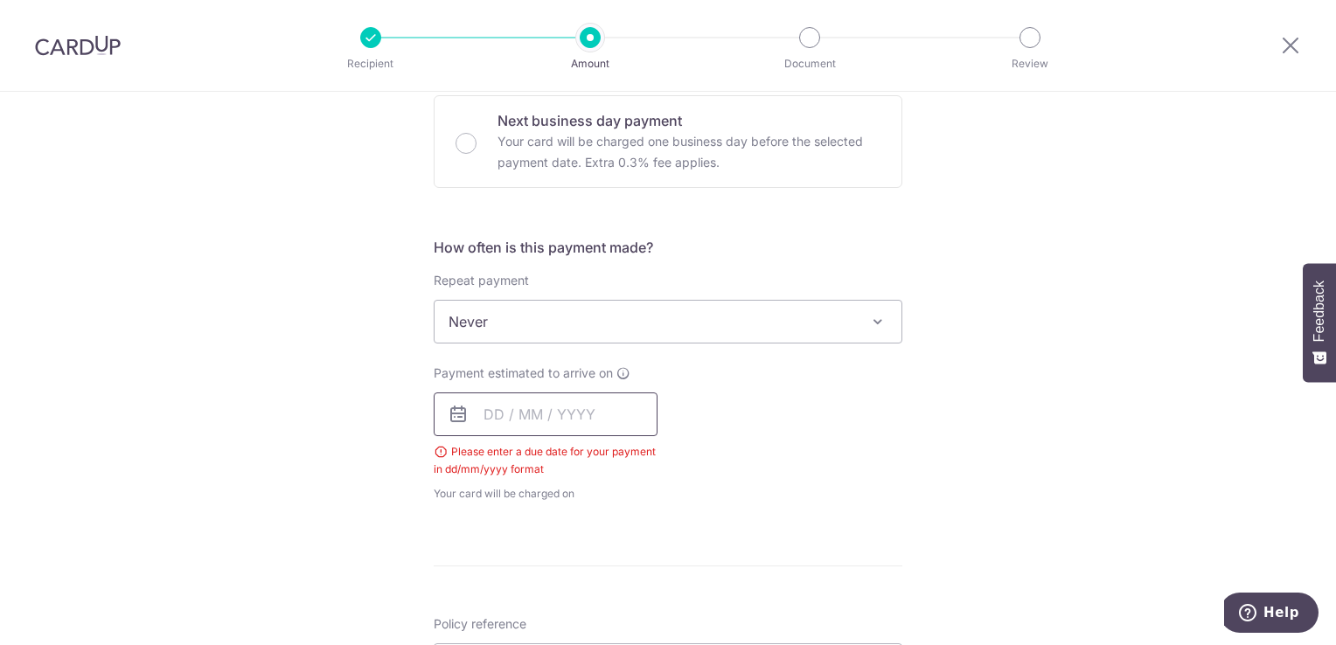
click at [585, 421] on input "text" at bounding box center [546, 415] width 224 height 44
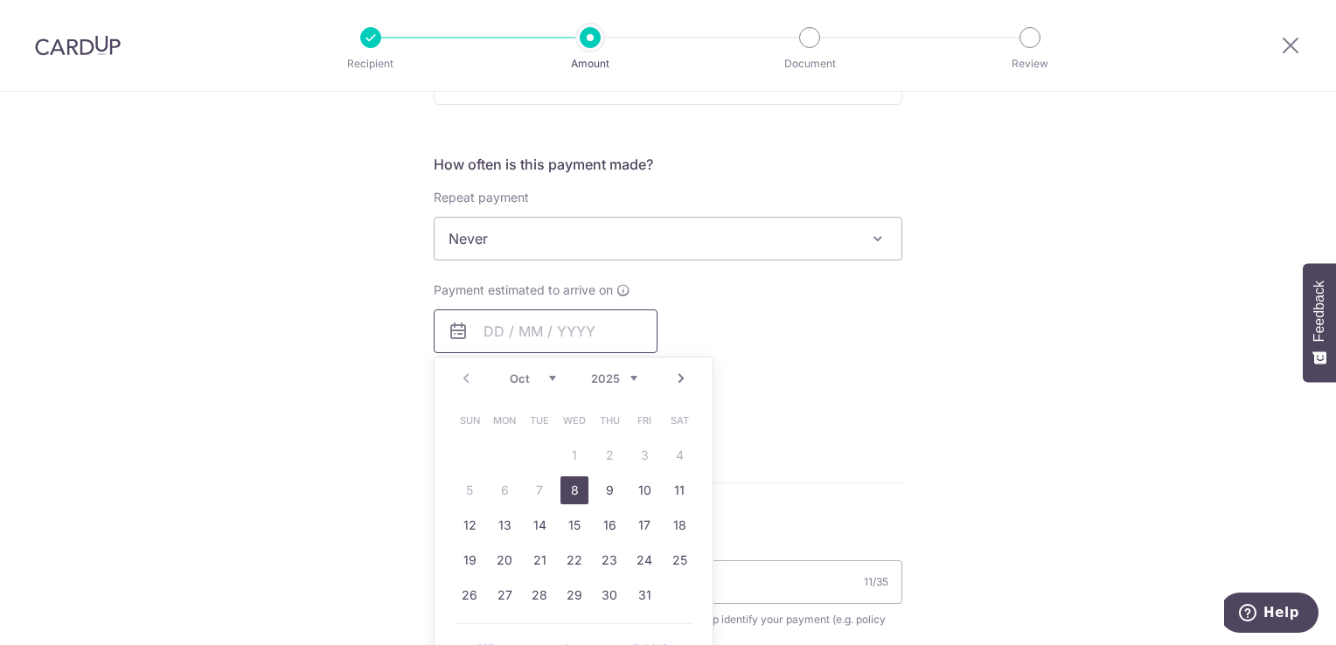
scroll to position [619, 0]
click at [572, 489] on link "8" at bounding box center [574, 486] width 28 height 28
type input "08/10/2025"
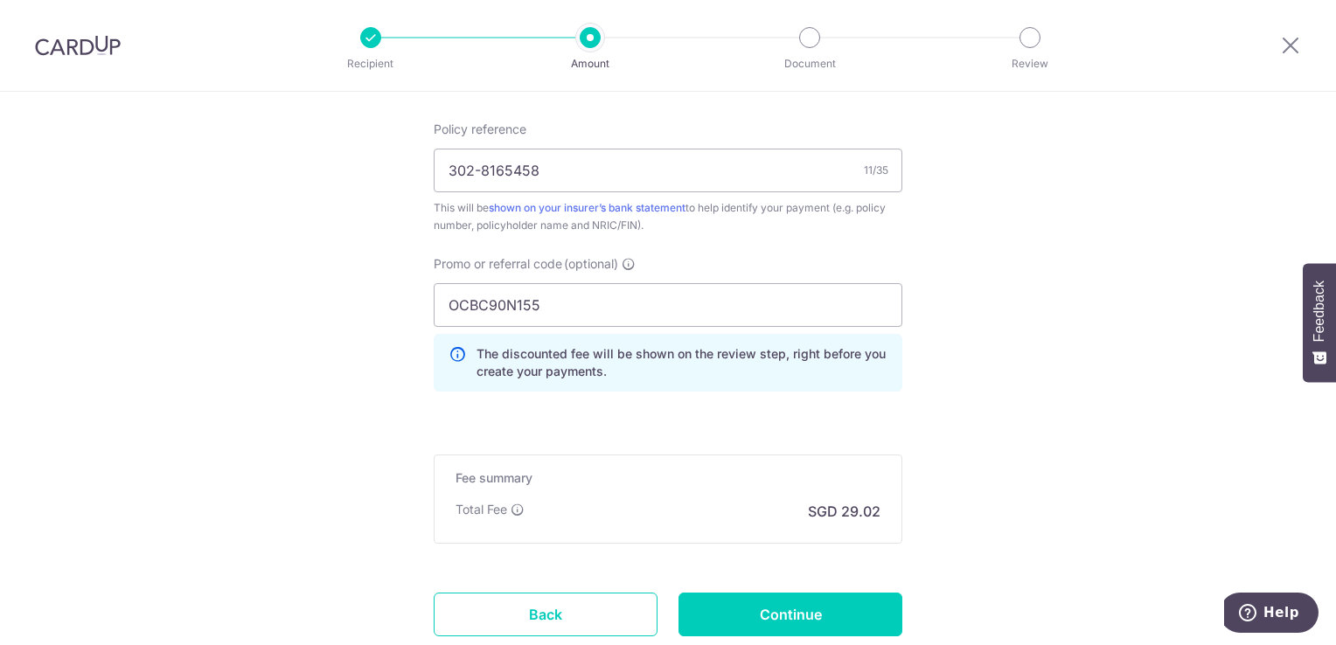
scroll to position [1175, 0]
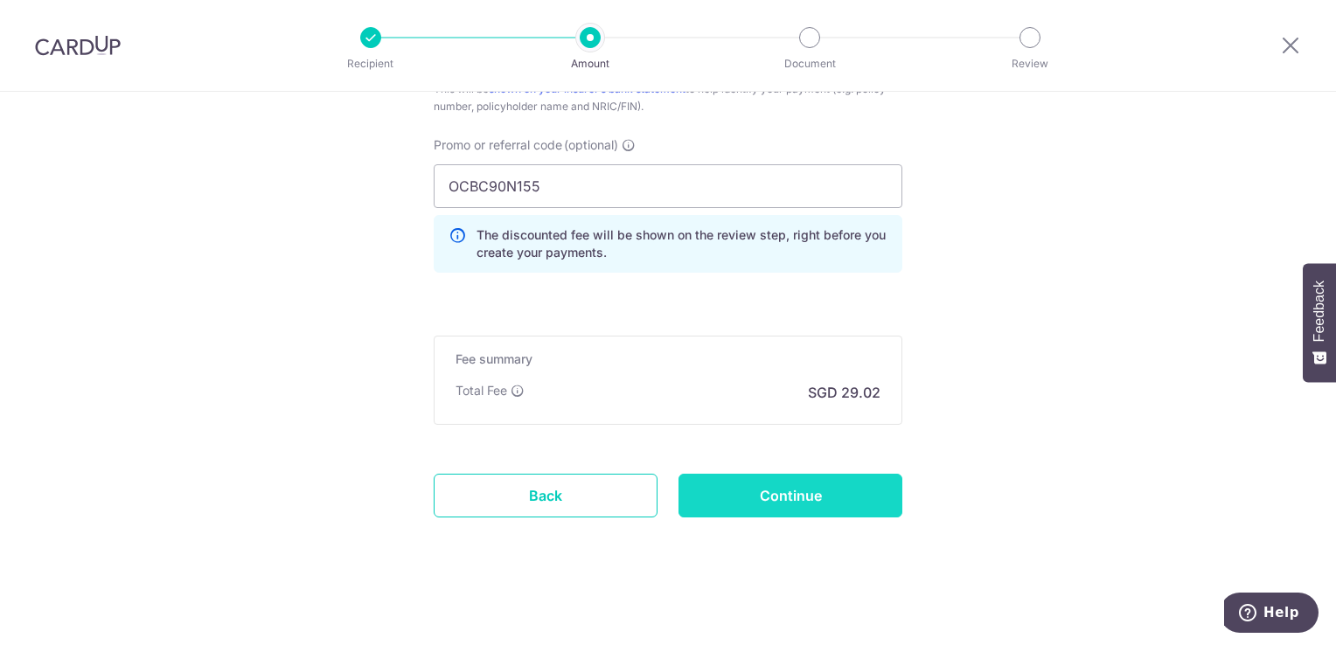
click at [852, 491] on input "Continue" at bounding box center [790, 496] width 224 height 44
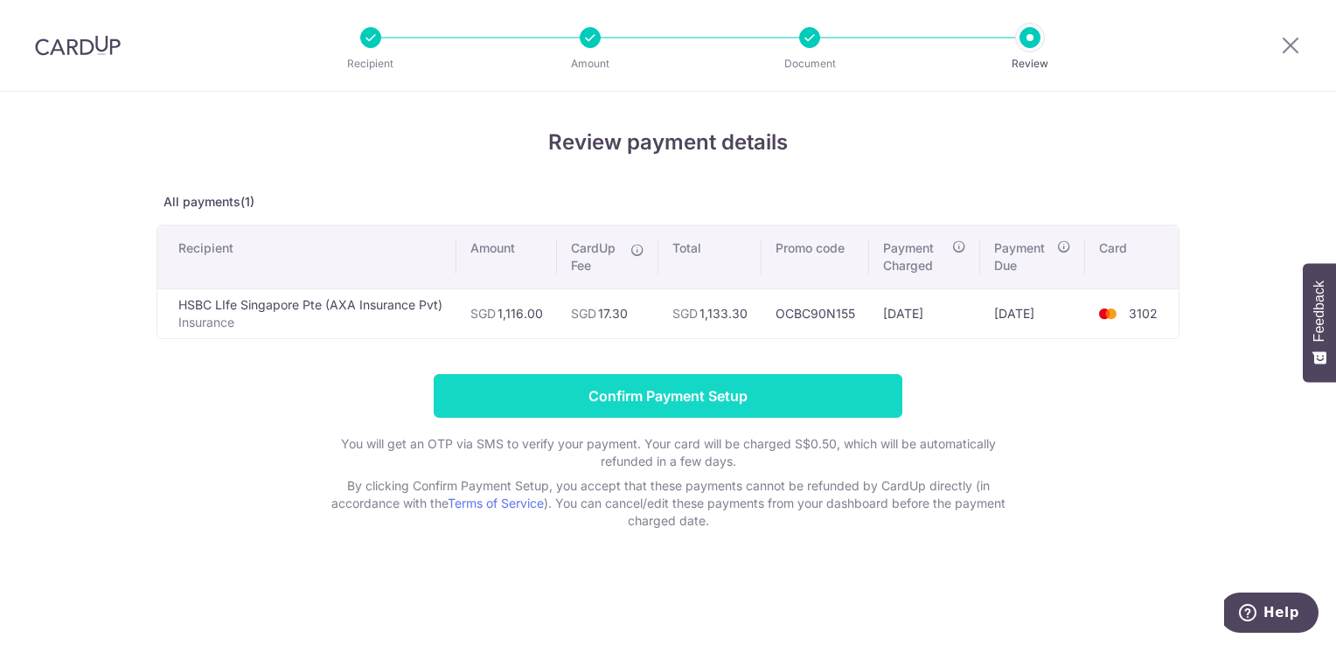
click at [849, 400] on input "Confirm Payment Setup" at bounding box center [668, 396] width 469 height 44
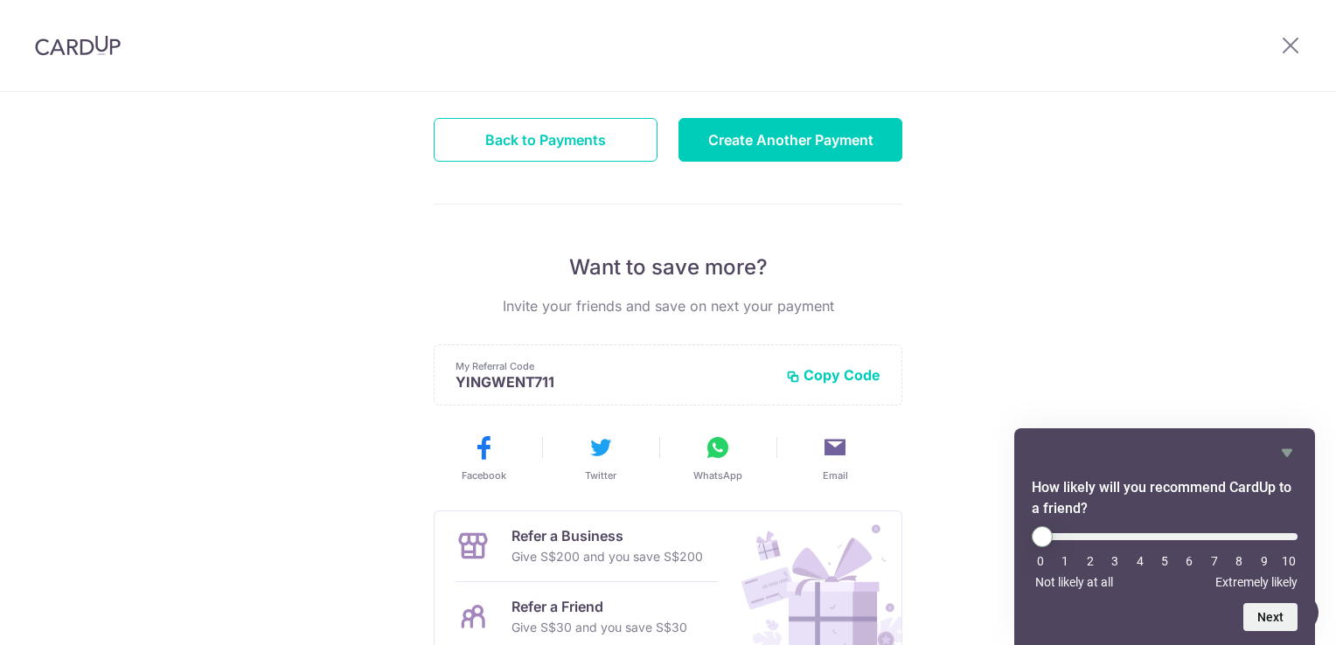
scroll to position [115, 0]
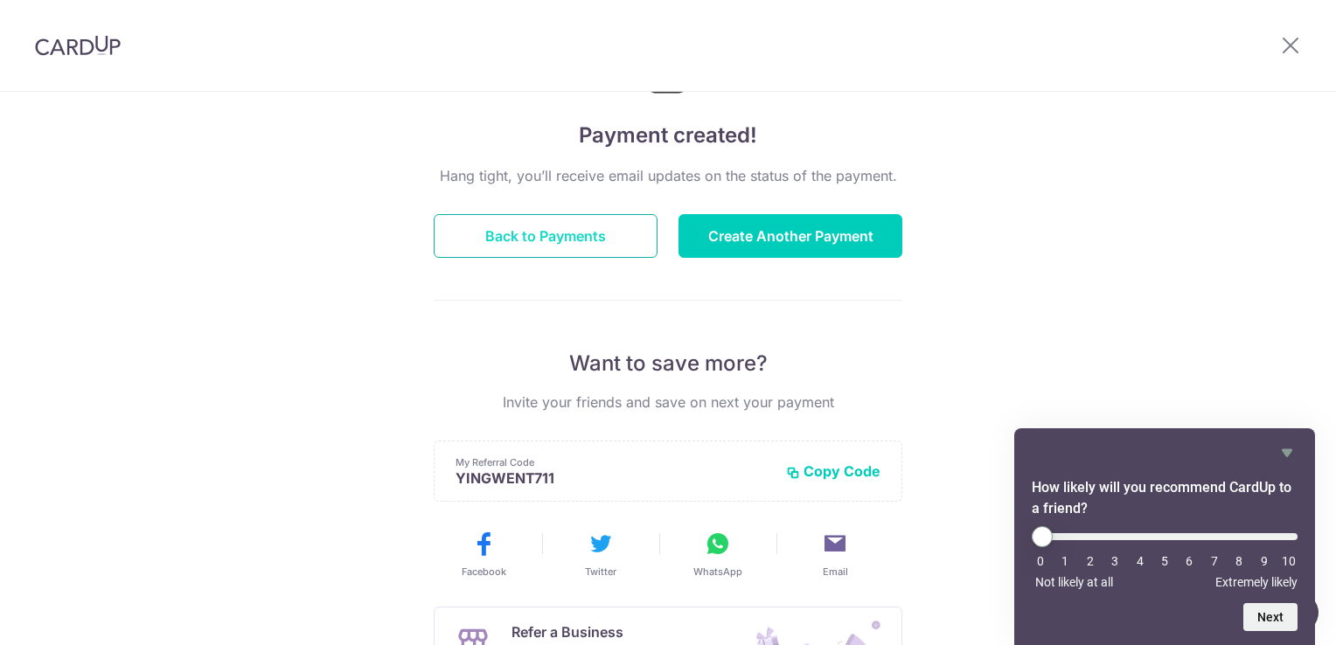
click at [555, 222] on button "Back to Payments" at bounding box center [546, 236] width 224 height 44
